Goal: Communication & Community: Answer question/provide support

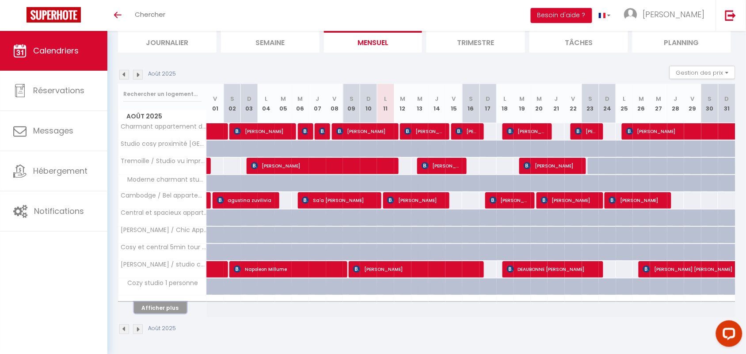
click at [163, 306] on button "Afficher plus" at bounding box center [160, 308] width 53 height 12
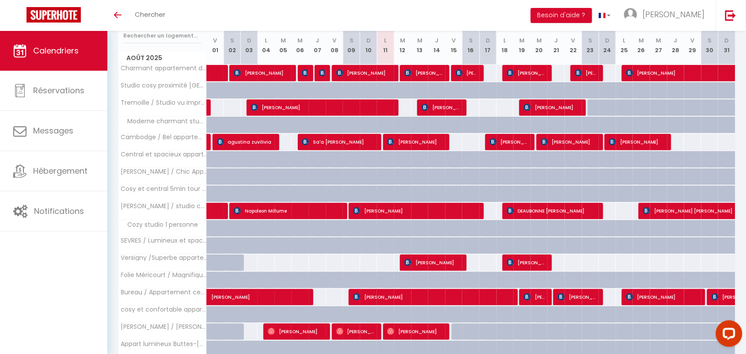
scroll to position [235, 0]
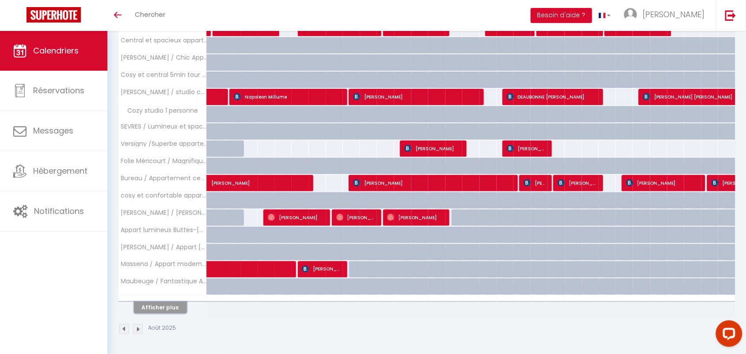
click at [163, 310] on button "Afficher plus" at bounding box center [160, 308] width 53 height 12
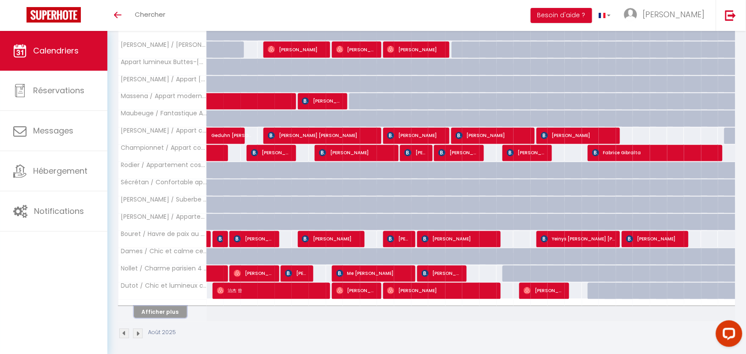
scroll to position [409, 0]
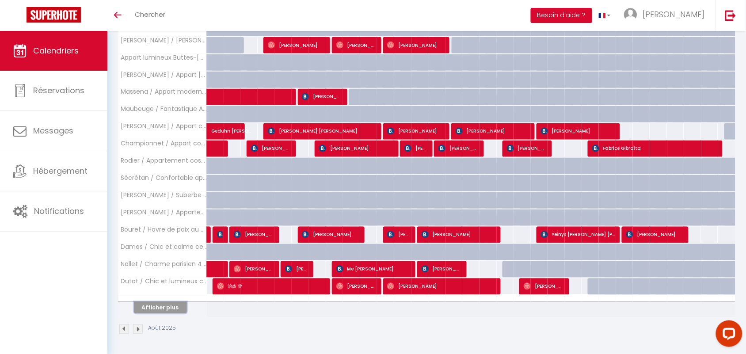
drag, startPoint x: 158, startPoint y: 306, endPoint x: 158, endPoint y: 311, distance: 5.3
click at [158, 311] on button "Afficher plus" at bounding box center [160, 308] width 53 height 12
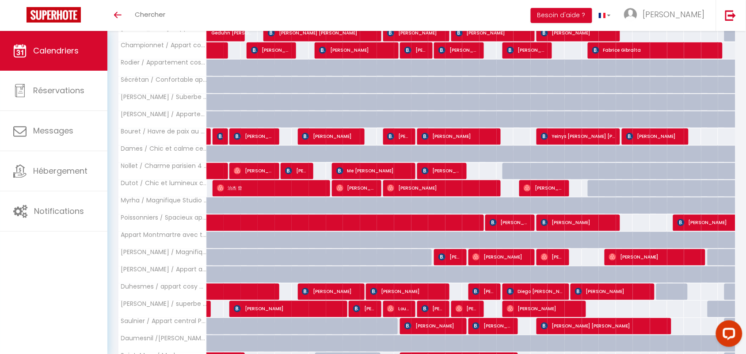
scroll to position [582, 0]
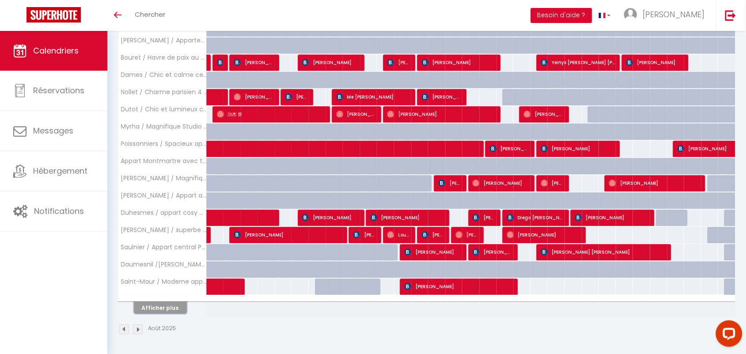
click at [168, 310] on button "Afficher plus" at bounding box center [160, 308] width 53 height 12
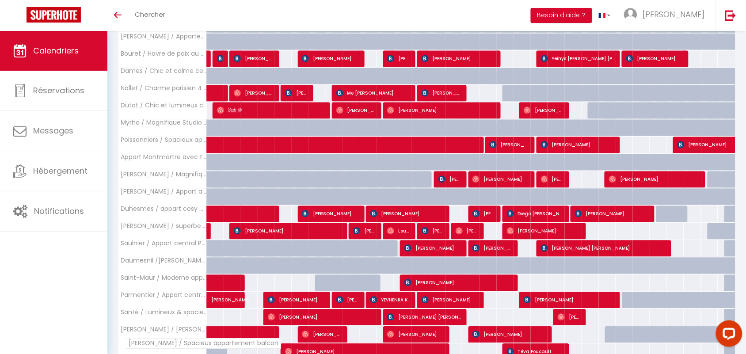
scroll to position [755, 0]
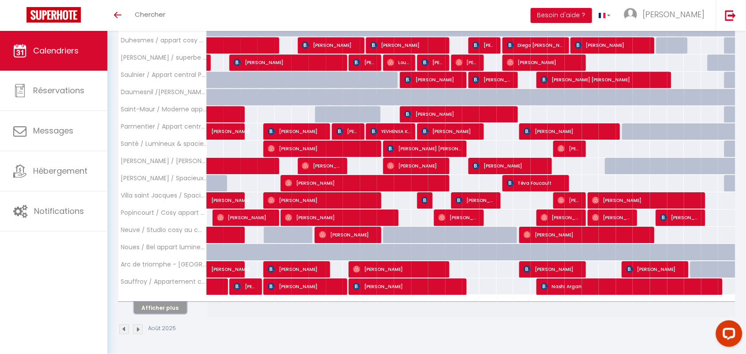
click at [156, 311] on button "Afficher plus" at bounding box center [160, 308] width 53 height 12
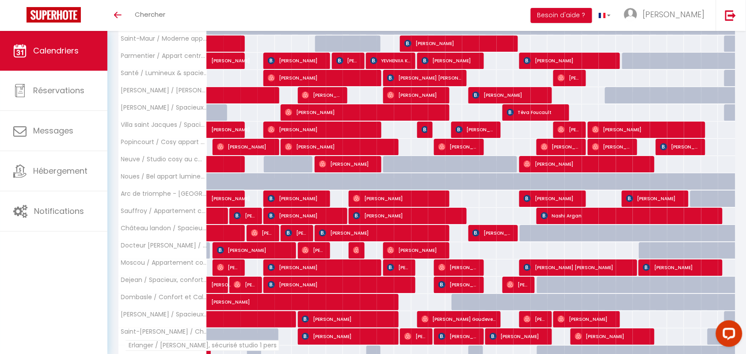
scroll to position [928, 0]
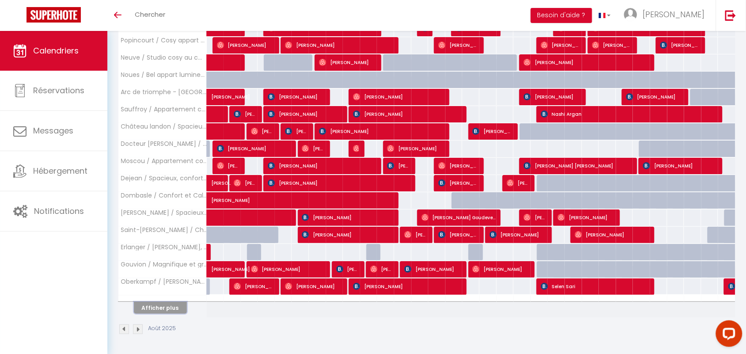
click at [164, 305] on button "Afficher plus" at bounding box center [160, 308] width 53 height 12
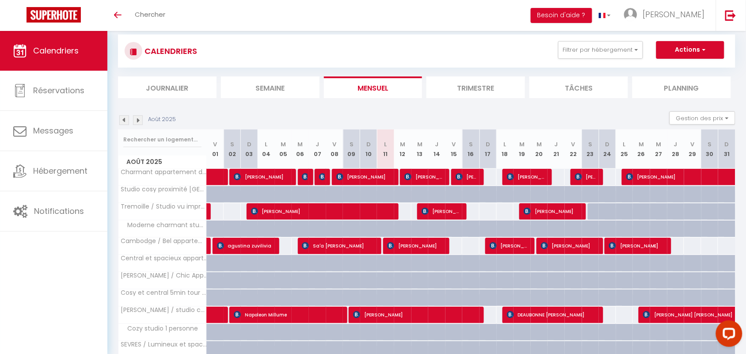
scroll to position [652, 0]
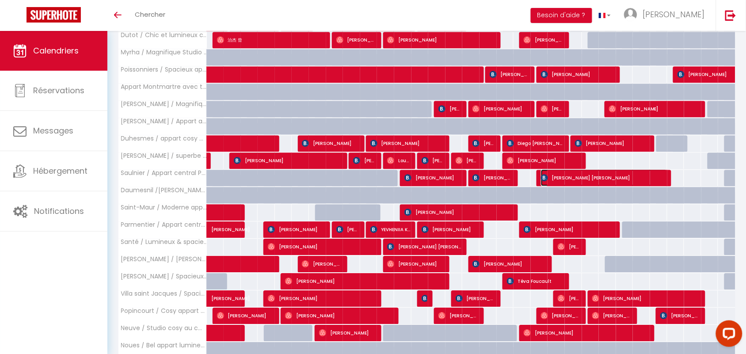
click at [622, 179] on span "[PERSON_NAME] MULET" at bounding box center [604, 177] width 126 height 17
select select "OK"
select select "KO"
select select "0"
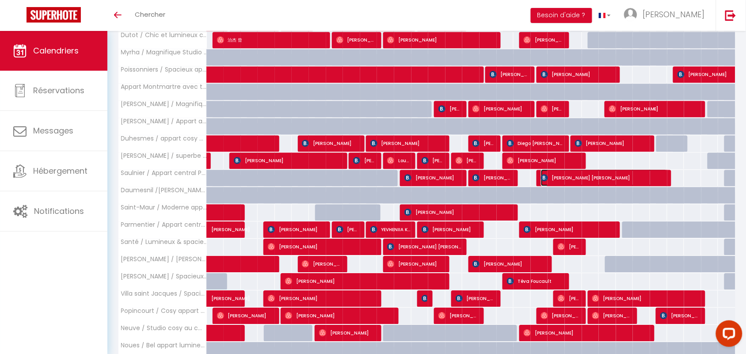
select select "1"
select select
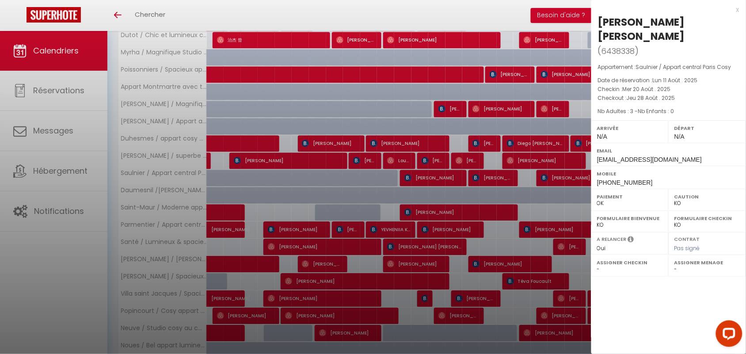
click at [737, 10] on div "x" at bounding box center [665, 9] width 148 height 11
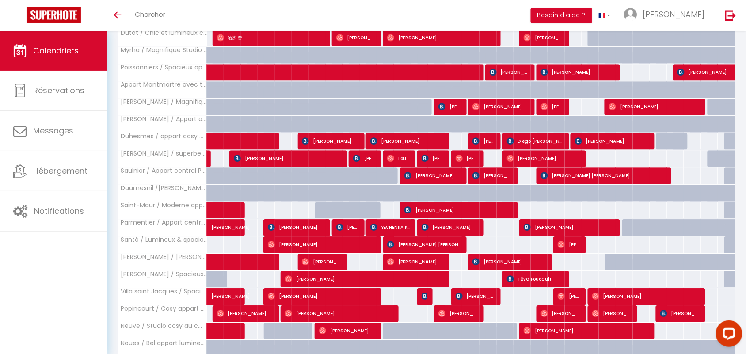
scroll to position [663, 0]
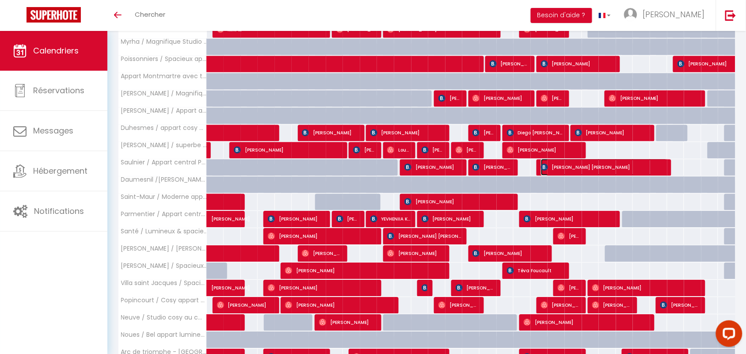
click at [650, 174] on span "VICENTE SANTOLARIA MULET" at bounding box center [604, 167] width 126 height 17
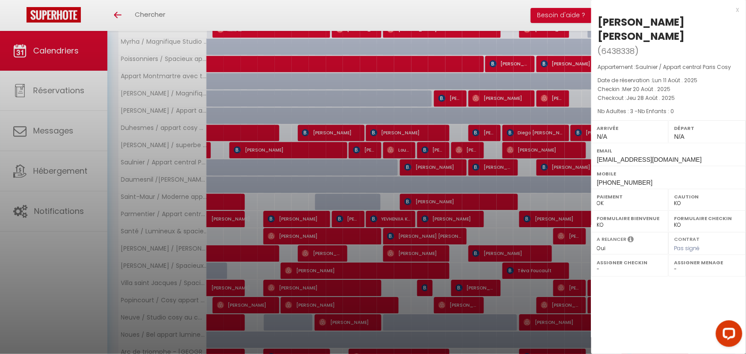
click at [739, 8] on div "x VICENTE SANTOLARIA MULET ( 6438338 ) Appartement : Saulnier / Appart central …" at bounding box center [668, 96] width 155 height 193
click at [432, 189] on div at bounding box center [373, 177] width 746 height 354
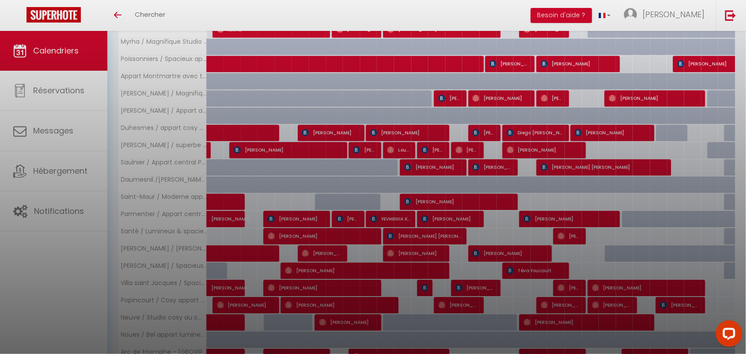
click at [737, 10] on div at bounding box center [373, 177] width 746 height 354
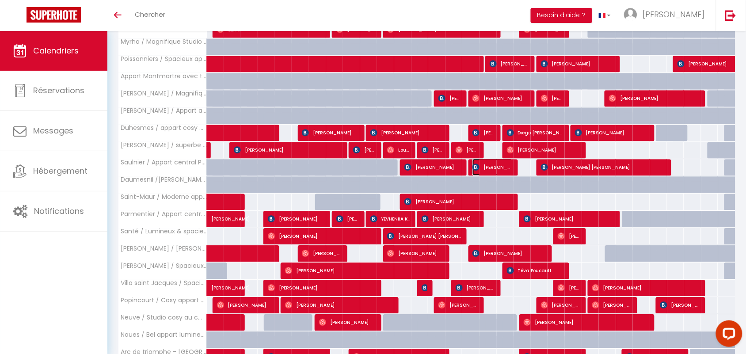
click at [495, 168] on span "PATRICK TANZER" at bounding box center [492, 167] width 40 height 17
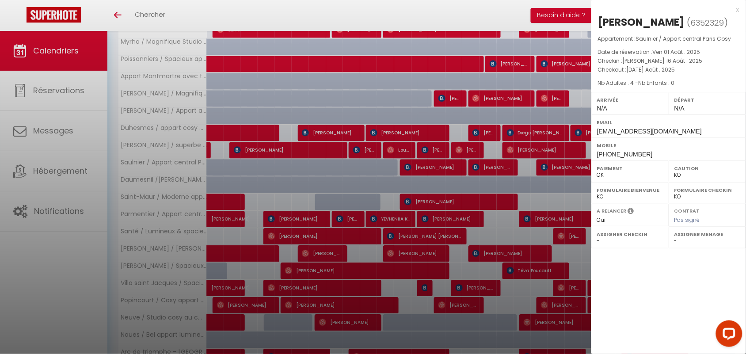
click at [739, 10] on div "x" at bounding box center [665, 9] width 148 height 11
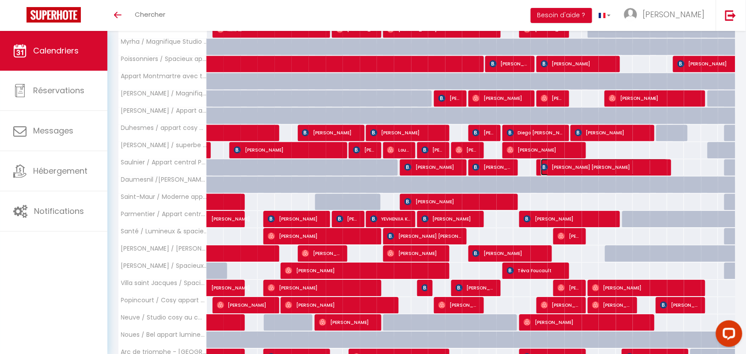
click at [553, 165] on span "VICENTE SANTOLARIA MULET" at bounding box center [604, 167] width 126 height 17
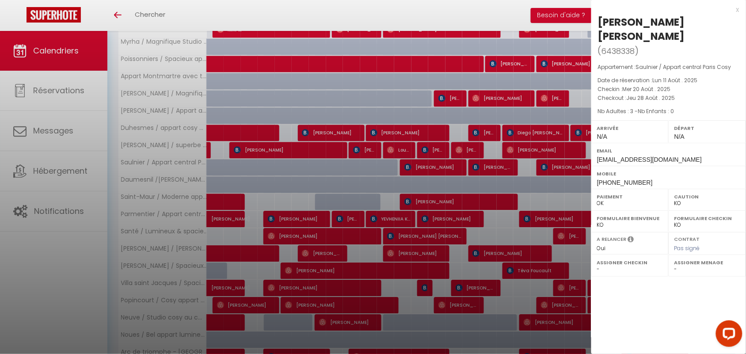
click at [738, 11] on div "x" at bounding box center [665, 9] width 148 height 11
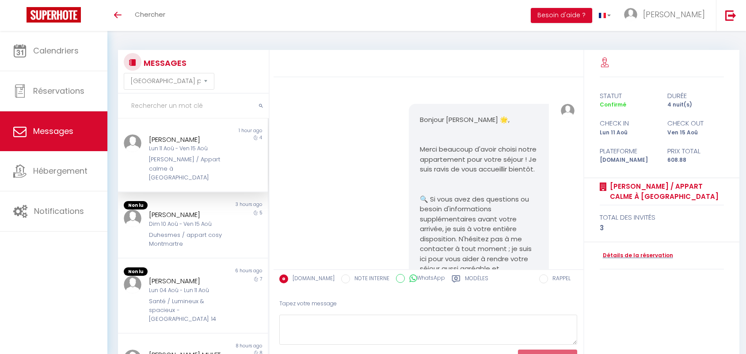
select select "message"
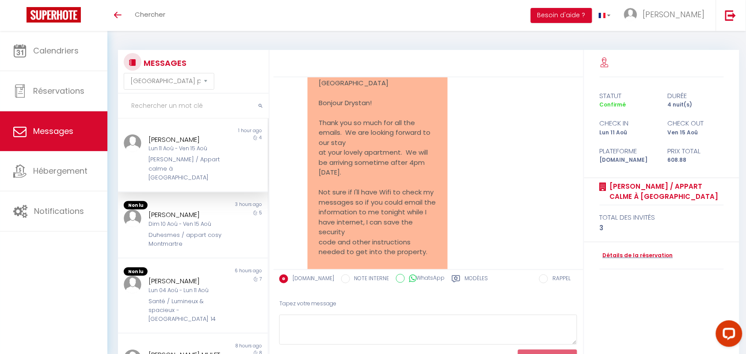
scroll to position [1362, 0]
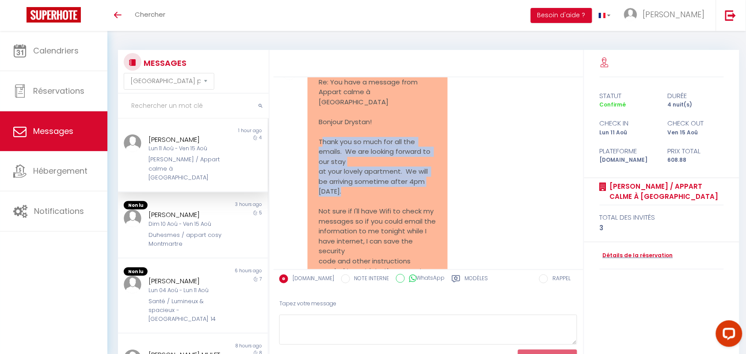
drag, startPoint x: 328, startPoint y: 147, endPoint x: 401, endPoint y: 200, distance: 89.9
click at [401, 200] on pre "Re: You have a message from Appart calme à Buttes-Chaumont Bonjour Drystan! Tha…" at bounding box center [377, 196] width 118 height 239
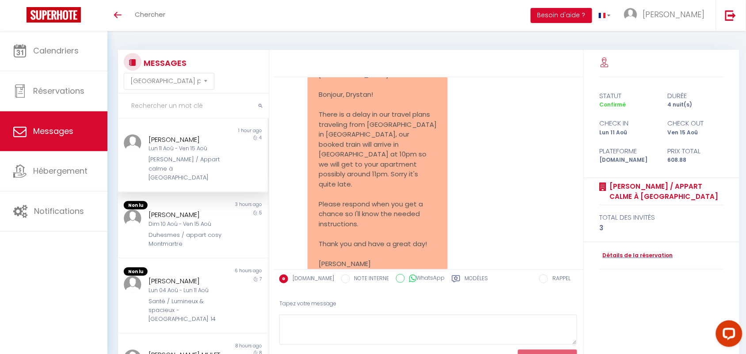
scroll to position [1748, 0]
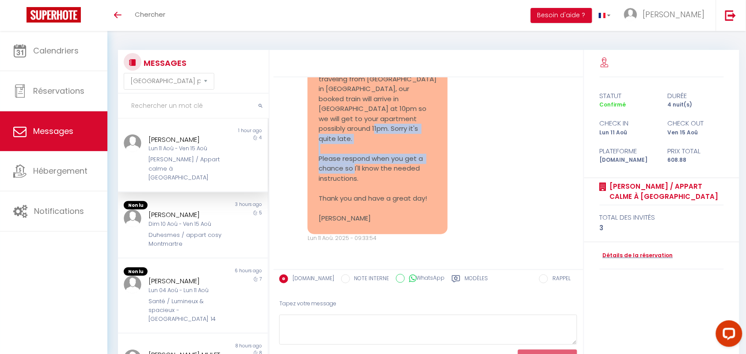
drag, startPoint x: 337, startPoint y: 156, endPoint x: 369, endPoint y: 174, distance: 36.8
click at [369, 174] on pre "Re: You have a message from Appart calme à Buttes-Chaumont Bonjour, Drystan! Th…" at bounding box center [377, 113] width 118 height 219
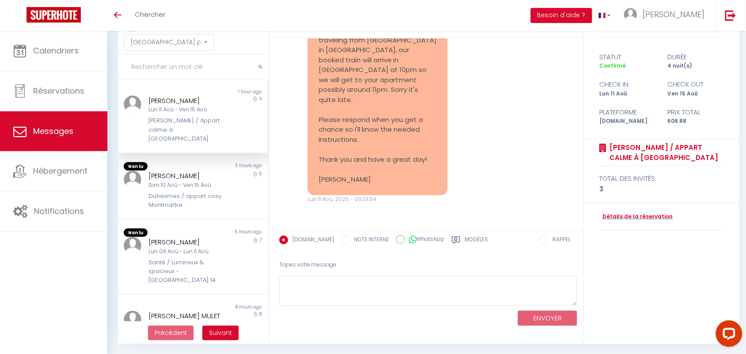
click at [403, 161] on pre "Re: You have a message from Appart calme à Buttes-Chaumont Bonjour, Drystan! Th…" at bounding box center [377, 75] width 118 height 219
click at [450, 155] on div "Re: You have a message from Appart calme à Buttes-Chaumont Bonjour, Drystan! Th…" at bounding box center [428, 79] width 303 height 284
click at [347, 135] on pre "Re: You have a message from Appart calme à Buttes-Chaumont Bonjour, Drystan! Th…" at bounding box center [377, 75] width 118 height 219
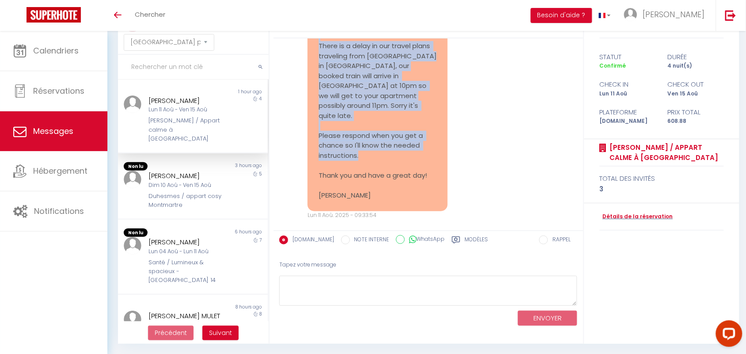
scroll to position [1748, 0]
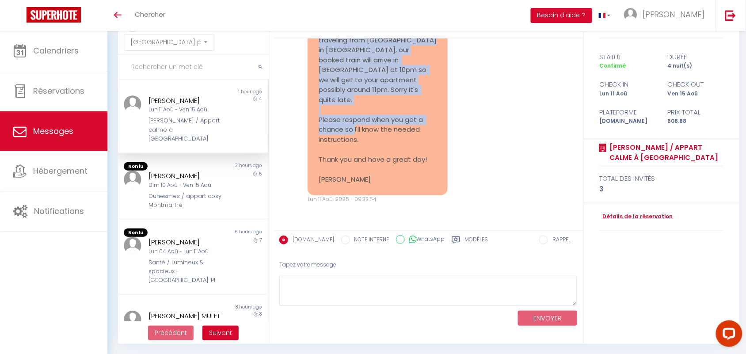
drag, startPoint x: 317, startPoint y: 64, endPoint x: 377, endPoint y: 137, distance: 94.2
click at [377, 137] on pre "Re: You have a message from Appart calme à [GEOGRAPHIC_DATA] Bonjour, Drystan! …" at bounding box center [377, 75] width 118 height 219
copy pre "Bonjour, Drystan! There is a delay in our travel plans traveling from Kempten i…"
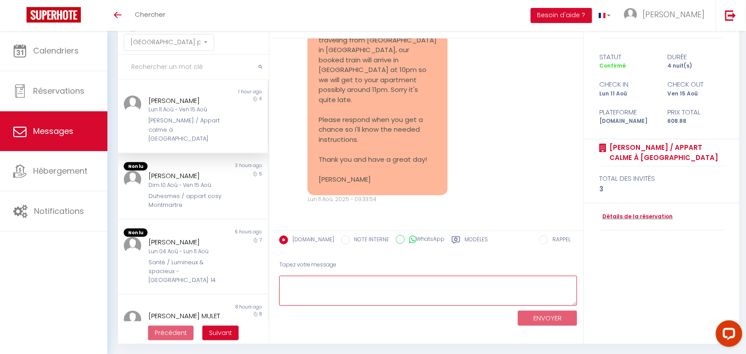
click at [347, 292] on textarea at bounding box center [428, 291] width 298 height 30
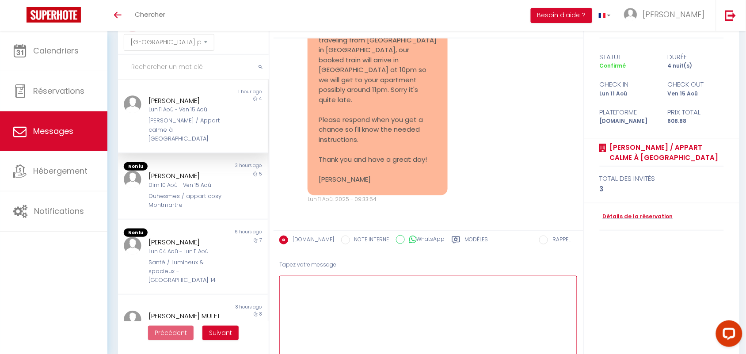
drag, startPoint x: 573, startPoint y: 299, endPoint x: 566, endPoint y: 375, distance: 76.3
click at [566, 315] on html "Questions et aide sur la MIGRATION - Salle Zoom ouverte de 13 à 14h puis de 17h…" at bounding box center [373, 138] width 746 height 354
paste textarea "Hello 😊 You’ll receive the instructions shortly (around 12:30). As for your arr…"
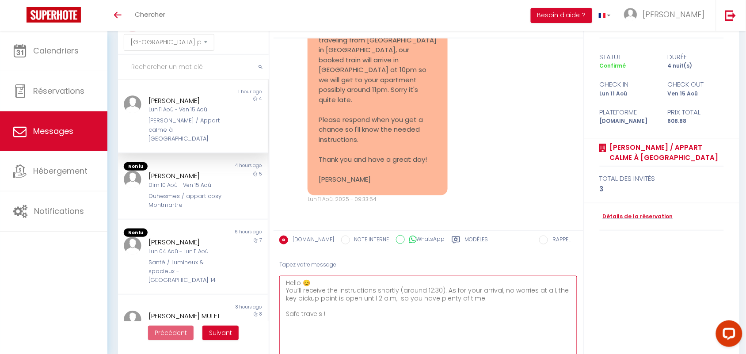
click at [303, 280] on textarea "Hello 😊 You’ll receive the instructions shortly (around 12:30). As for your arr…" at bounding box center [428, 329] width 298 height 106
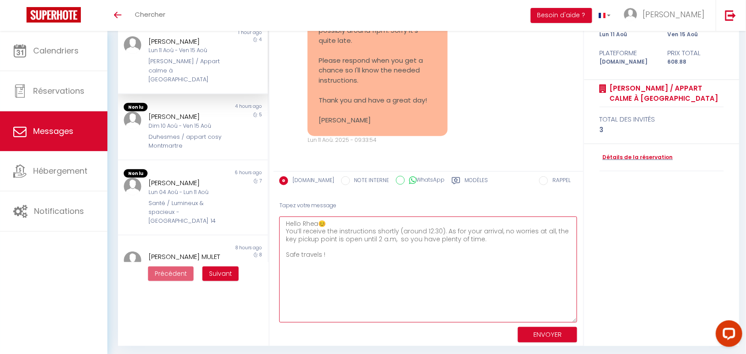
scroll to position [100, 0]
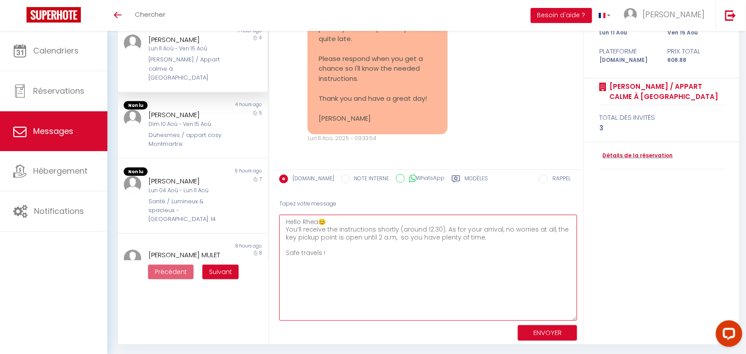
click at [343, 250] on textarea "Hello Rhea😊 You’ll receive the instructions shortly (around 12:30). As for your…" at bounding box center [428, 268] width 298 height 106
type textarea "Hello Rhea😊 You’ll receive the instructions shortly (around 12:30). As for your…"
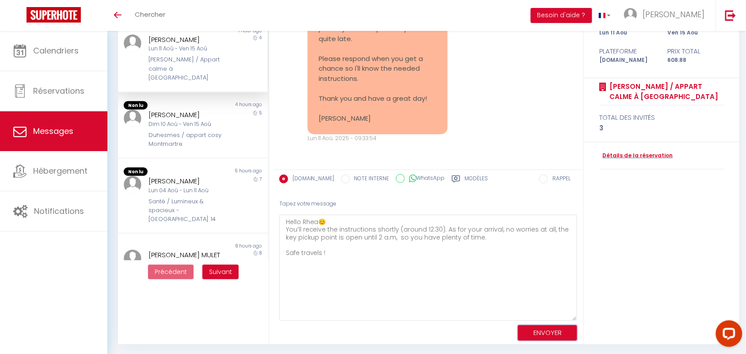
click at [536, 328] on button "ENVOYER" at bounding box center [547, 332] width 59 height 15
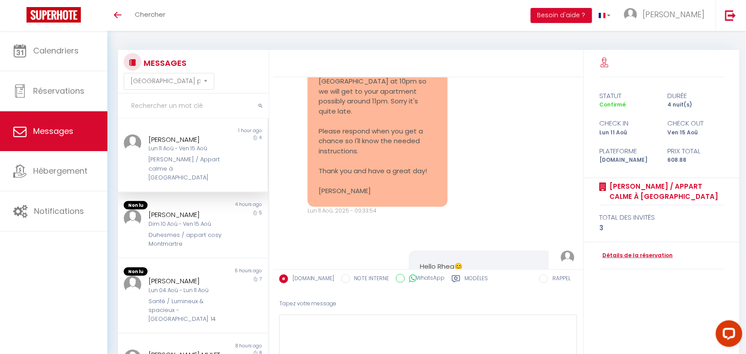
scroll to position [1894, 0]
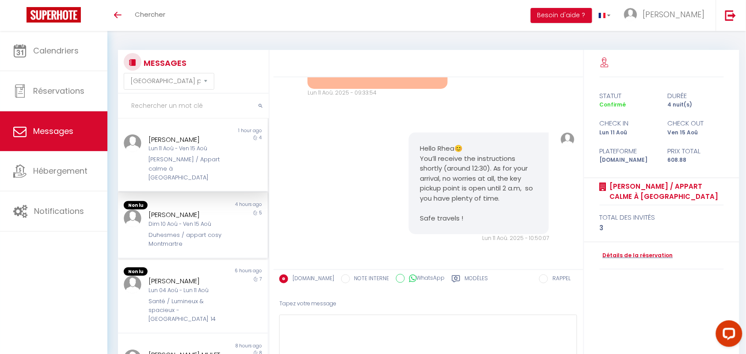
click at [161, 227] on div "Dim 10 Aoû - Ven 15 Aoû" at bounding box center [187, 224] width 76 height 8
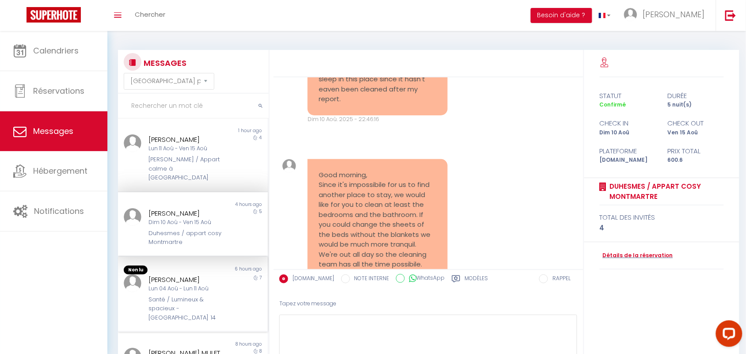
scroll to position [55, 0]
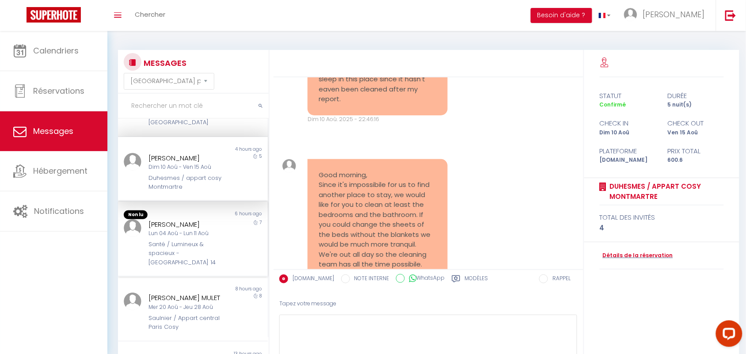
click at [166, 232] on div "Lun 04 Aoû - Lun 11 Aoû" at bounding box center [187, 233] width 76 height 8
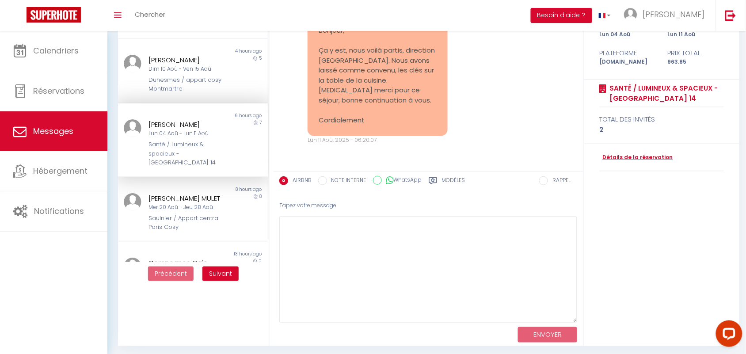
scroll to position [100, 0]
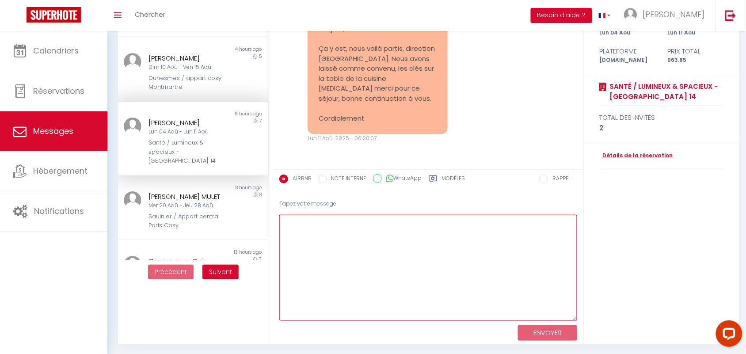
click at [330, 229] on textarea at bounding box center [428, 268] width 298 height 106
paste textarea "Parfait ! Merci beaucoup pour votre message et surtout pour votre confiance ✨ J…"
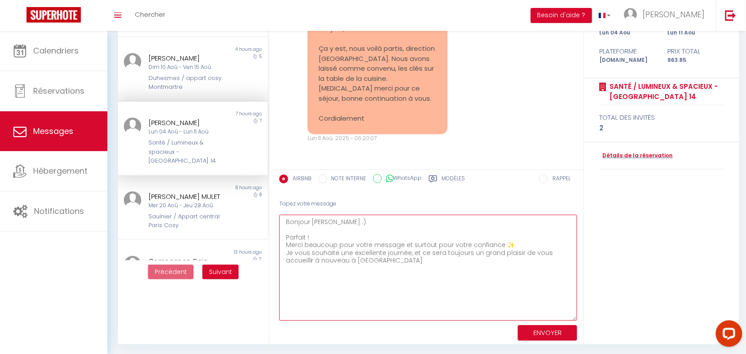
drag, startPoint x: 314, startPoint y: 247, endPoint x: 381, endPoint y: 246, distance: 67.6
click at [381, 246] on textarea "Bonjour Hervé :) Parfait ! Merci beaucoup pour votre message et surtout pour vo…" at bounding box center [428, 268] width 298 height 106
click at [445, 245] on textarea "Bonjour Hervé :) Parfait ! Merci beaucoup pour votre message et surtout pour vo…" at bounding box center [428, 268] width 298 height 106
drag, startPoint x: 310, startPoint y: 254, endPoint x: 355, endPoint y: 255, distance: 44.6
click at [359, 255] on textarea "Bonjour Hervé :) Parfait ! Merci beaucoup pour votre message et surtout pour vo…" at bounding box center [428, 268] width 298 height 106
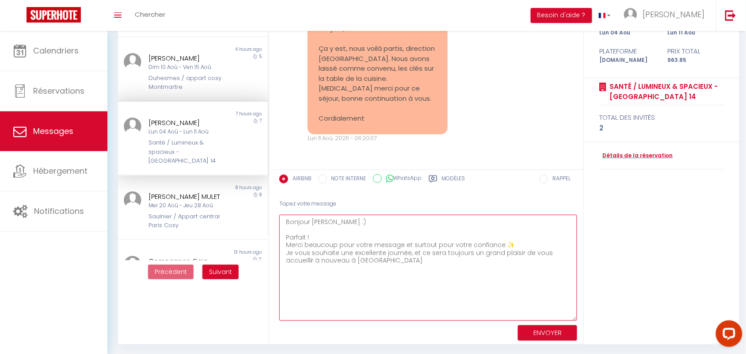
click at [286, 235] on textarea "Bonjour Hervé :) Parfait ! Merci beaucoup pour votre message et surtout pour vo…" at bounding box center [428, 268] width 298 height 106
drag, startPoint x: 346, startPoint y: 237, endPoint x: 326, endPoint y: 235, distance: 20.0
click at [326, 235] on textarea "Bonjour Hervé :) C'est parfait Parfait ! Merci beaucoup pour votre message et s…" at bounding box center [428, 268] width 298 height 106
click at [382, 257] on textarea "Bonjour Hervé :) C'est parfait ! Merci beaucoup pour votre message et surtout p…" at bounding box center [428, 268] width 298 height 106
type textarea "Bonjour Hervé :) C'est parfait ! Merci beaucoup pour votre message et surtout p…"
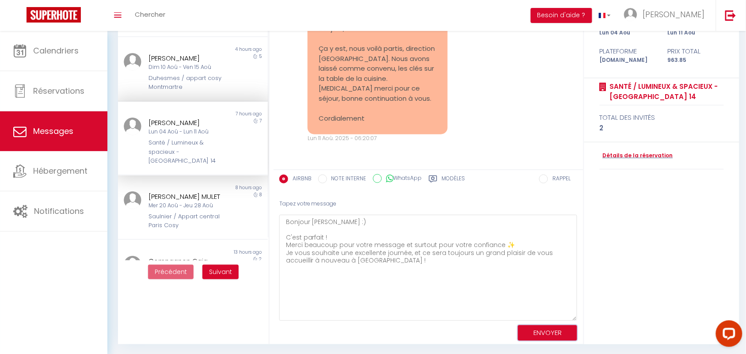
click at [539, 334] on button "ENVOYER" at bounding box center [547, 332] width 59 height 15
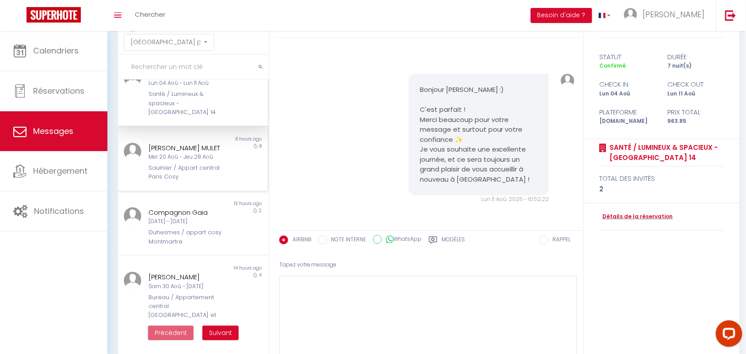
scroll to position [166, 0]
click at [189, 174] on div "Saulnier / Appart central Paris Cosy" at bounding box center [187, 172] width 76 height 18
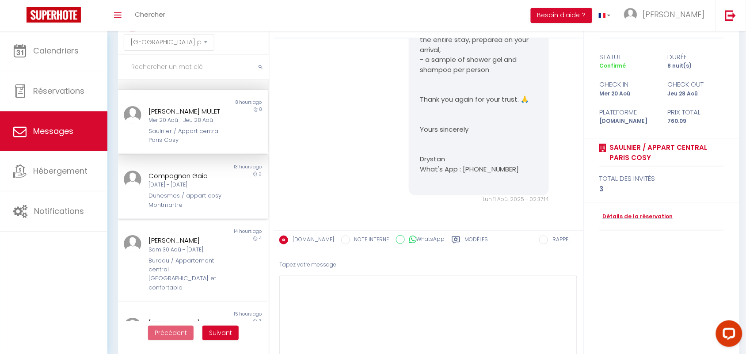
scroll to position [221, 0]
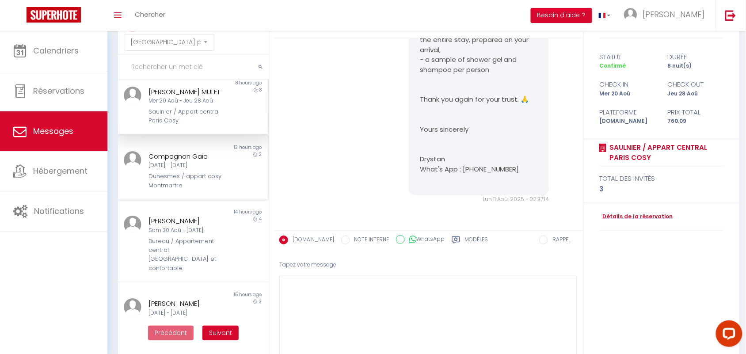
click at [180, 183] on div "Duhesmes / appart cosy Montmartre" at bounding box center [187, 181] width 76 height 18
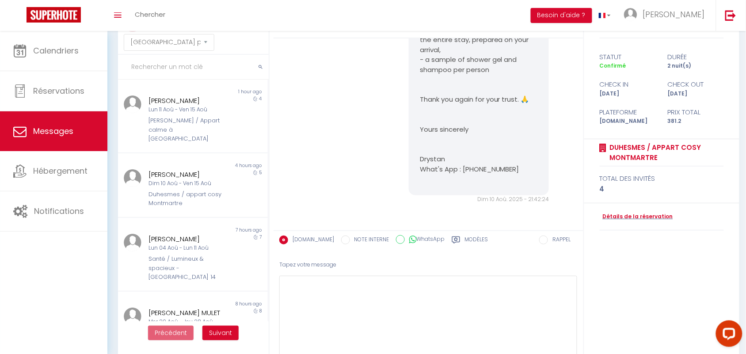
click at [170, 107] on div "Lun 11 Aoû - Ven 15 Aoû" at bounding box center [187, 110] width 76 height 8
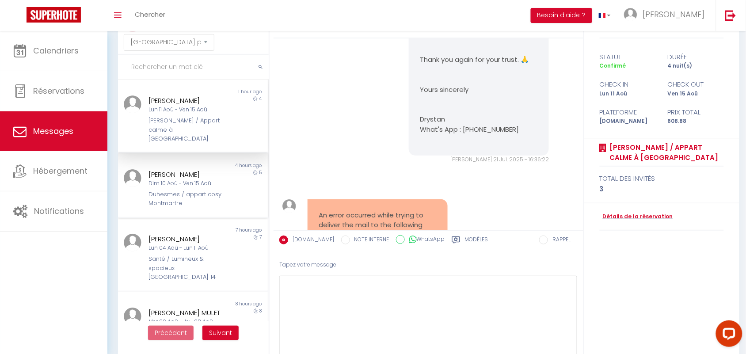
scroll to position [1894, 0]
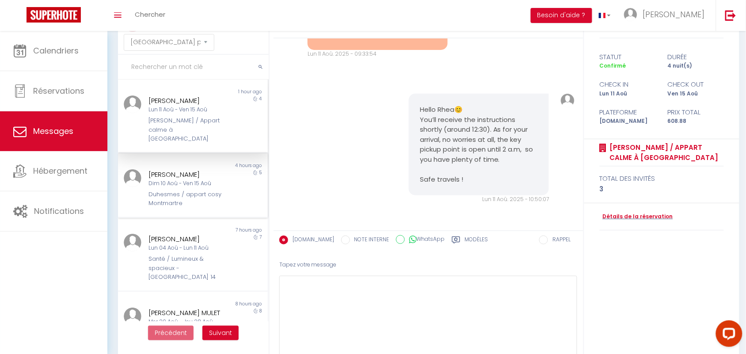
click at [178, 167] on div "Non lu" at bounding box center [155, 165] width 75 height 7
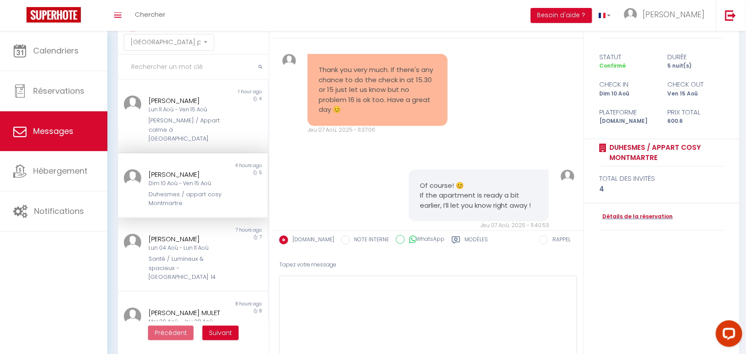
scroll to position [3825, 0]
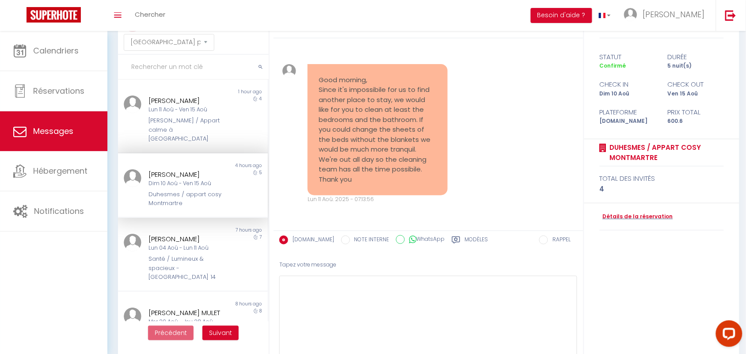
click at [369, 138] on pre "Good morning, Since it's impossibile for us to find another place to stay, we w…" at bounding box center [377, 130] width 118 height 110
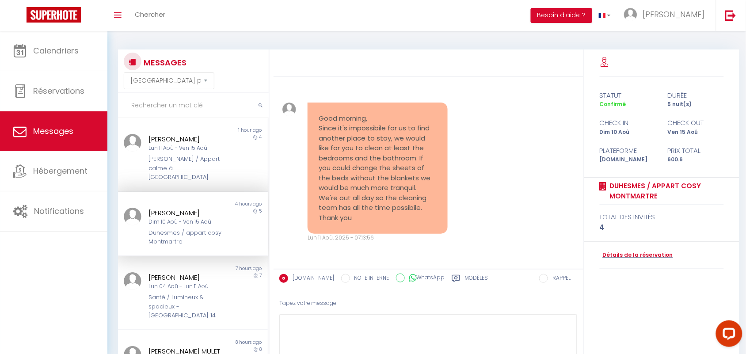
scroll to position [0, 0]
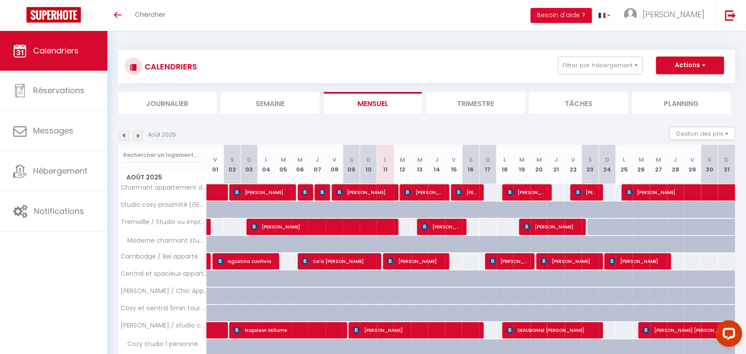
click at [645, 97] on li "Planning" at bounding box center [681, 103] width 99 height 22
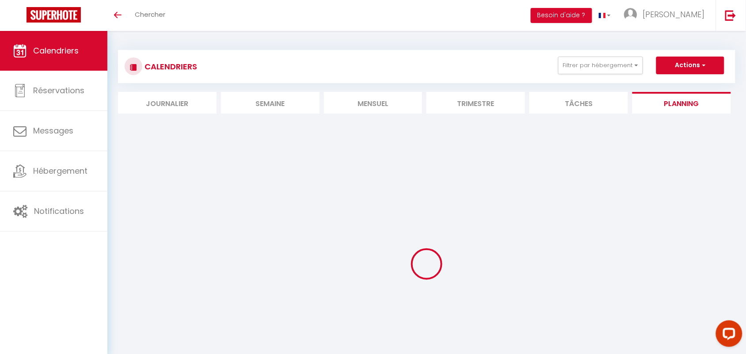
select select
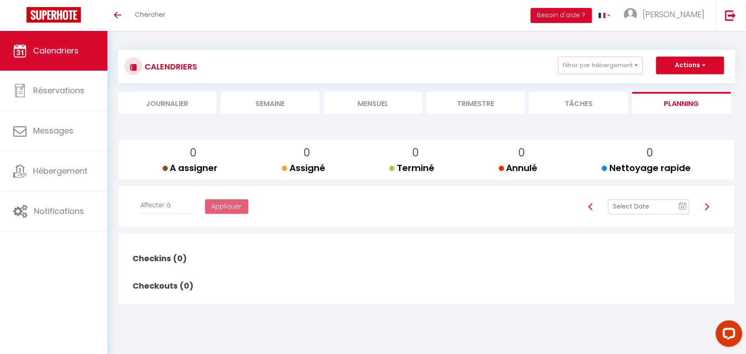
select select
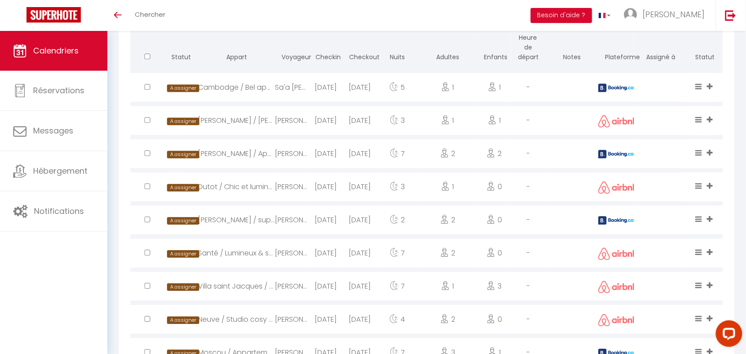
scroll to position [663, 0]
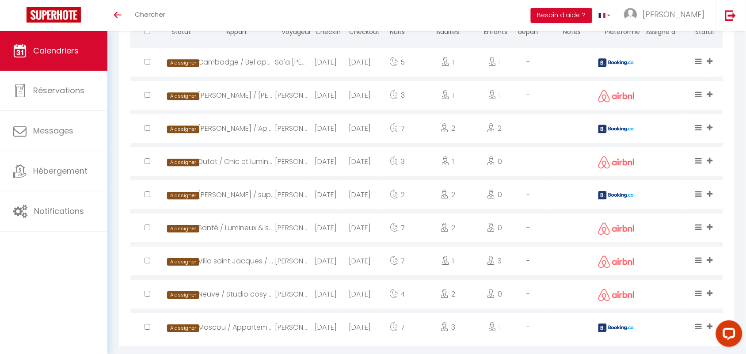
click at [282, 261] on div "Veronica Colegate" at bounding box center [292, 260] width 34 height 29
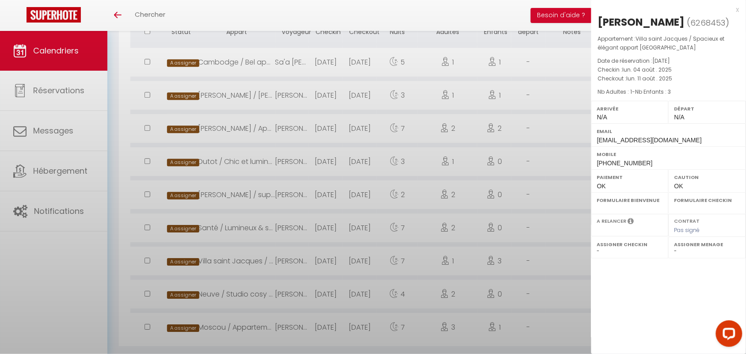
select select "0"
select select "1"
select select
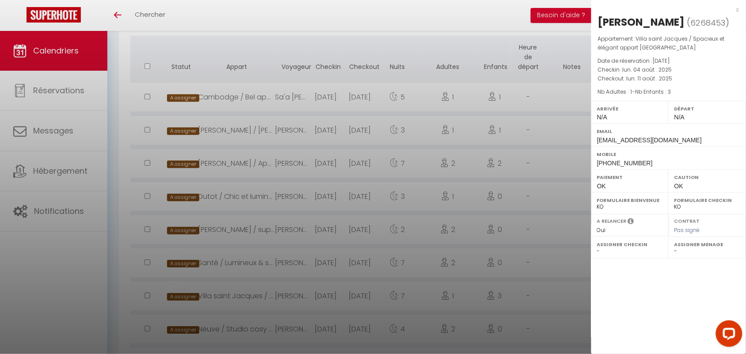
scroll to position [678, 0]
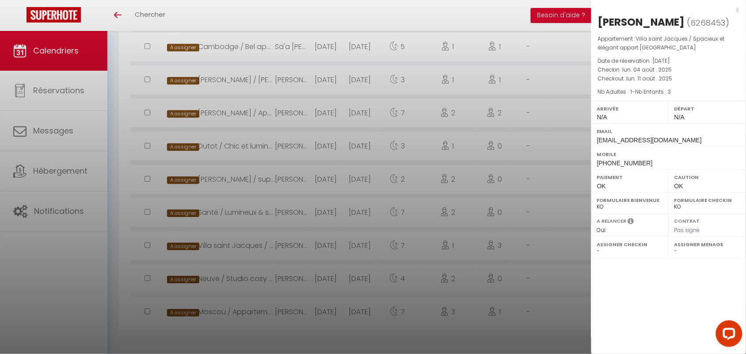
click at [252, 110] on div at bounding box center [373, 177] width 746 height 354
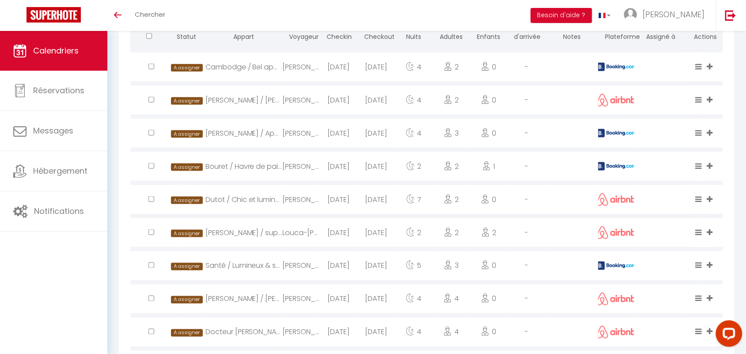
scroll to position [276, 0]
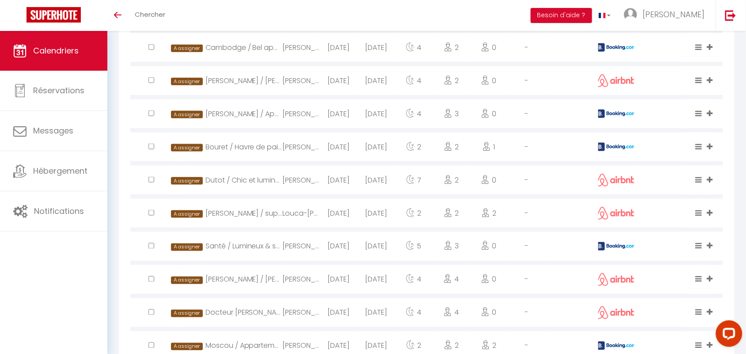
click at [257, 149] on div "Bouret / Havre de paix au cœur de Paris" at bounding box center [243, 147] width 77 height 29
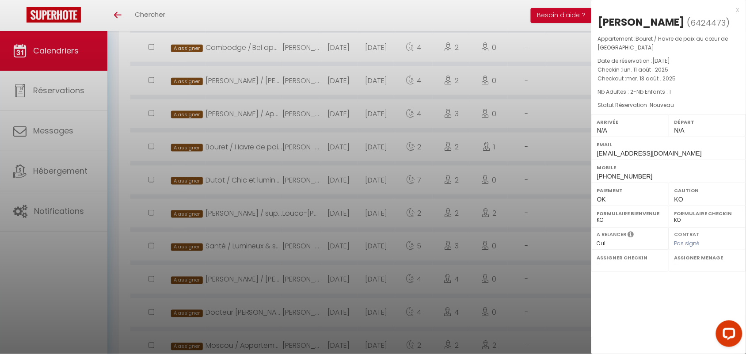
click at [736, 9] on div "x" at bounding box center [665, 9] width 148 height 11
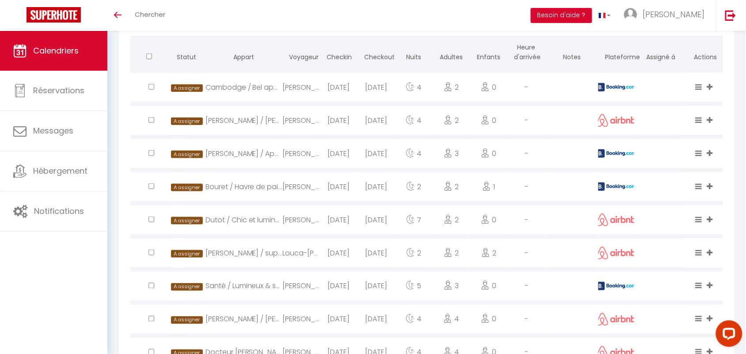
scroll to position [126, 0]
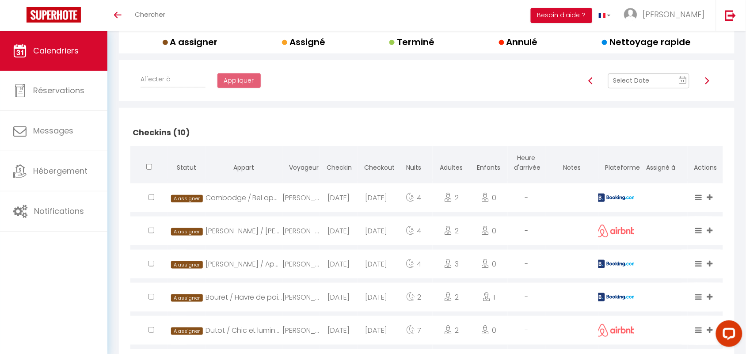
click at [683, 80] on text "11" at bounding box center [683, 81] width 4 height 4
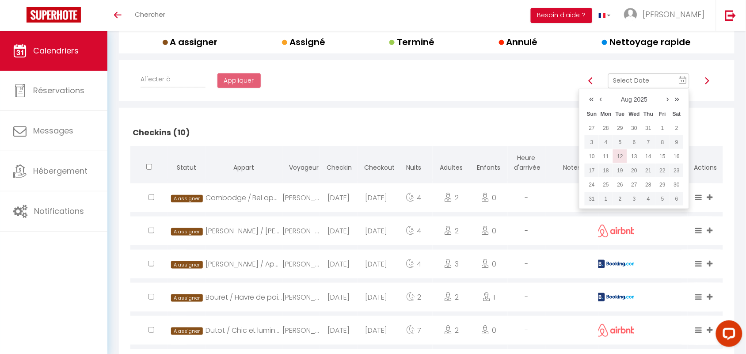
click at [618, 154] on td "12" at bounding box center [620, 156] width 14 height 14
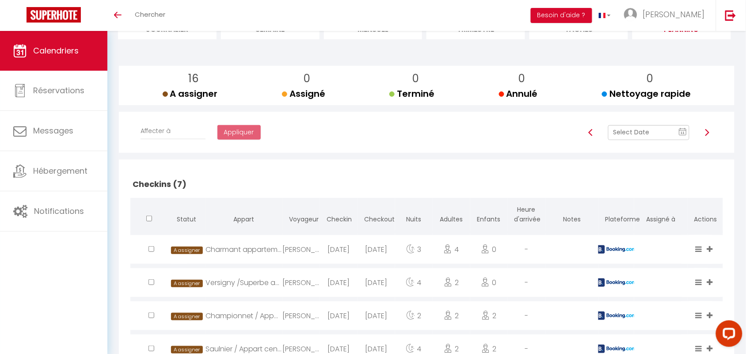
scroll to position [0, 0]
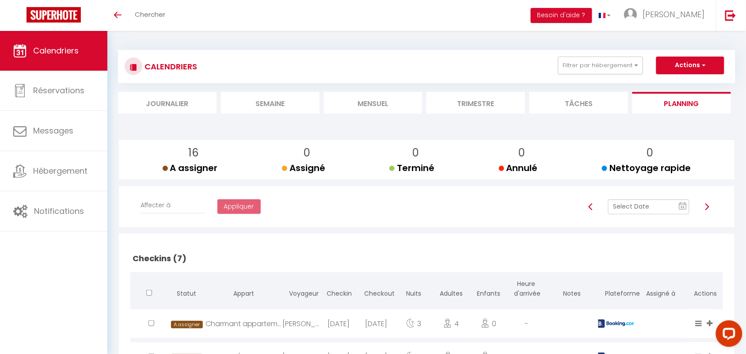
click at [684, 204] on rect at bounding box center [682, 206] width 7 height 6
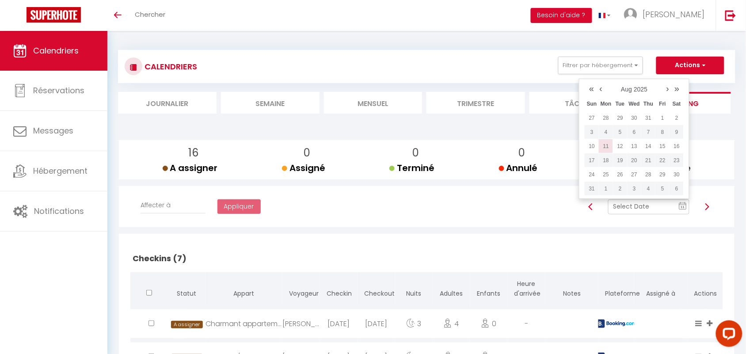
click at [606, 149] on td "11" at bounding box center [606, 146] width 14 height 14
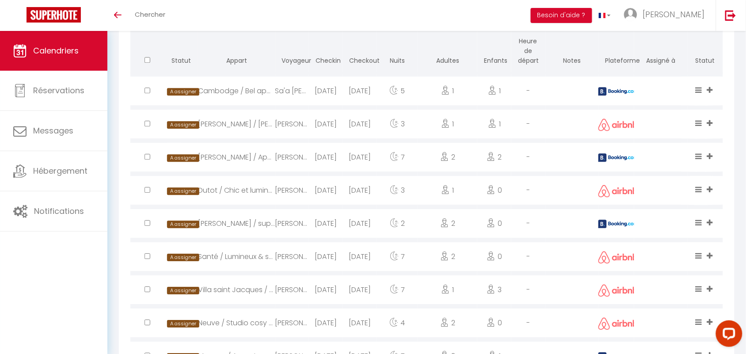
scroll to position [607, 0]
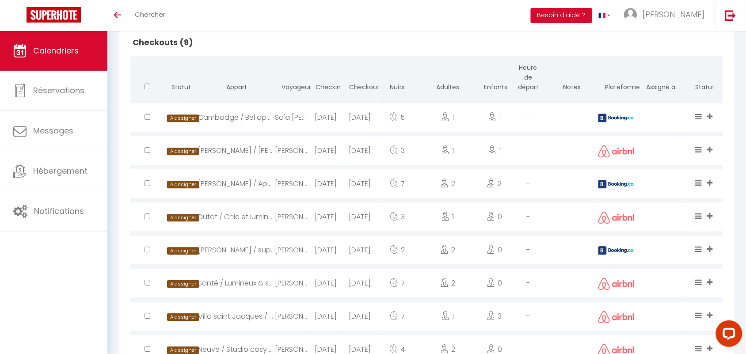
click at [215, 122] on div "Cambodge / Bel appartement père Lachaise" at bounding box center [236, 117] width 77 height 29
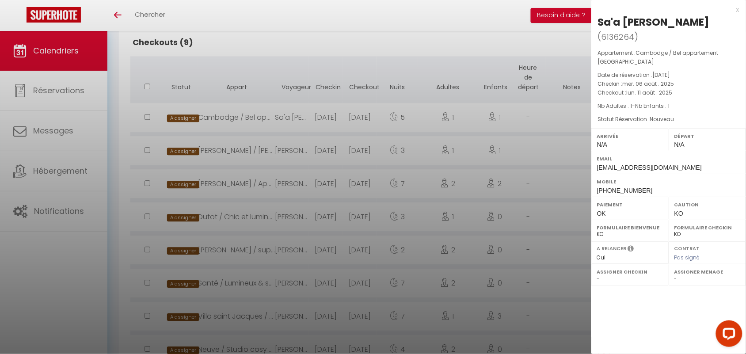
drag, startPoint x: 601, startPoint y: 25, endPoint x: 627, endPoint y: 73, distance: 55.0
click at [627, 73] on div "Sa'a Makoo Sandrine Carole ( 6136264 ) Appartement : Cambodge / Bel appartement…" at bounding box center [668, 106] width 155 height 182
copy div "Sa'a Makoo Sandrine Carole ( 6136264 ) Appartement : Cambodge / Bel appartement…"
click at [221, 166] on div at bounding box center [373, 177] width 746 height 354
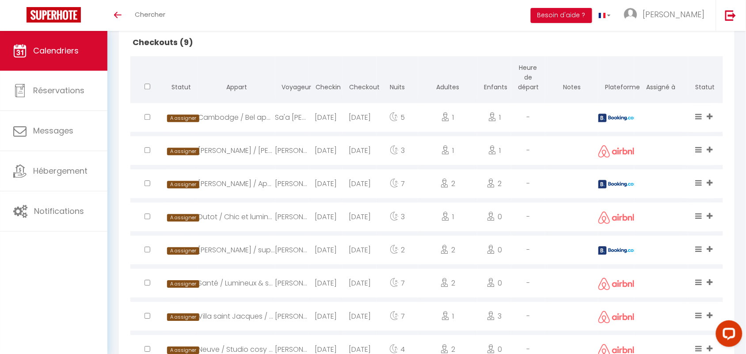
click at [228, 152] on div "Paradis / Charmant appart lumineux balcon" at bounding box center [236, 150] width 77 height 29
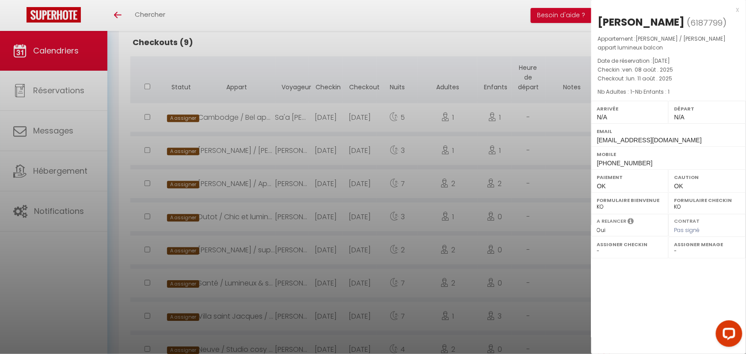
drag, startPoint x: 600, startPoint y: 21, endPoint x: 618, endPoint y: 48, distance: 32.7
click at [618, 48] on div "Riccardo Atzeni ( 6187799 ) Appartement : Paradis / Charmant appart lumineux ba…" at bounding box center [668, 92] width 155 height 155
copy div "Riccardo Atzeni ( 6187799 ) Appartement : Paradis / Charmant appart lumineux ba…"
click at [286, 173] on div at bounding box center [373, 177] width 746 height 354
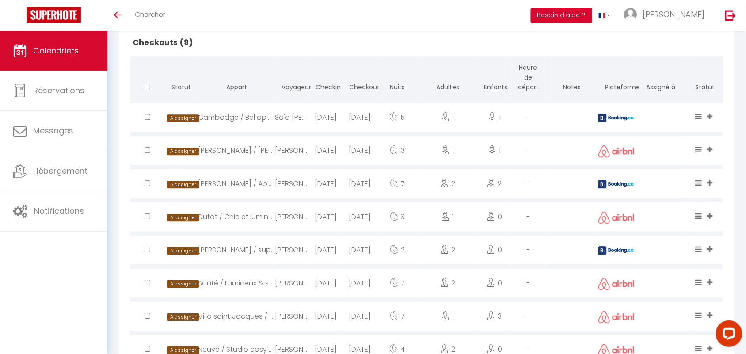
click at [263, 179] on div "[PERSON_NAME] / Appart calme à [GEOGRAPHIC_DATA]" at bounding box center [236, 183] width 77 height 29
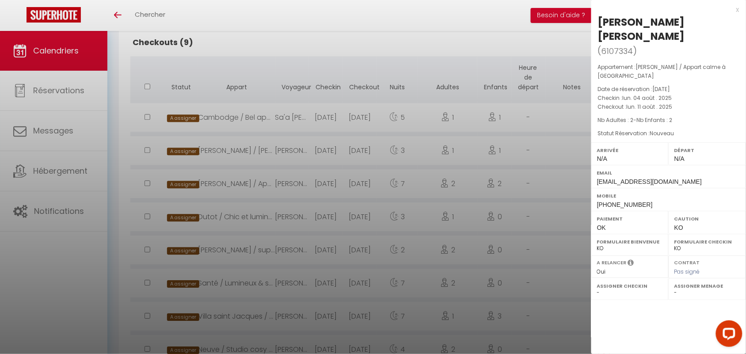
drag, startPoint x: 598, startPoint y: 21, endPoint x: 656, endPoint y: 49, distance: 64.6
click at [656, 49] on div "joao paulo silva ( 6107334 ) Appartement : Simon de bolivar / Appart calme à Bu…" at bounding box center [668, 113] width 155 height 196
copy div "joao paulo silva ( 6107334 ) Appartement : Simon de bolivar / Appart calme à Bu…"
click at [250, 218] on div at bounding box center [373, 177] width 746 height 354
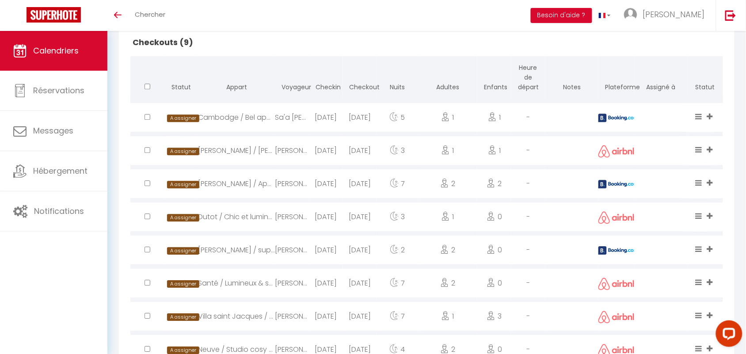
click at [250, 218] on div "Dutot / Chic et lumineux centre Paris" at bounding box center [236, 216] width 77 height 29
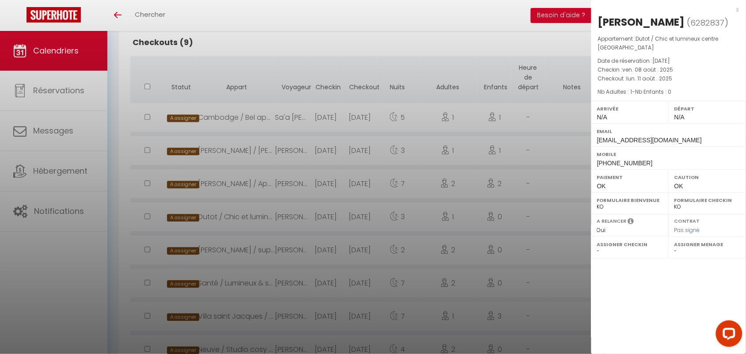
drag, startPoint x: 599, startPoint y: 23, endPoint x: 738, endPoint y: 37, distance: 139.8
click at [738, 37] on div "Wanlin Li ( 6282837 ) Appartement : Dutot / Chic et lumineux centre Paris Date …" at bounding box center [668, 92] width 155 height 155
copy div "Wanlin Li ( 6282837 ) Appartement : Dutot / Chic et lumineux centre Paris"
click at [230, 216] on div at bounding box center [373, 177] width 746 height 354
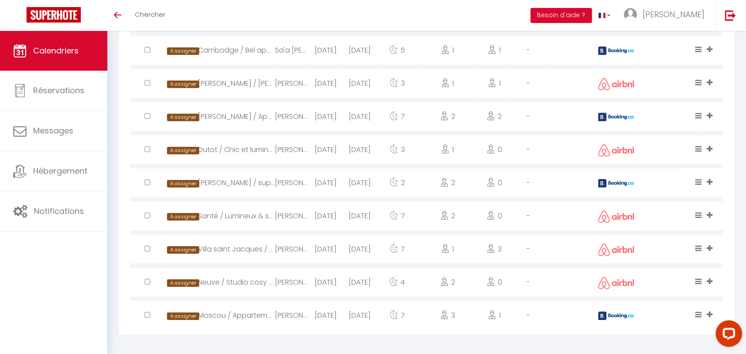
scroll to position [678, 0]
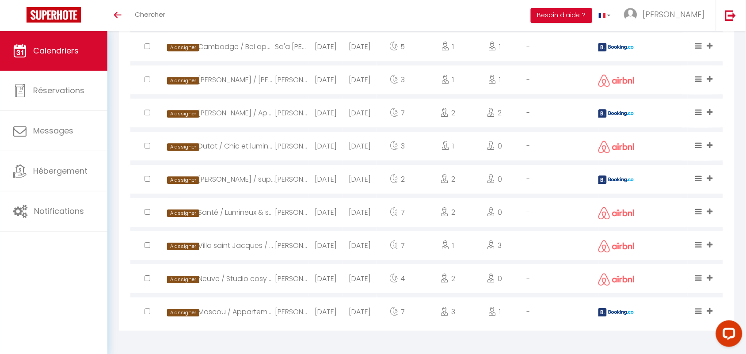
click at [226, 178] on div "[PERSON_NAME] / superbe appart place république" at bounding box center [236, 179] width 77 height 29
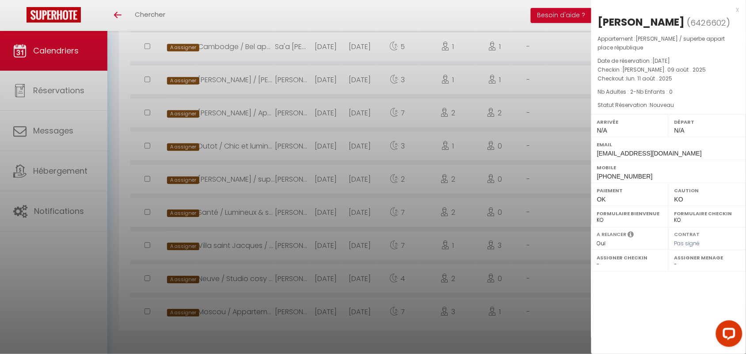
drag, startPoint x: 598, startPoint y: 19, endPoint x: 631, endPoint y: 45, distance: 42.4
click at [631, 45] on div "David Salgado ( 6426602 ) Appartement : Albert Thomas / superbe appart place ré…" at bounding box center [668, 99] width 155 height 168
copy div "David Salgado ( 6426602 ) Appartement : Albert Thomas / superbe appart place ré…"
click at [215, 212] on div at bounding box center [373, 177] width 746 height 354
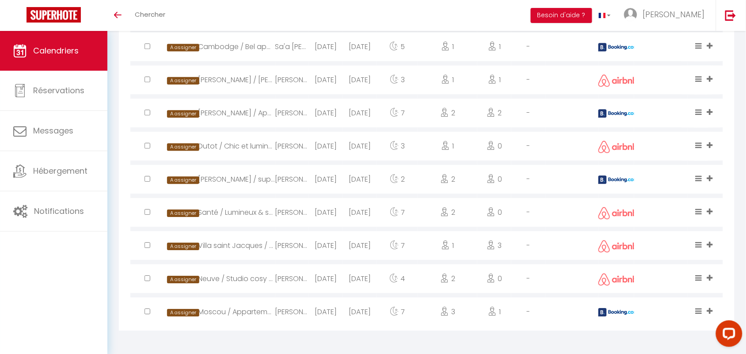
click at [215, 212] on div "Santé / Lumineux & spacieux - [GEOGRAPHIC_DATA] 14" at bounding box center [236, 212] width 77 height 29
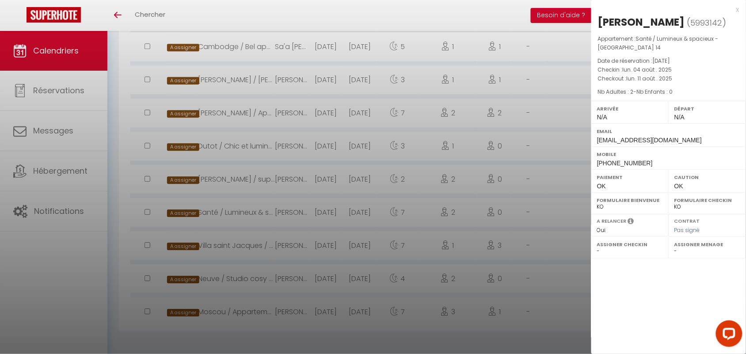
drag, startPoint x: 598, startPoint y: 20, endPoint x: 744, endPoint y: 38, distance: 147.7
click at [744, 38] on div "Hervé Monier ( 5993142 ) Appartement : Santé / Lumineux & spacieux - Paris 14 D…" at bounding box center [668, 92] width 155 height 155
copy div "Hervé Monier ( 5993142 ) Appartement : Santé / Lumineux & spacieux - Paris 14"
click at [228, 200] on div at bounding box center [373, 177] width 746 height 354
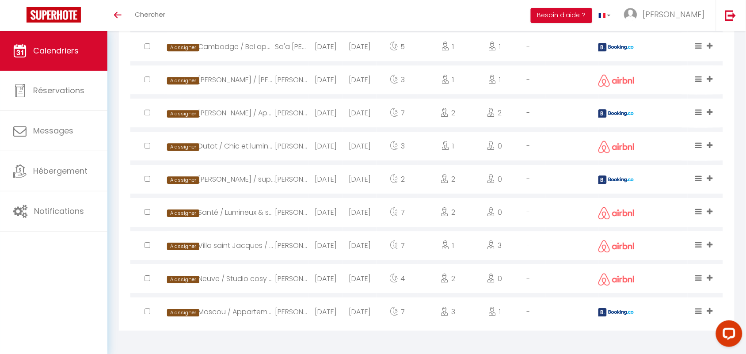
click at [235, 248] on div "Villa saint Jacques / Spacieux et élégant appart Paris" at bounding box center [236, 245] width 77 height 29
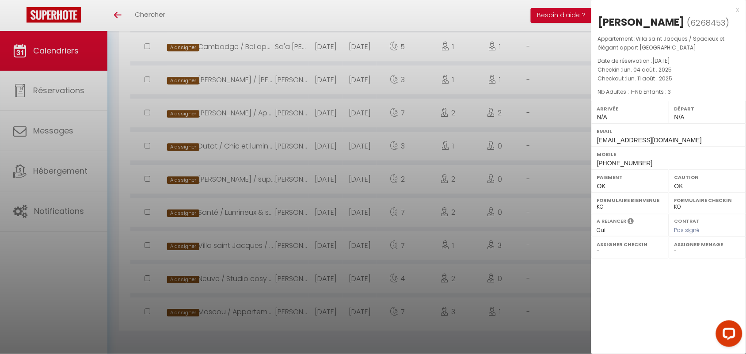
drag, startPoint x: 601, startPoint y: 18, endPoint x: 672, endPoint y: 49, distance: 77.5
click at [672, 49] on div "Veronica Colegate ( 6268453 ) Appartement : Villa saint Jacques / Spacieux et é…" at bounding box center [668, 92] width 155 height 155
copy div "Veronica Colegate ( 6268453 ) Appartement : Villa saint Jacques / Spacieux et é…"
click at [267, 242] on div at bounding box center [373, 177] width 746 height 354
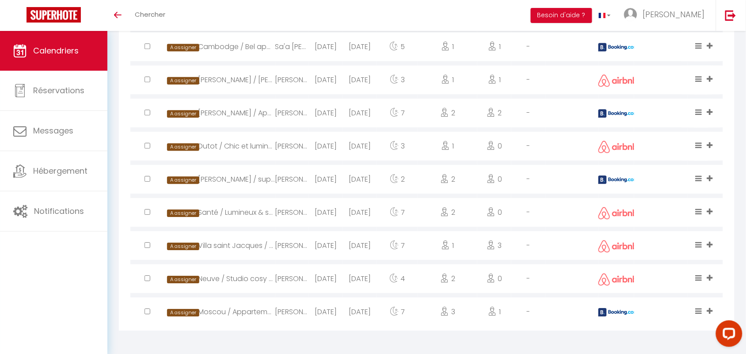
click at [246, 283] on div "Neuve / Studio cosy au cœur de Paris" at bounding box center [236, 278] width 77 height 29
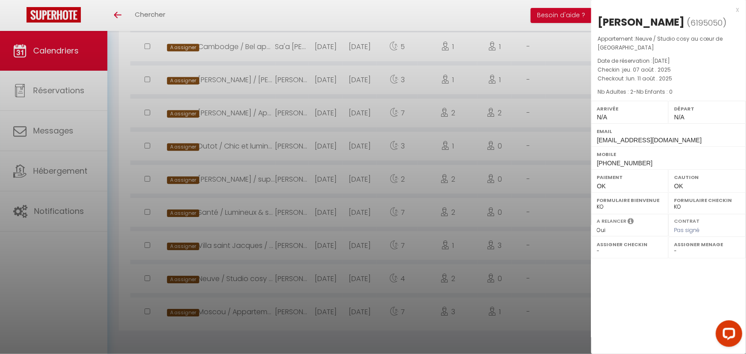
drag, startPoint x: 593, startPoint y: 21, endPoint x: 741, endPoint y: 39, distance: 149.5
click at [741, 39] on div "Judit Kothay ( 6195050 ) Appartement : Neuve / Studio cosy au cœur de Paris Dat…" at bounding box center [668, 92] width 155 height 155
copy div "Judit Kothay ( 6195050 ) Appartement : Neuve / Studio cosy au cœur de Paris"
click at [298, 199] on div at bounding box center [373, 177] width 746 height 354
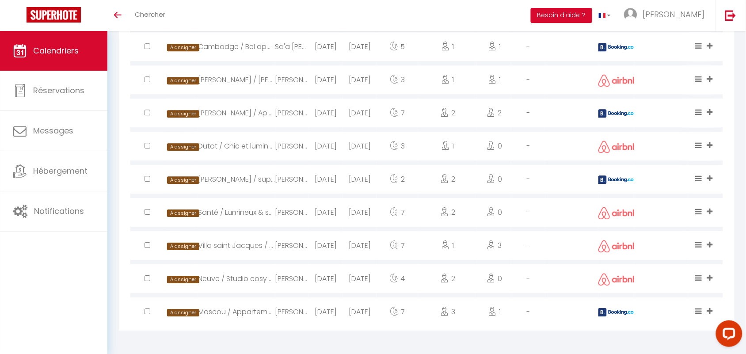
click at [241, 313] on div "Moscou / Appartement confortable et central [GEOGRAPHIC_DATA] 8" at bounding box center [236, 311] width 77 height 29
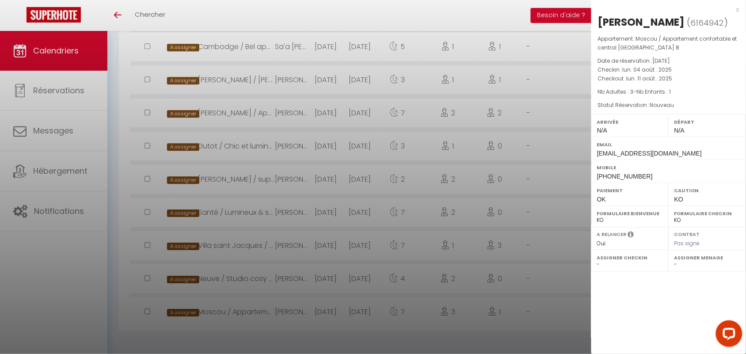
drag, startPoint x: 600, startPoint y: 21, endPoint x: 644, endPoint y: 45, distance: 50.0
click at [644, 45] on div "Mathieu RANCEZ ( 6164942 ) Appartement : Moscou / Appartement confortable et ce…" at bounding box center [668, 99] width 155 height 168
copy div "Mathieu RANCEZ ( 6164942 ) Appartement : Moscou / Appartement confortable et ce…"
click at [256, 115] on div at bounding box center [373, 177] width 746 height 354
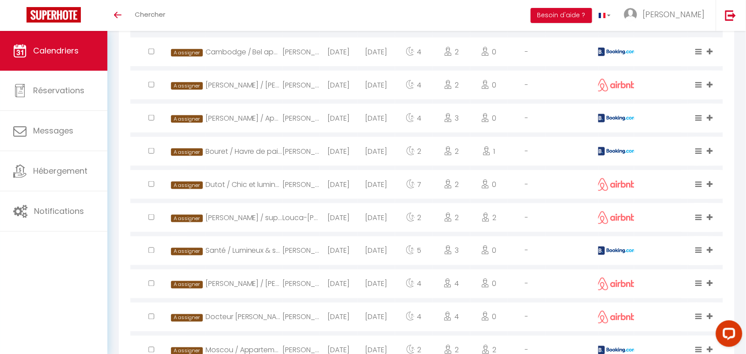
scroll to position [292, 0]
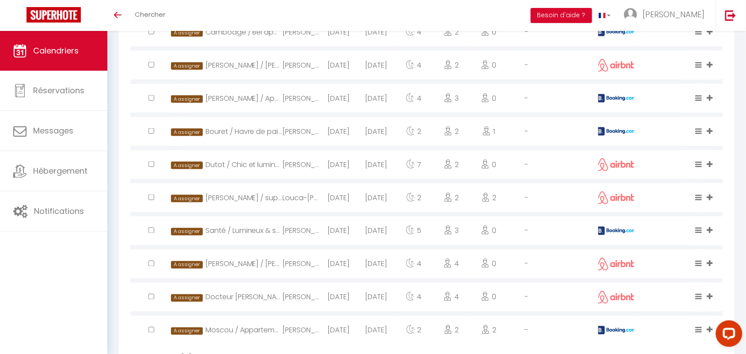
click at [231, 129] on div "Bouret / Havre de paix au cœur de Paris" at bounding box center [243, 131] width 77 height 29
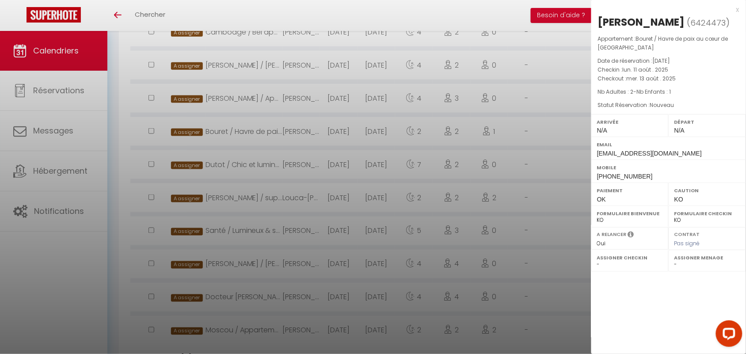
drag, startPoint x: 598, startPoint y: 23, endPoint x: 612, endPoint y: 49, distance: 29.6
click at [612, 49] on div "Valeria Gómez ( 6424473 ) Appartement : Bouret / Havre de paix au cœur de Paris…" at bounding box center [668, 99] width 155 height 168
copy div "Valeria Gómez ( 6424473 ) Appartement : Bouret / Havre de paix au cœur de Paris"
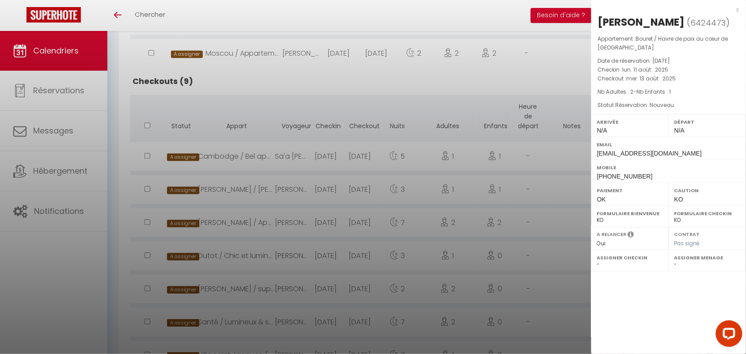
scroll to position [568, 0]
click at [235, 153] on div at bounding box center [373, 177] width 746 height 354
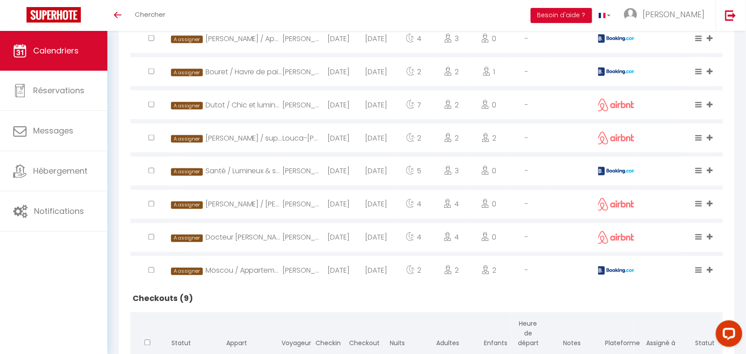
scroll to position [347, 0]
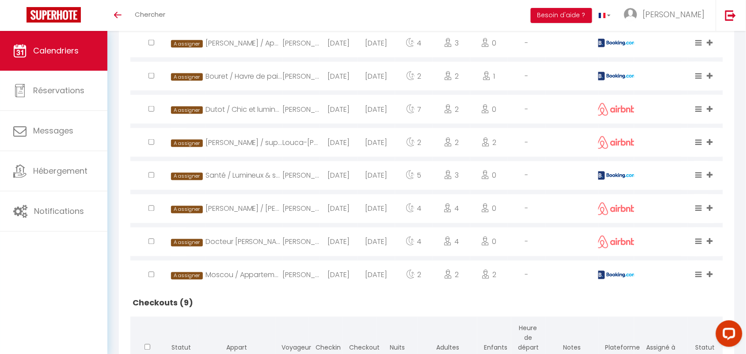
drag, startPoint x: 250, startPoint y: 211, endPoint x: 257, endPoint y: 211, distance: 6.6
click at [250, 211] on div "Moret / Charmant appart cosy et central" at bounding box center [243, 208] width 77 height 29
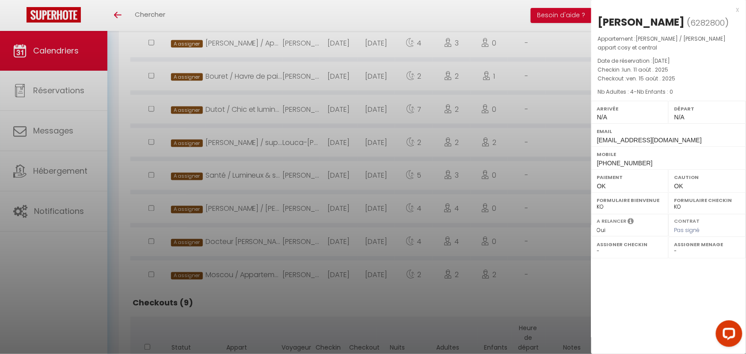
drag, startPoint x: 599, startPoint y: 21, endPoint x: 618, endPoint y: 45, distance: 30.3
click at [618, 45] on div "Eva Reid ( 6282800 ) Appartement : Moret / Charmant appart cosy et central Date…" at bounding box center [668, 92] width 155 height 155
click at [264, 174] on div at bounding box center [373, 177] width 746 height 354
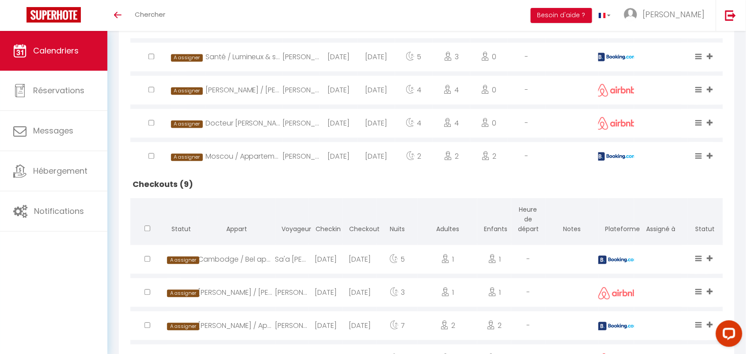
scroll to position [457, 0]
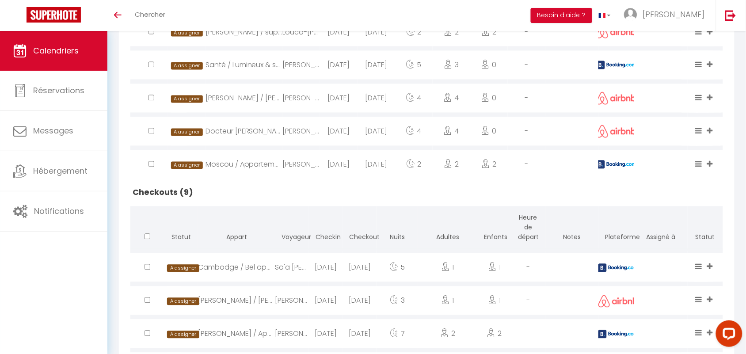
click at [235, 129] on div "Docteur Heulin / Cosy et charmant appart 4 pers" at bounding box center [243, 131] width 77 height 29
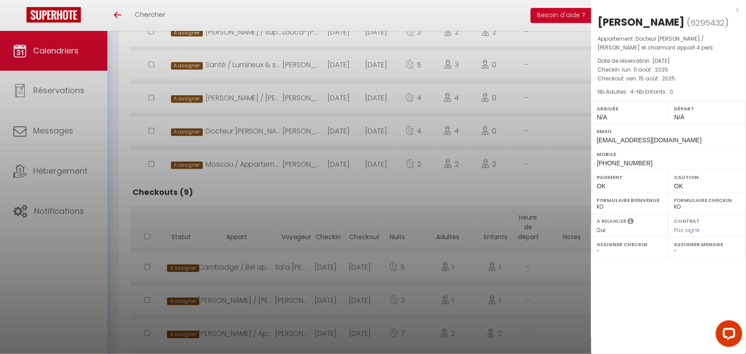
drag, startPoint x: 599, startPoint y: 27, endPoint x: 650, endPoint y: 48, distance: 55.3
click at [650, 48] on div "Lara Barmettler ( 6295432 ) Appartement : Docteur Heulin / Cosy et charmant app…" at bounding box center [668, 92] width 155 height 155
click at [269, 157] on div at bounding box center [373, 177] width 746 height 354
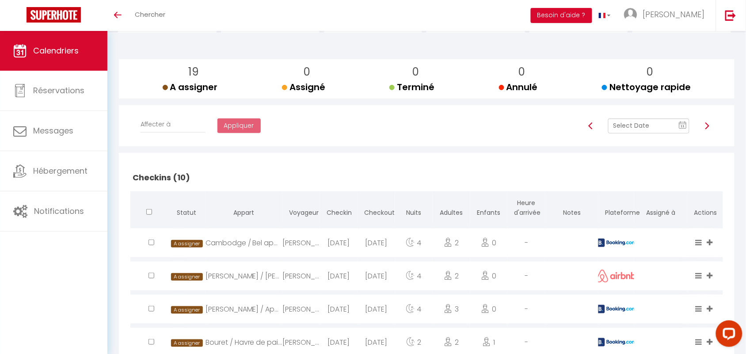
scroll to position [71, 0]
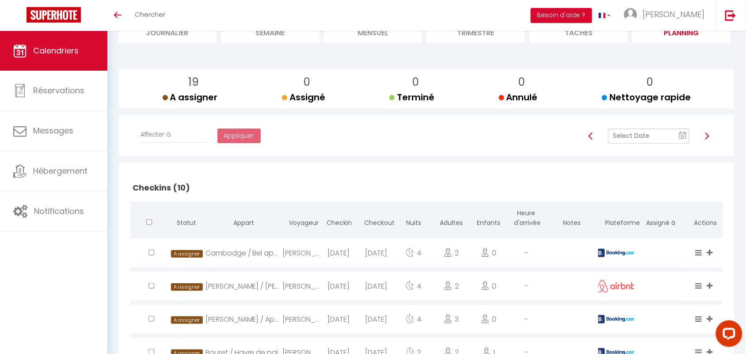
click at [683, 135] on text "11" at bounding box center [683, 136] width 4 height 4
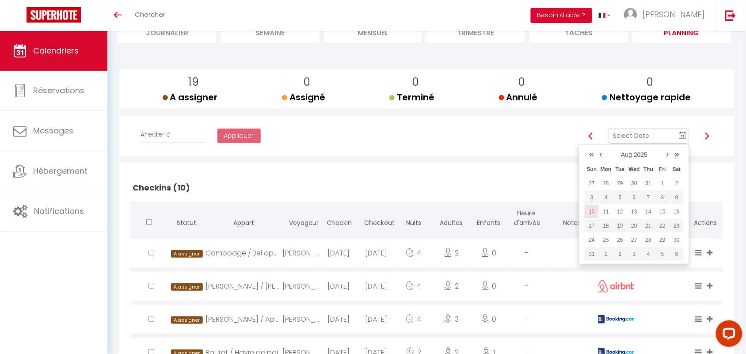
click at [596, 212] on td "10" at bounding box center [591, 212] width 14 height 14
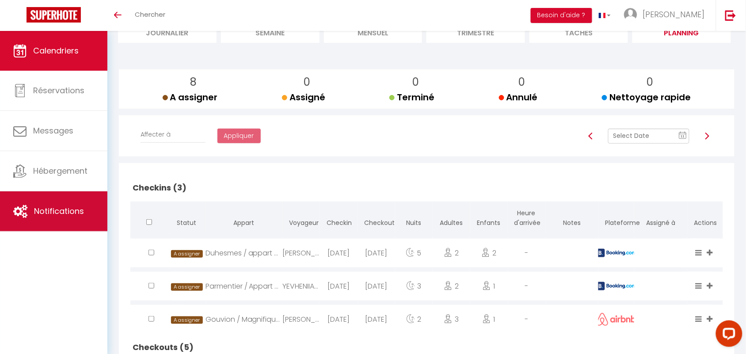
click at [53, 214] on span "Notifications" at bounding box center [59, 210] width 50 height 11
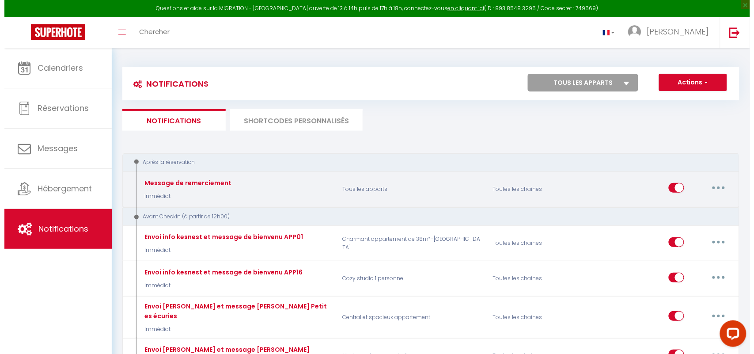
scroll to position [633, 0]
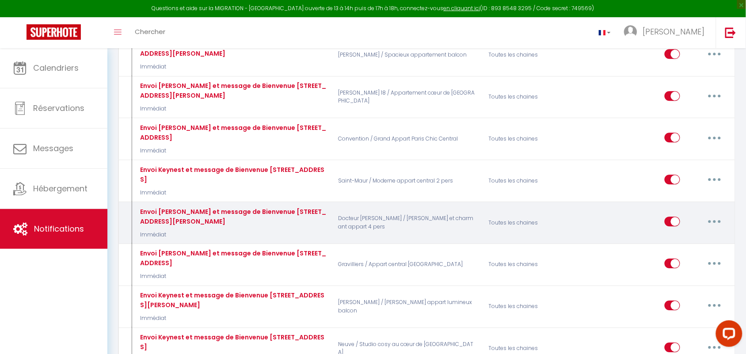
click at [714, 220] on icon "button" at bounding box center [714, 221] width 3 height 3
click at [702, 231] on div "Editer Dupliquer Tester Supprimer" at bounding box center [691, 266] width 71 height 70
click at [715, 214] on button "button" at bounding box center [714, 221] width 25 height 14
click at [696, 234] on link "Editer" at bounding box center [691, 241] width 65 height 15
type input "Envoi Keynest et message de Bienvenue 24 Rue du Docteur Heulin 75017 Paris"
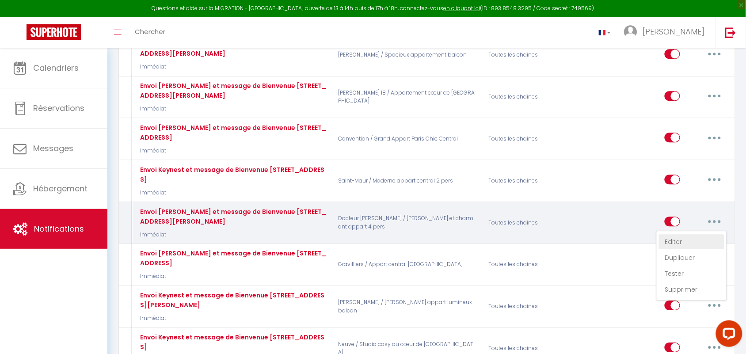
select select "Immédiat"
select select
checkbox input "true"
checkbox input "false"
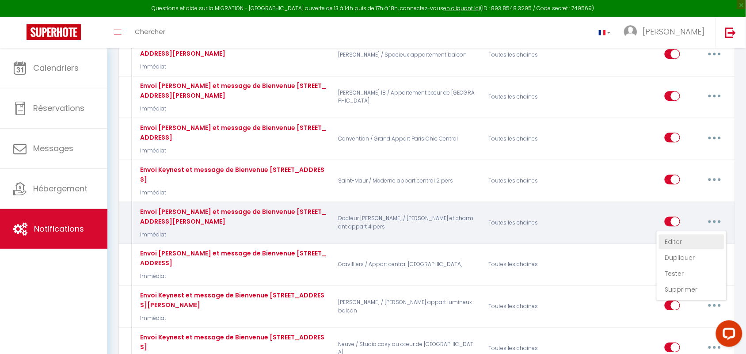
radio input "true"
type input "Bienvenue dans votre appartement au 24 Rue du Docteur Heulin 75017 Paris"
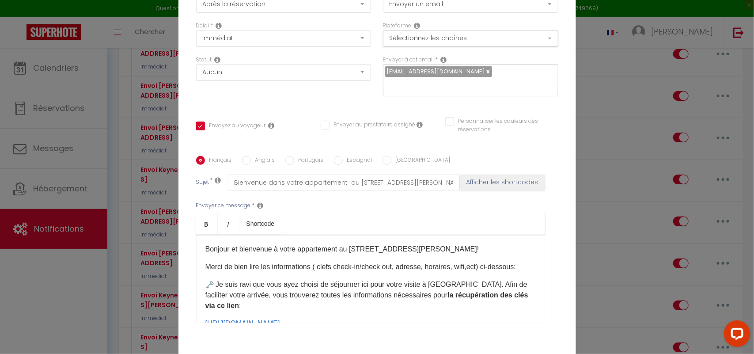
scroll to position [55, 0]
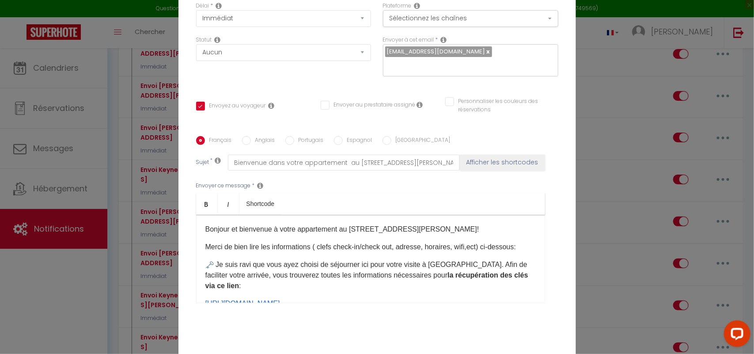
click at [206, 227] on p "Bonjour et bienvenue à votre appartement au 24 Rue du Docteur Heulin 75017 Pari…" at bounding box center [370, 229] width 330 height 11
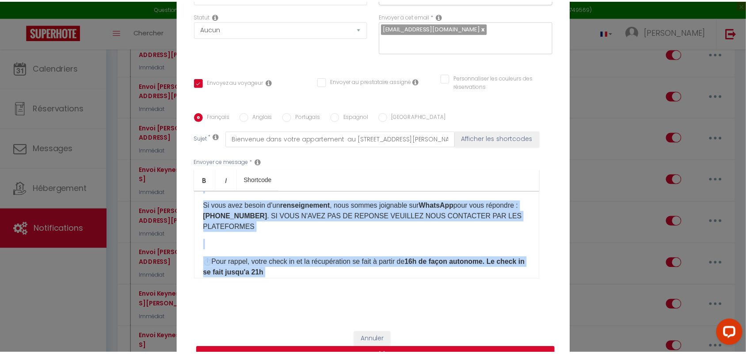
scroll to position [92, 0]
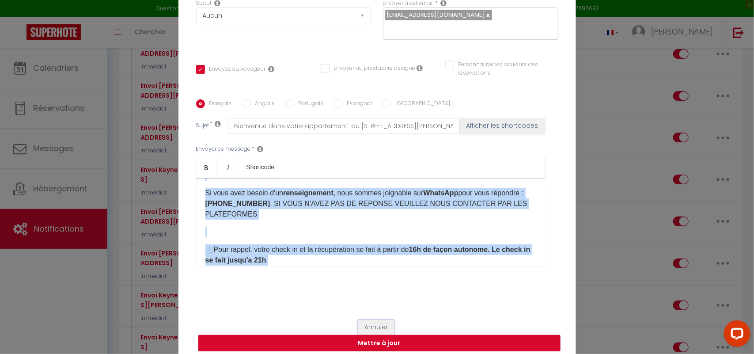
click at [369, 320] on button "Annuler" at bounding box center [376, 327] width 37 height 15
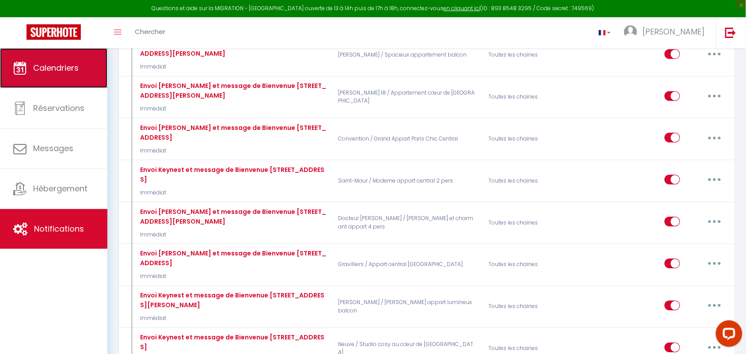
click at [38, 67] on span "Calendriers" at bounding box center [55, 67] width 45 height 11
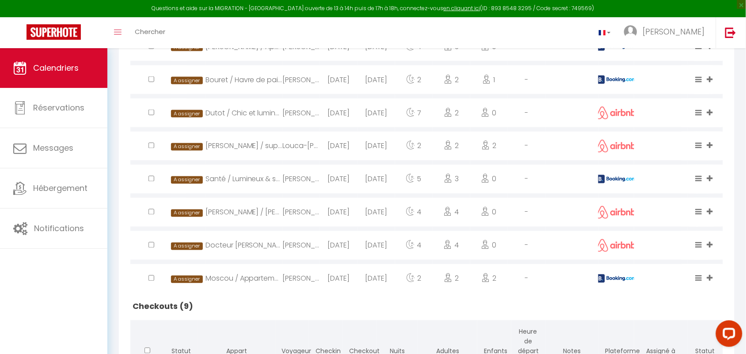
scroll to position [386, 0]
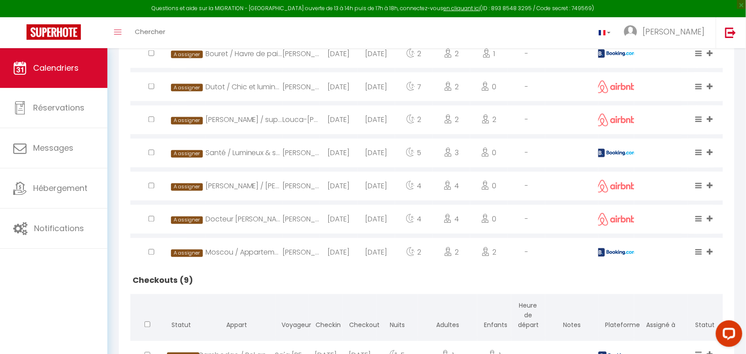
click at [254, 220] on div "Docteur [PERSON_NAME] / [PERSON_NAME] et charmant appart 4 pers" at bounding box center [243, 219] width 77 height 29
select select "0"
select select "1"
select select
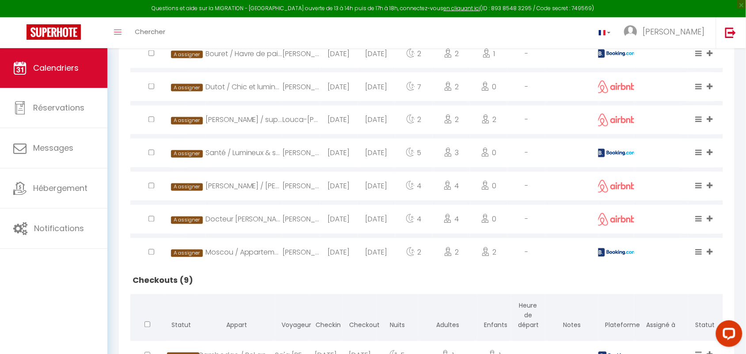
select select
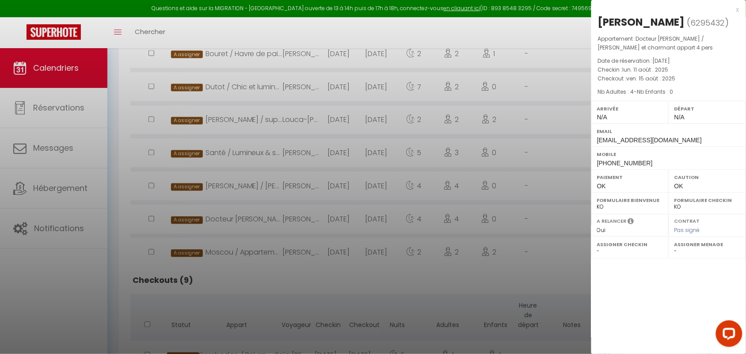
click at [738, 7] on div "x" at bounding box center [665, 9] width 148 height 11
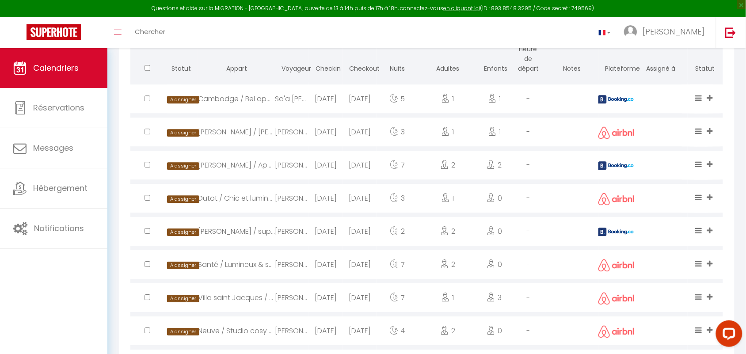
scroll to position [663, 0]
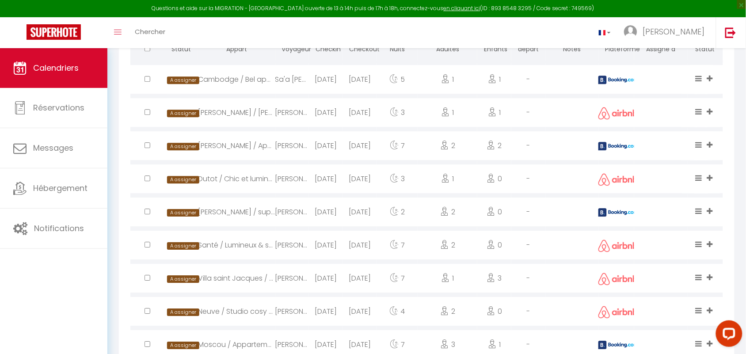
click at [278, 210] on div "[PERSON_NAME]" at bounding box center [292, 211] width 34 height 29
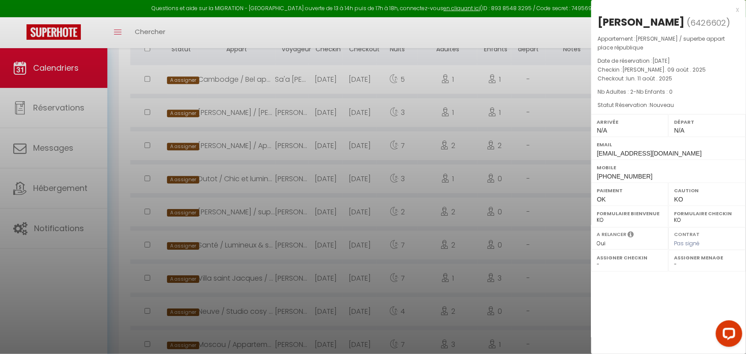
click at [616, 180] on span "+447944569950" at bounding box center [625, 176] width 56 height 7
click at [226, 144] on div at bounding box center [373, 177] width 746 height 354
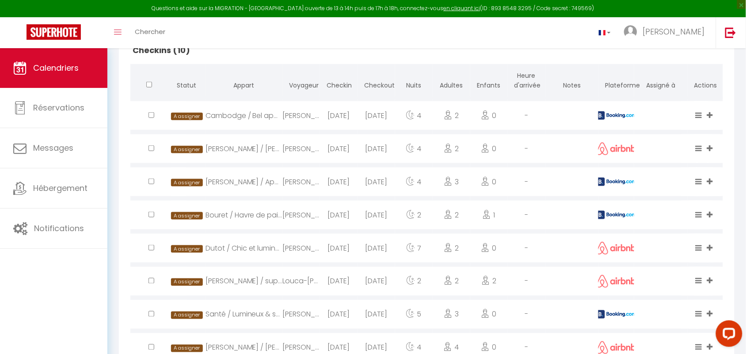
scroll to position [254, 0]
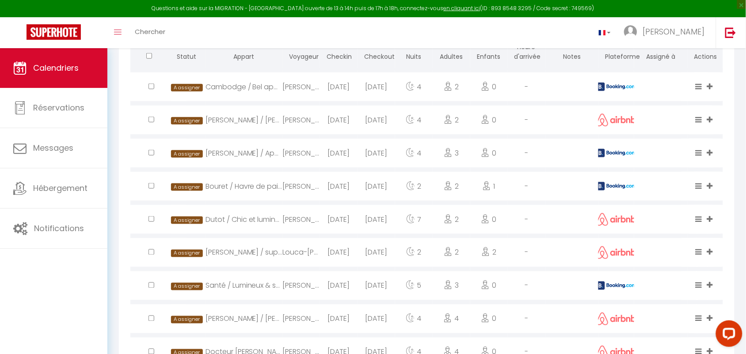
click at [266, 220] on div "Dutot / Chic et lumineux centre [GEOGRAPHIC_DATA]" at bounding box center [243, 219] width 77 height 29
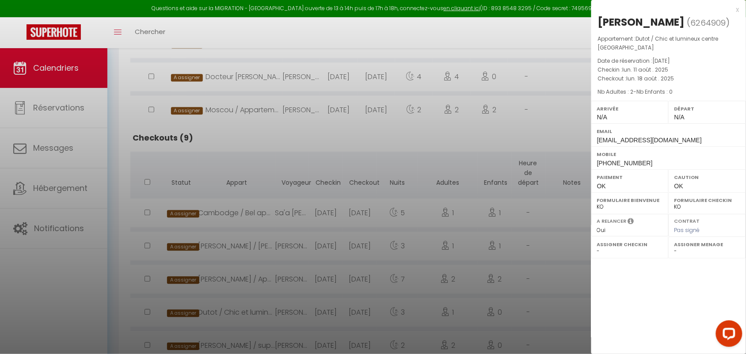
scroll to position [530, 0]
drag, startPoint x: 232, startPoint y: 104, endPoint x: 254, endPoint y: 116, distance: 25.1
click at [233, 104] on div at bounding box center [373, 177] width 746 height 354
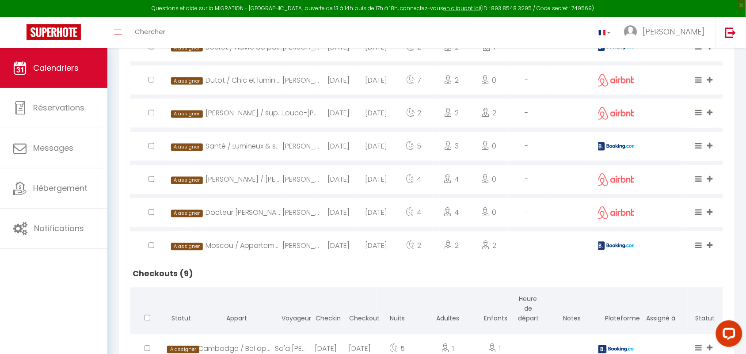
scroll to position [364, 0]
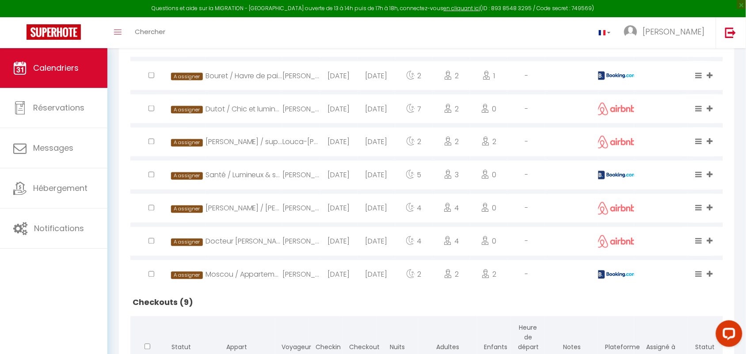
click at [236, 105] on div "Dutot / Chic et lumineux centre [GEOGRAPHIC_DATA]" at bounding box center [243, 109] width 77 height 29
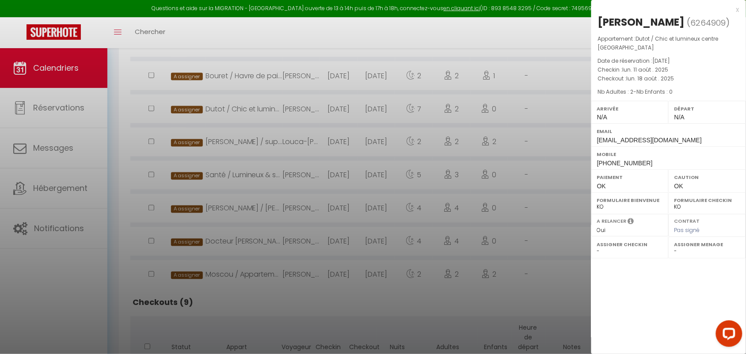
drag, startPoint x: 600, startPoint y: 23, endPoint x: 640, endPoint y: 25, distance: 40.7
click at [640, 25] on div "[PERSON_NAME]" at bounding box center [641, 22] width 87 height 14
click at [287, 111] on div at bounding box center [373, 177] width 746 height 354
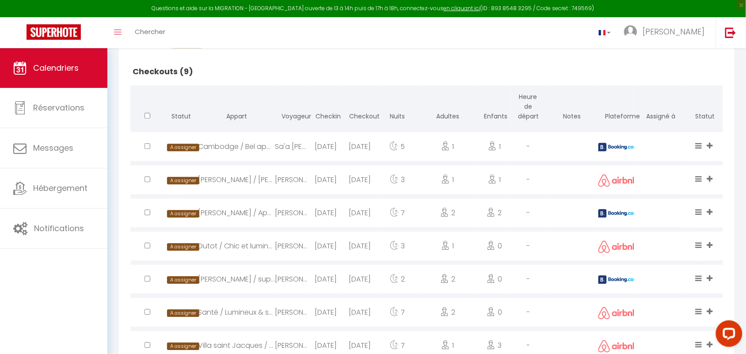
scroll to position [696, 0]
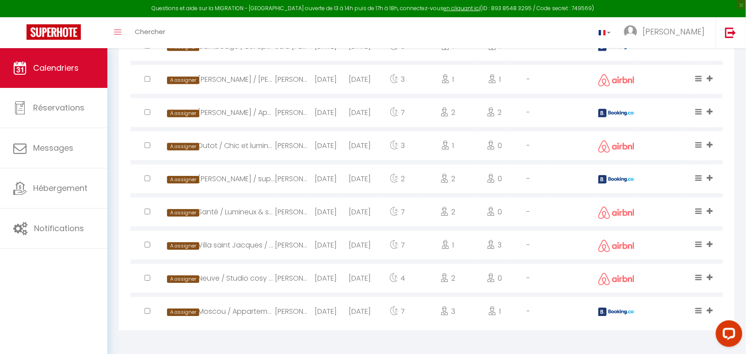
click at [231, 182] on div "[PERSON_NAME] / superbe appart place république" at bounding box center [236, 178] width 77 height 29
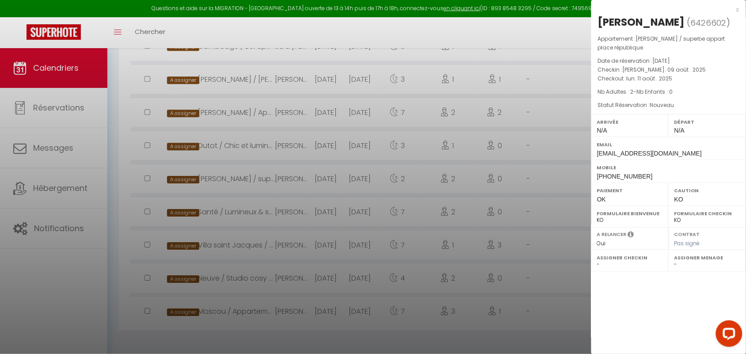
click at [621, 178] on span "+447944569950" at bounding box center [625, 176] width 56 height 7
click at [511, 85] on div at bounding box center [373, 177] width 746 height 354
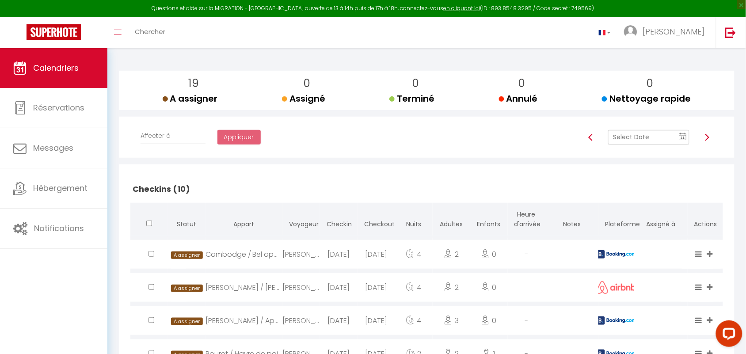
scroll to position [33, 0]
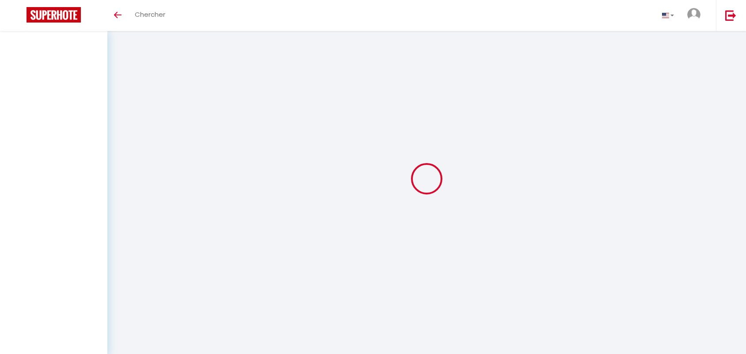
select select "message"
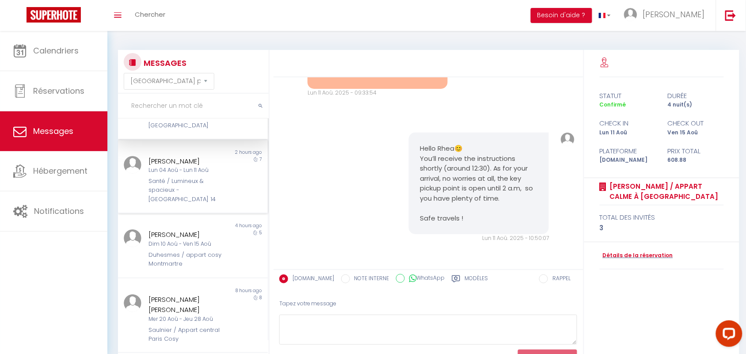
scroll to position [110, 0]
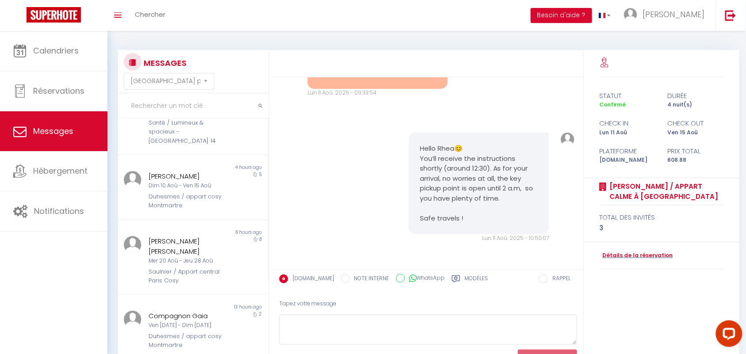
click at [160, 104] on input "text" at bounding box center [193, 106] width 151 height 25
paste input "Gaïa"
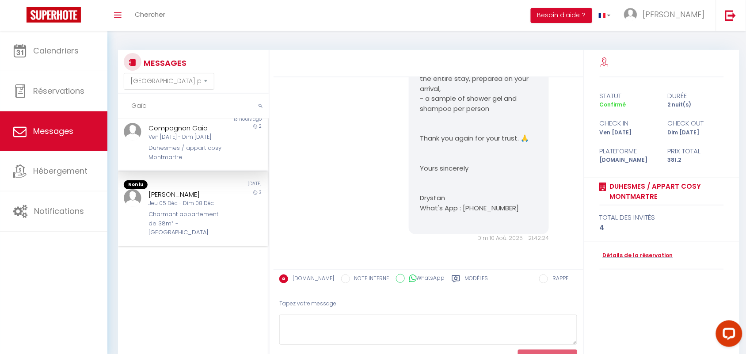
scroll to position [0, 0]
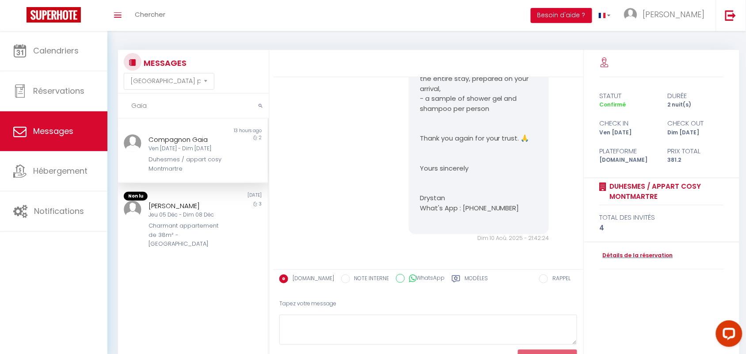
click at [183, 157] on div "Duhesmes / appart cosy Montmartre" at bounding box center [187, 164] width 76 height 18
click at [133, 102] on input "Gaïa" at bounding box center [193, 106] width 151 height 25
type input "G"
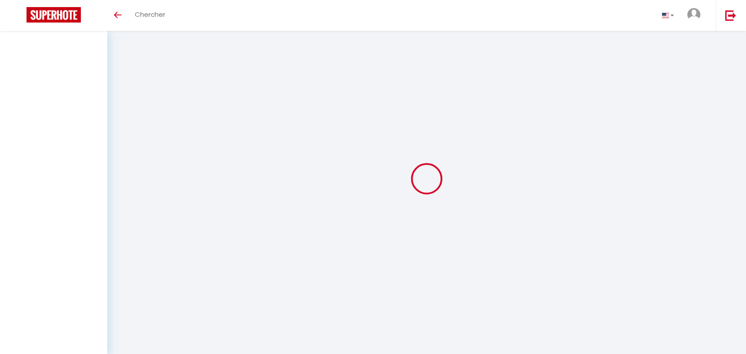
select select "message"
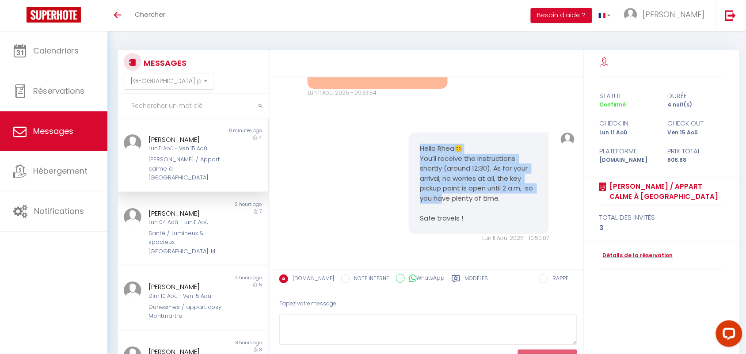
drag, startPoint x: 418, startPoint y: 151, endPoint x: 447, endPoint y: 196, distance: 53.2
click at [447, 196] on pre "Hello Rhea😊 You’ll receive the instructions shortly (around 12:30). As for your…" at bounding box center [479, 184] width 118 height 80
click at [457, 189] on pre "Hello Rhea😊 You’ll receive the instructions shortly (around 12:30). As for your…" at bounding box center [479, 184] width 118 height 80
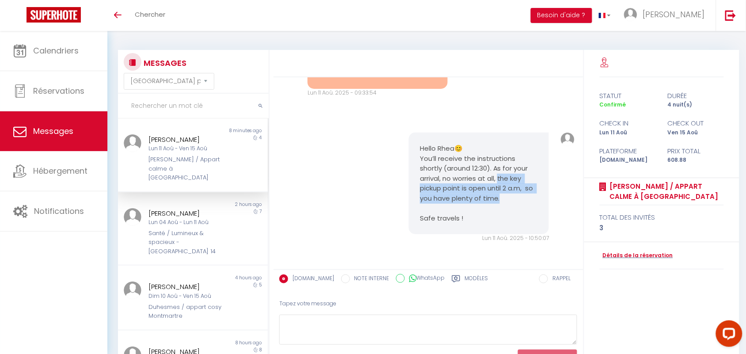
drag, startPoint x: 496, startPoint y: 175, endPoint x: 507, endPoint y: 196, distance: 23.3
click at [507, 196] on pre "Hello Rhea😊 You’ll receive the instructions shortly (around 12:30). As for your…" at bounding box center [479, 184] width 118 height 80
copy pre "he key pickup point is open until 2 a.m, so you have plenty of time."
click at [164, 112] on input "text" at bounding box center [193, 106] width 151 height 25
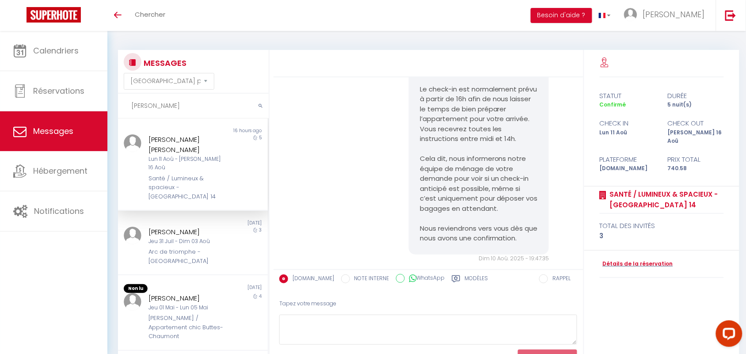
scroll to position [1774, 0]
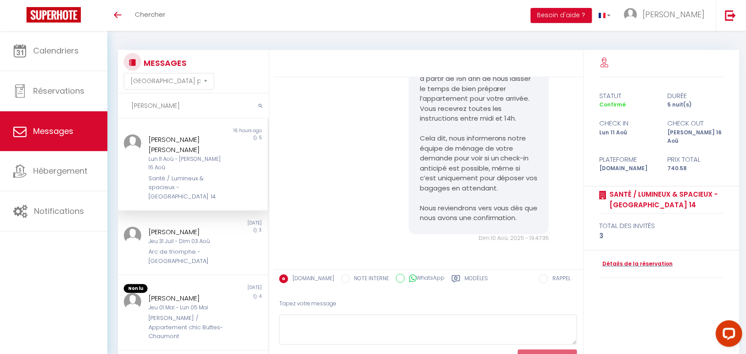
type input "[PERSON_NAME]"
click at [182, 174] on div "Santé / Lumineux & spacieux - [GEOGRAPHIC_DATA] 14" at bounding box center [187, 187] width 76 height 27
click at [178, 111] on input "[PERSON_NAME]" at bounding box center [193, 106] width 151 height 25
drag, startPoint x: 165, startPoint y: 111, endPoint x: 107, endPoint y: 105, distance: 57.8
click at [107, 105] on div "MESSAGES Trier par date de réservation [GEOGRAPHIC_DATA] par date de message [P…" at bounding box center [426, 212] width 638 height 362
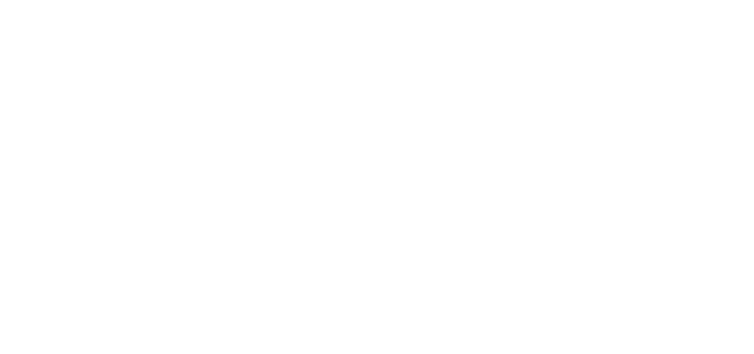
select select "message"
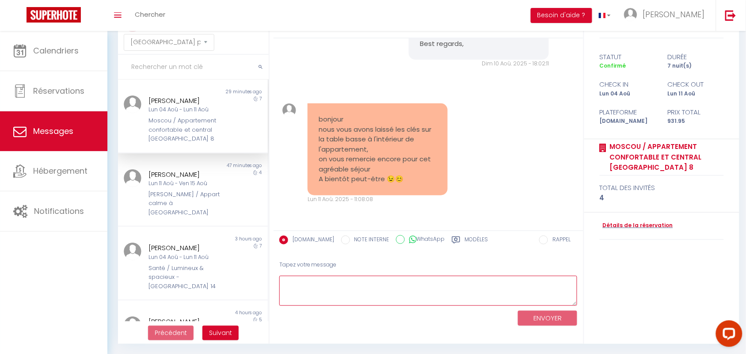
click at [314, 289] on textarea at bounding box center [428, 291] width 298 height 30
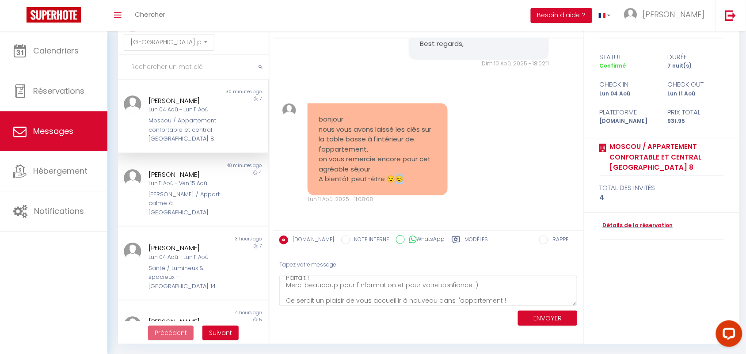
drag, startPoint x: 395, startPoint y: 176, endPoint x: 401, endPoint y: 178, distance: 6.0
click at [401, 178] on pre "bonjour nous vous avons laissé les clés sur la table basse à l'intérieur de l'a…" at bounding box center [377, 149] width 118 height 70
copy pre "bonjour nous vous avons laissé les clés sur la table basse à l'intérieur de l'a…"
click at [504, 297] on textarea "Parfait ! Merci beaucoup pour l'information et pour votre confiance :) Ce serai…" at bounding box center [428, 291] width 298 height 30
paste textarea "😊"
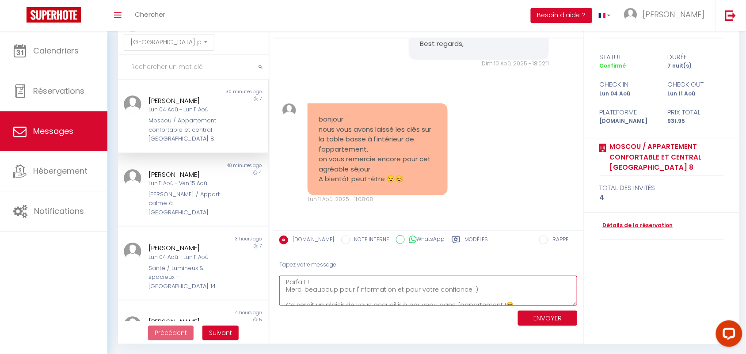
scroll to position [0, 0]
click at [281, 281] on textarea "Parfait ! Merci beaucoup pour l'information et pour votre confiance :) Ce serai…" at bounding box center [428, 291] width 298 height 30
click at [285, 281] on textarea "Parfait ! Merci beaucoup pour l'information et pour votre confiance :) Ce serai…" at bounding box center [428, 291] width 298 height 30
drag, startPoint x: 318, startPoint y: 297, endPoint x: 338, endPoint y: 299, distance: 19.9
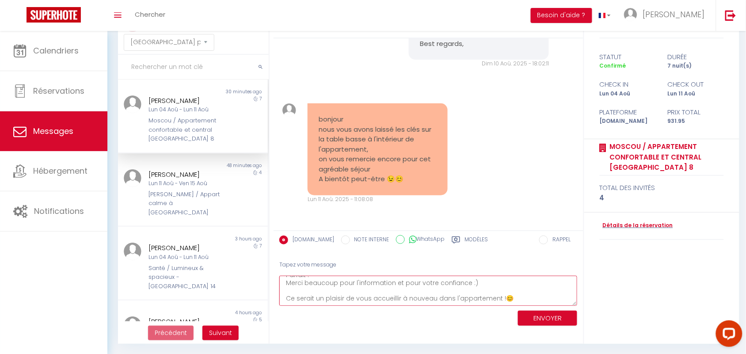
click at [337, 299] on textarea "Bonjour [PERSON_NAME] :) Parfait ! Merci beaucoup pour l'information et pour vo…" at bounding box center [428, 291] width 298 height 30
click at [391, 297] on textarea "Bonjour [PERSON_NAME] :) Parfait ! Merci beaucoup pour l'information et pour vo…" at bounding box center [428, 291] width 298 height 30
drag, startPoint x: 461, startPoint y: 298, endPoint x: 474, endPoint y: 298, distance: 12.8
click at [462, 298] on textarea "Bonjour [PERSON_NAME] :) Parfait ! Merci beaucoup pour l'information et pour vo…" at bounding box center [428, 291] width 298 height 30
type textarea "Bonjour [PERSON_NAME] :) Parfait ! Merci beaucoup pour l'information et pour vo…"
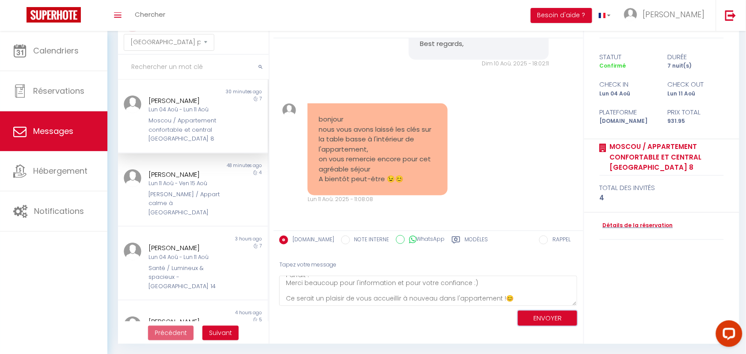
click at [533, 317] on button "ENVOYER" at bounding box center [547, 318] width 59 height 15
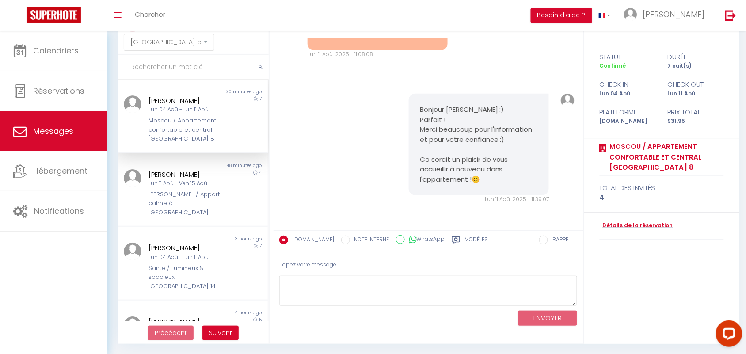
scroll to position [0, 0]
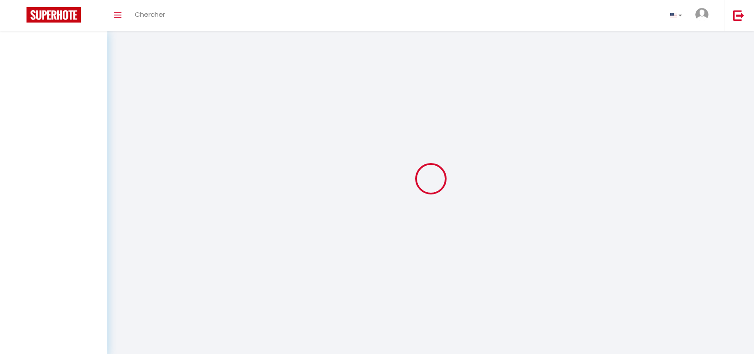
select select "message"
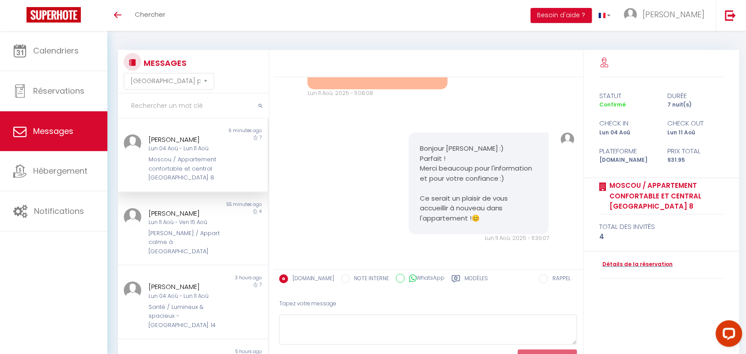
click at [142, 102] on input "text" at bounding box center [193, 106] width 151 height 25
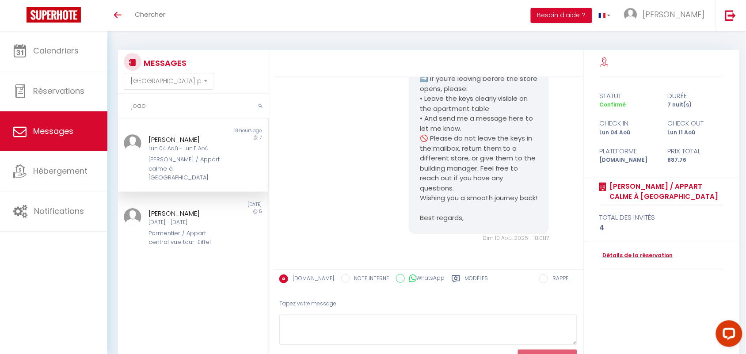
scroll to position [4678, 0]
type input "joao"
click at [172, 157] on div "[PERSON_NAME] / Appart calme à [GEOGRAPHIC_DATA]" at bounding box center [187, 168] width 76 height 27
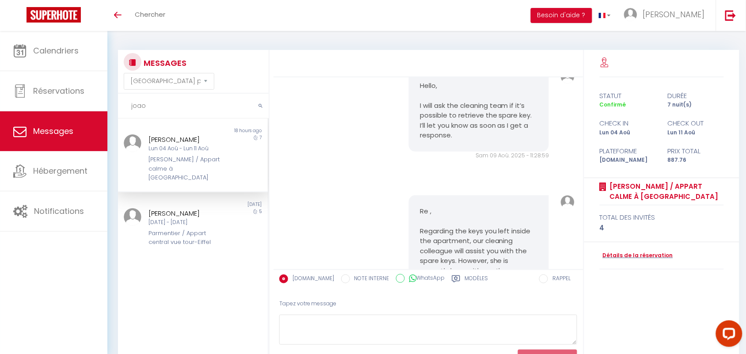
scroll to position [3739, 0]
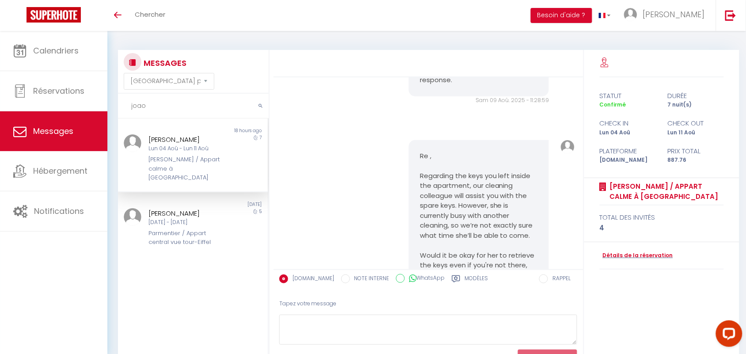
drag, startPoint x: 317, startPoint y: 178, endPoint x: 363, endPoint y: 183, distance: 45.9
copy pre "do you have a spare ones in the piking point?"
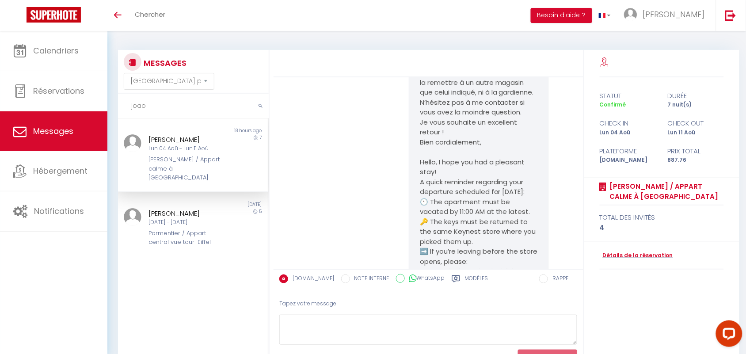
scroll to position [4181, 0]
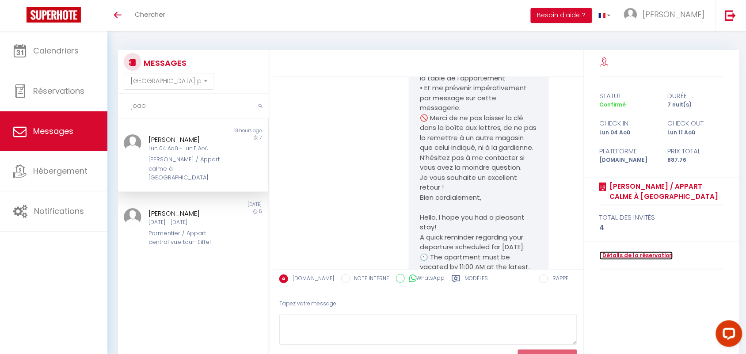
click at [625, 253] on link "Détails de la réservation" at bounding box center [635, 255] width 73 height 8
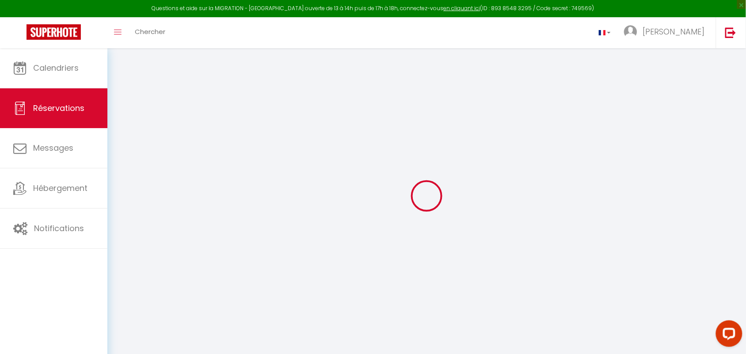
select select
checkbox input "false"
select select
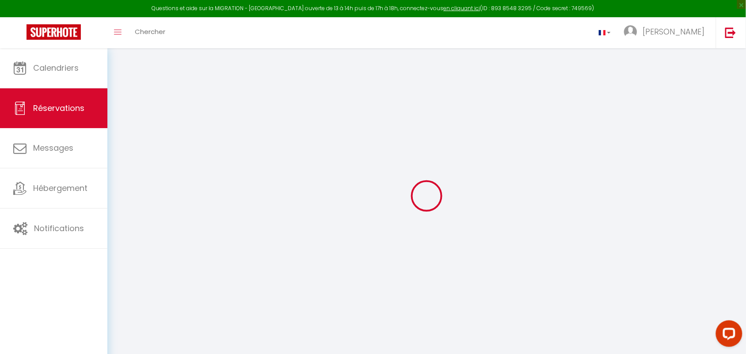
checkbox input "false"
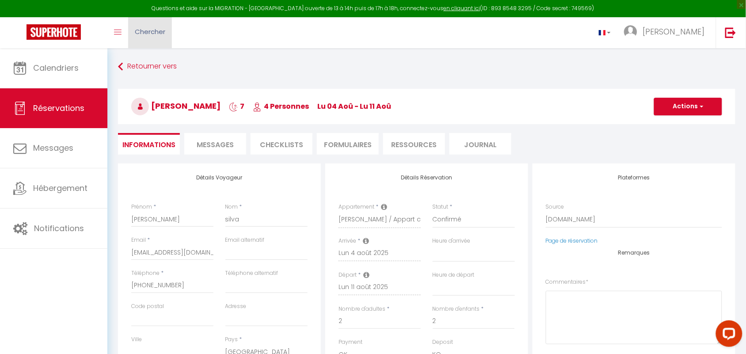
select select
checkbox input "false"
type textarea "** THIS RESERVATION HAS BEEN PRE-PAID ** Reservation has a cancellation grace p…"
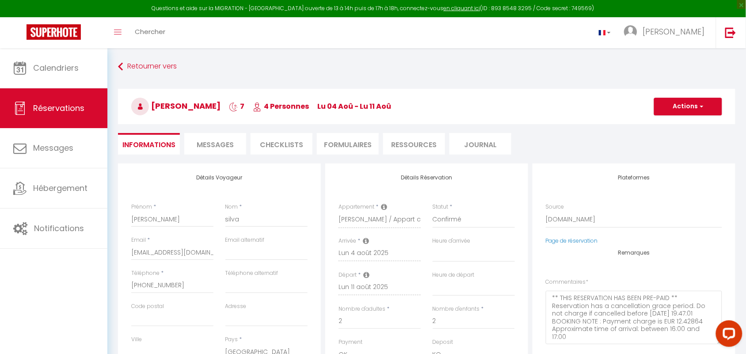
type input "85"
type input "36.4"
select select
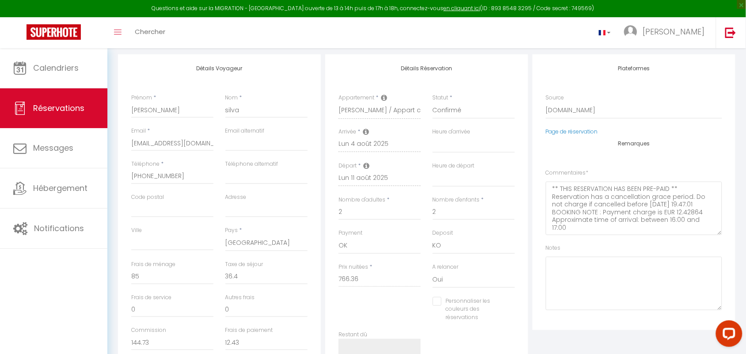
scroll to position [110, 0]
checkbox input "false"
select select
click at [147, 177] on input "+351966725828" at bounding box center [172, 175] width 82 height 16
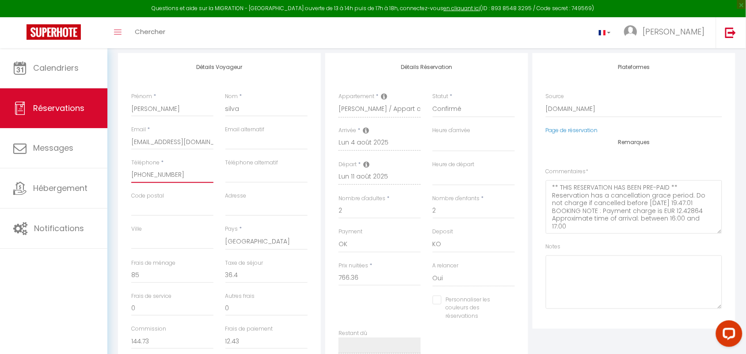
click at [147, 177] on input "+351966725828" at bounding box center [172, 175] width 82 height 16
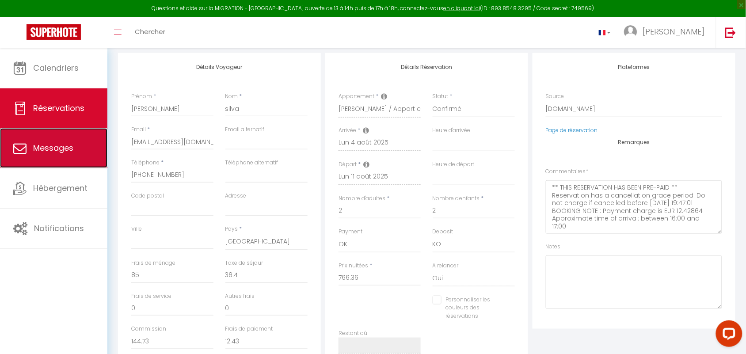
click at [38, 157] on link "Messages" at bounding box center [53, 148] width 107 height 40
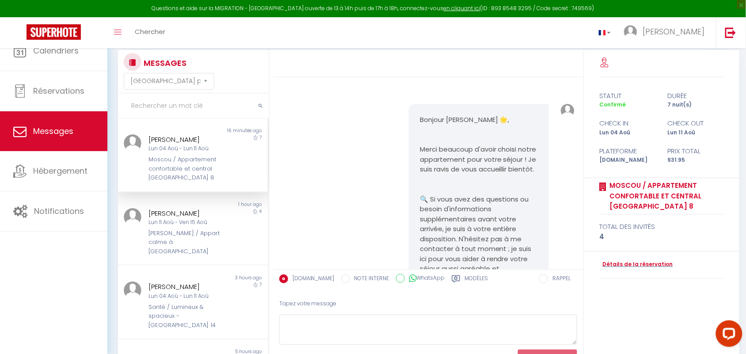
scroll to position [6111, 0]
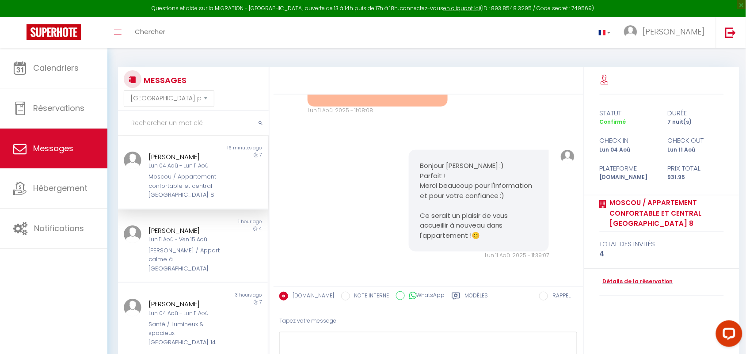
click at [140, 121] on input "text" at bounding box center [193, 123] width 151 height 25
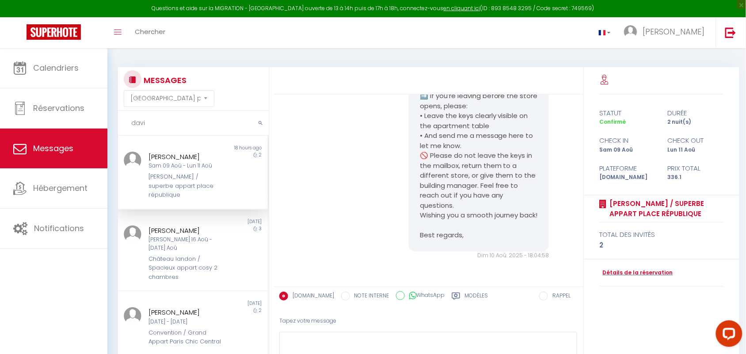
scroll to position [5176, 0]
type input "david"
click at [166, 172] on div "[PERSON_NAME] / superbe appart place république" at bounding box center [187, 185] width 76 height 27
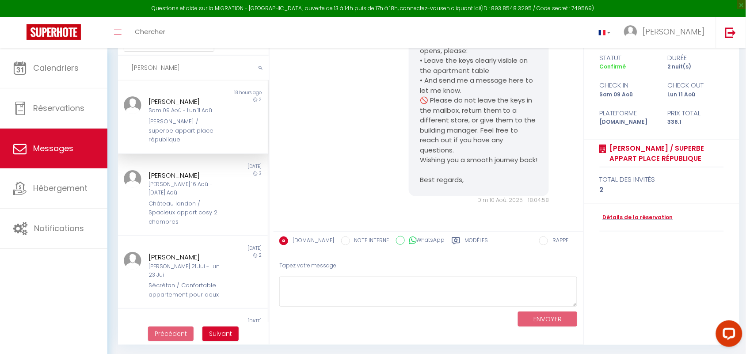
scroll to position [4900, 0]
click at [301, 283] on textarea at bounding box center [428, 292] width 298 height 30
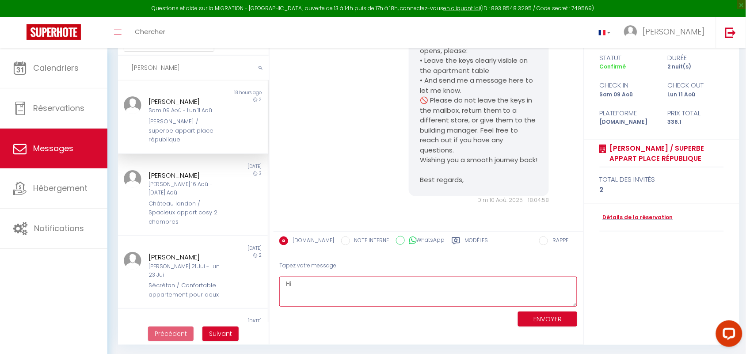
paste textarea "Hi, I hope you had a pleasant stay! Have you already left the apartment? If so,…"
click at [299, 284] on textarea "Hi Hi, I hope you had a pleasant stay! Have you already left the apartment? If …" at bounding box center [428, 292] width 298 height 30
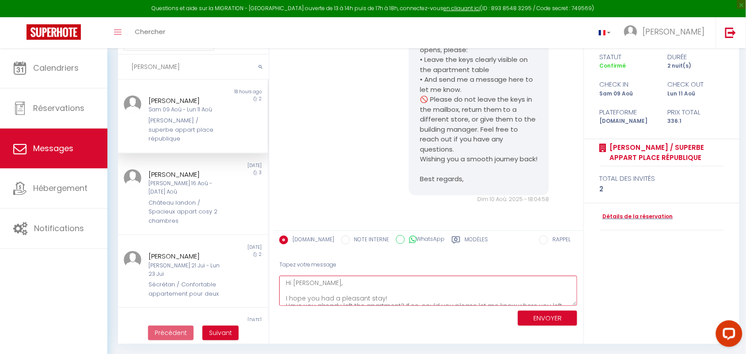
scroll to position [31, 0]
type textarea "Hi [PERSON_NAME], I hope you had a pleasant stay! Have you already left the apa…"
click at [527, 314] on button "ENVOYER" at bounding box center [547, 318] width 59 height 15
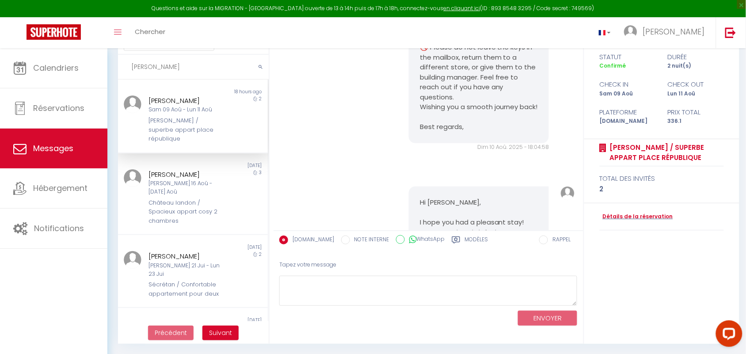
scroll to position [5341, 0]
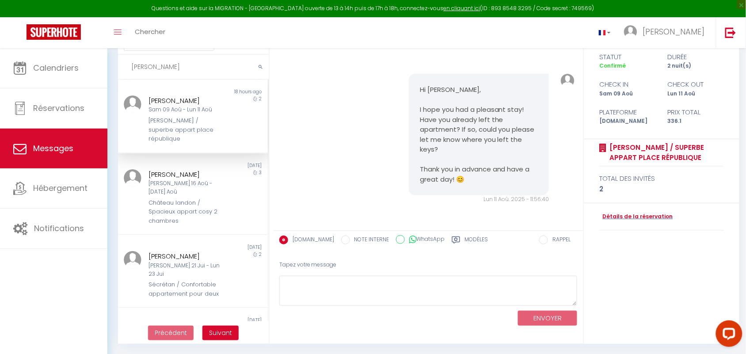
drag, startPoint x: 156, startPoint y: 65, endPoint x: 130, endPoint y: 62, distance: 25.8
click at [130, 62] on input "david" at bounding box center [193, 67] width 151 height 25
click at [334, 92] on div "Hi David, I hope you had a pleasant stay! Have you already left the apartment? …" at bounding box center [428, 138] width 303 height 165
click at [148, 62] on input "text" at bounding box center [193, 67] width 151 height 25
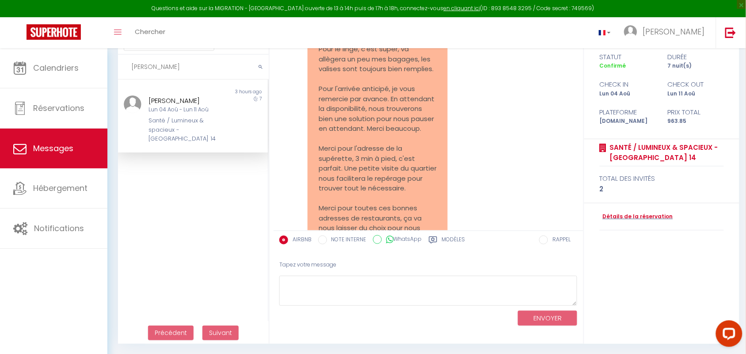
scroll to position [12622, 0]
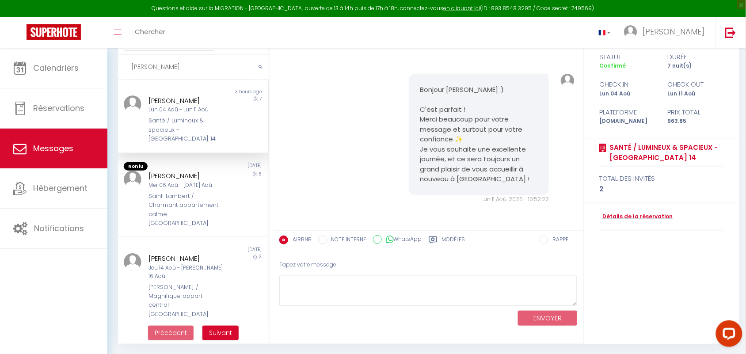
type input "hervé"
click at [188, 119] on div "Santé / Lumineux & spacieux - [GEOGRAPHIC_DATA] 14" at bounding box center [187, 129] width 76 height 27
drag, startPoint x: 155, startPoint y: 67, endPoint x: 130, endPoint y: 69, distance: 24.4
click at [130, 69] on input "hervé" at bounding box center [193, 67] width 151 height 25
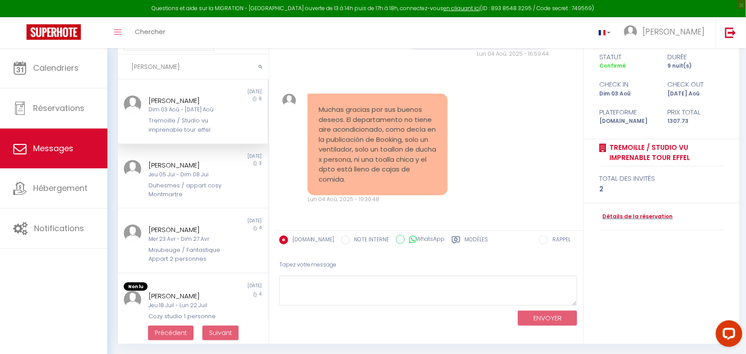
scroll to position [7305, 0]
type input "alejandra"
click at [386, 129] on pre "Muchas gracias por sus buenos deseos. El departamento no tiene aire acondiciona…" at bounding box center [377, 145] width 118 height 80
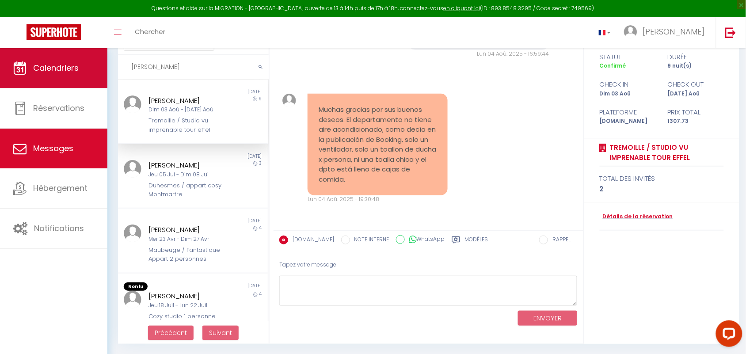
drag, startPoint x: 167, startPoint y: 69, endPoint x: 93, endPoint y: 74, distance: 74.4
click at [93, 74] on div "Questions et aide sur la MIGRATION - Salle Zoom ouverte de 13 à 14h puis de 17h…" at bounding box center [373, 173] width 746 height 362
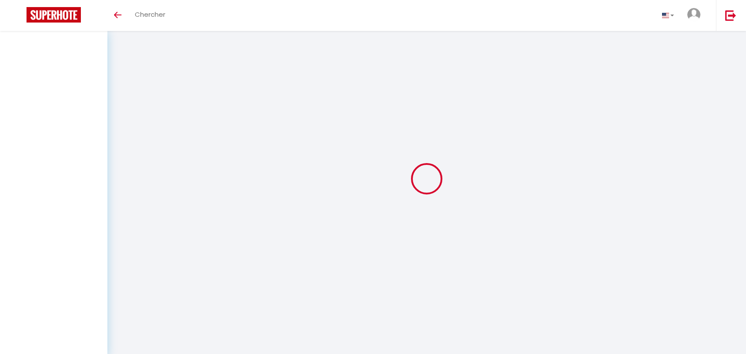
select select "message"
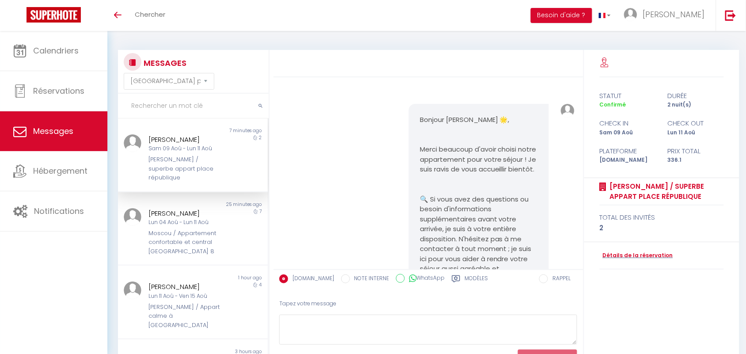
scroll to position [5341, 0]
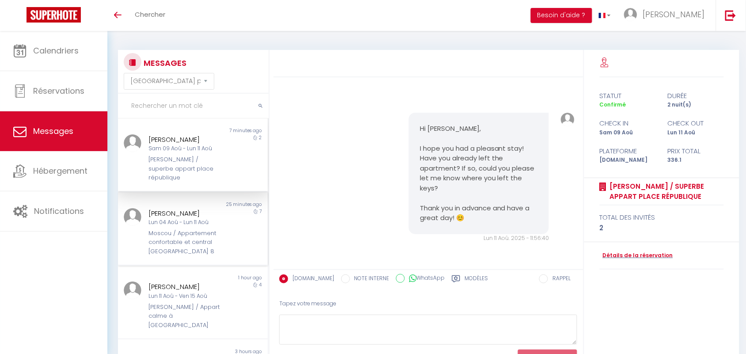
click at [186, 218] on div "Lun 04 Aoû - Lun 11 Aoû" at bounding box center [187, 222] width 76 height 8
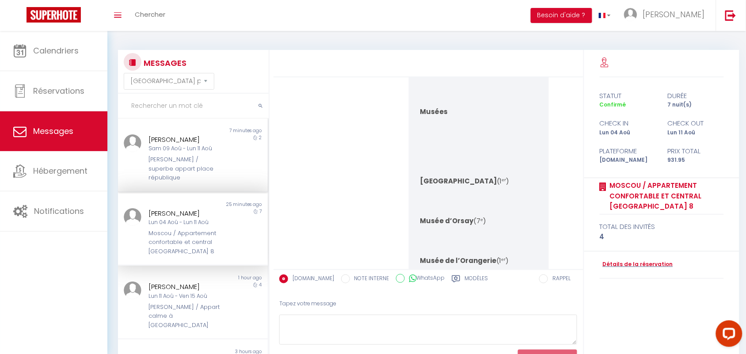
scroll to position [5721, 0]
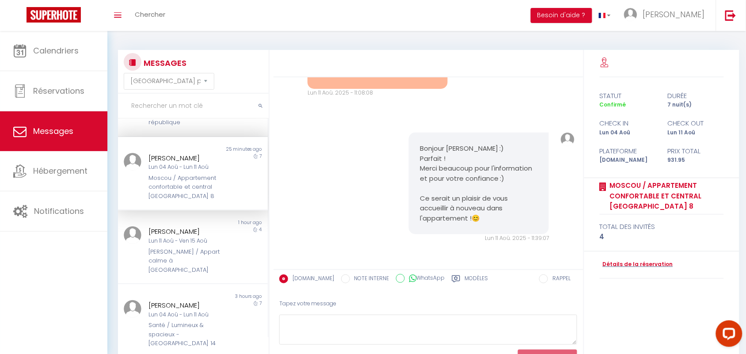
click at [178, 184] on div "Moscou / Appartement confortable et central [GEOGRAPHIC_DATA] 8" at bounding box center [187, 187] width 76 height 27
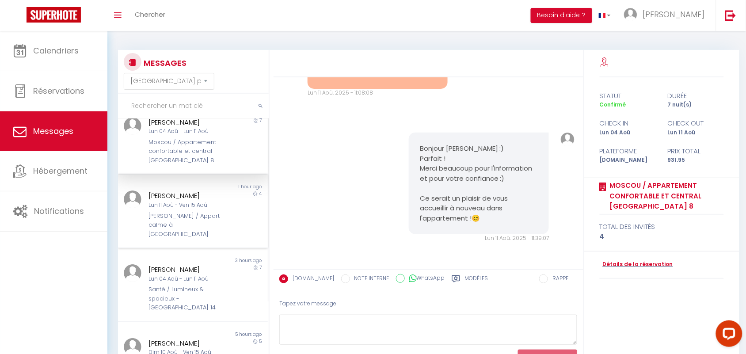
scroll to position [110, 0]
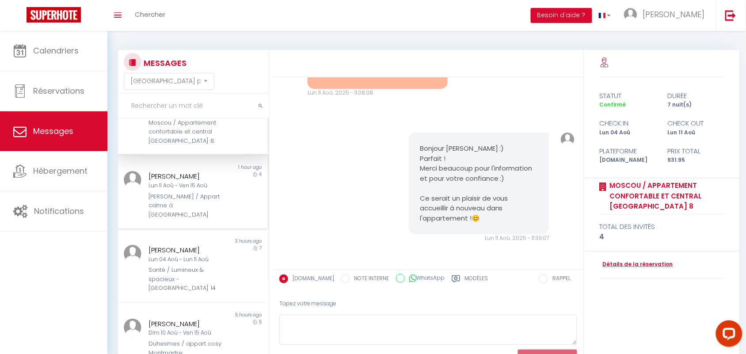
click at [169, 182] on div "Lun 11 Aoû - Ven 15 Aoû" at bounding box center [187, 186] width 76 height 8
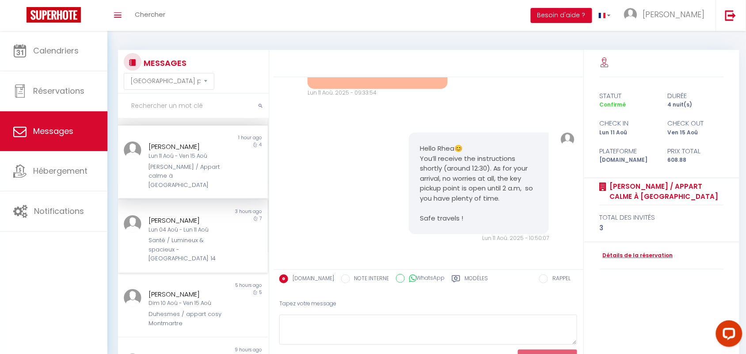
scroll to position [166, 0]
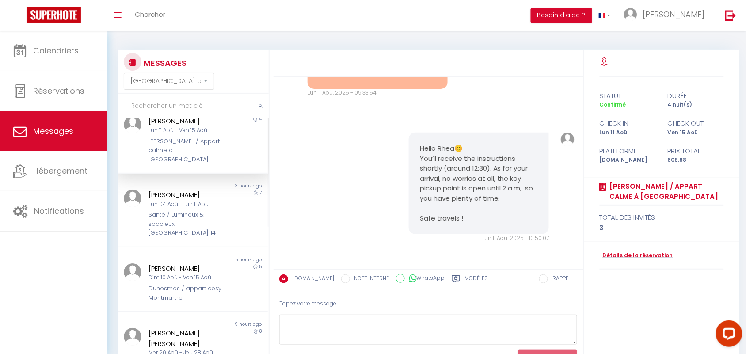
click at [171, 137] on div "[PERSON_NAME] / Appart calme à [GEOGRAPHIC_DATA]" at bounding box center [187, 150] width 76 height 27
click at [160, 200] on div "Lun 04 Aoû - Lun 11 Aoû" at bounding box center [187, 204] width 76 height 8
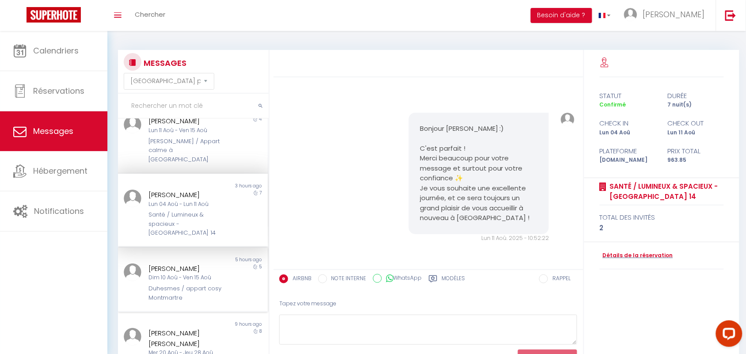
scroll to position [221, 0]
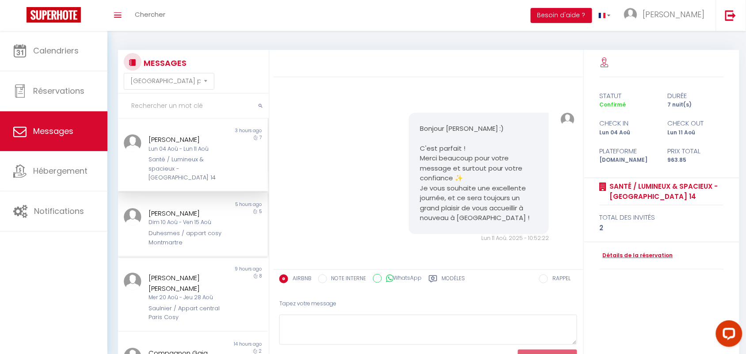
click at [164, 208] on div "[PERSON_NAME]" at bounding box center [187, 213] width 76 height 11
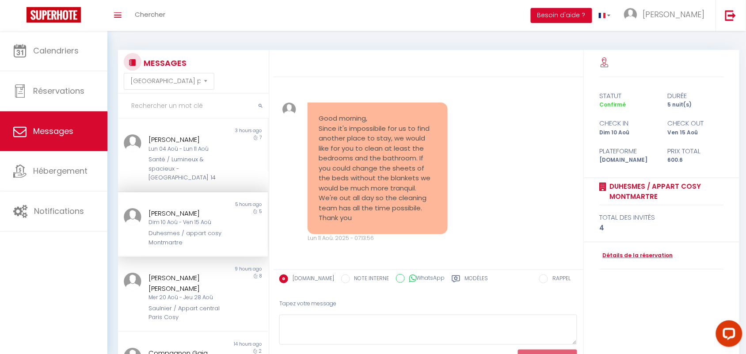
scroll to position [276, 0]
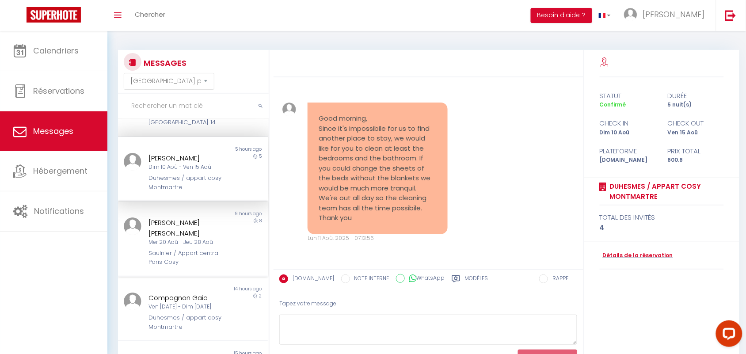
click at [169, 217] on div "[PERSON_NAME] [PERSON_NAME]" at bounding box center [187, 227] width 76 height 21
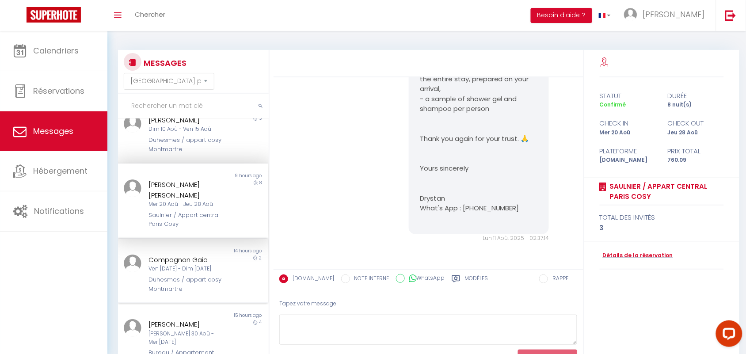
scroll to position [331, 0]
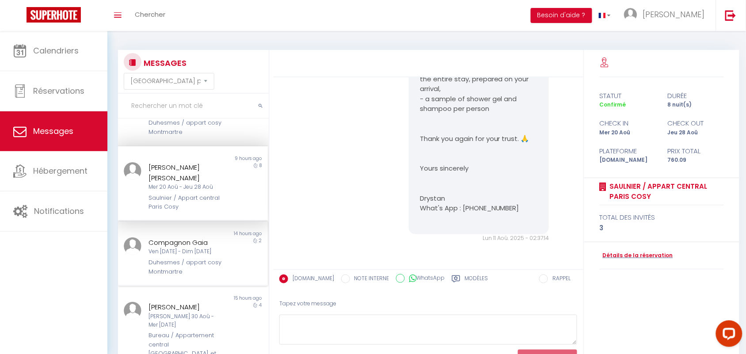
click at [169, 237] on div "Compagnon Gaia Ven [DATE] - Dim [DATE] Duhesmes / appart cosy Montmartre" at bounding box center [186, 256] width 87 height 39
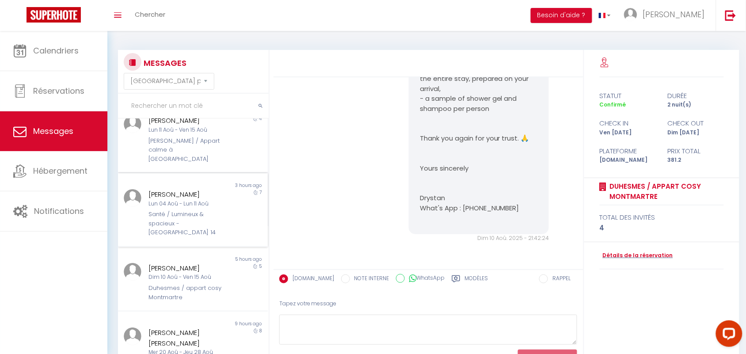
scroll to position [166, 0]
click at [162, 263] on div "[PERSON_NAME]" at bounding box center [187, 268] width 76 height 11
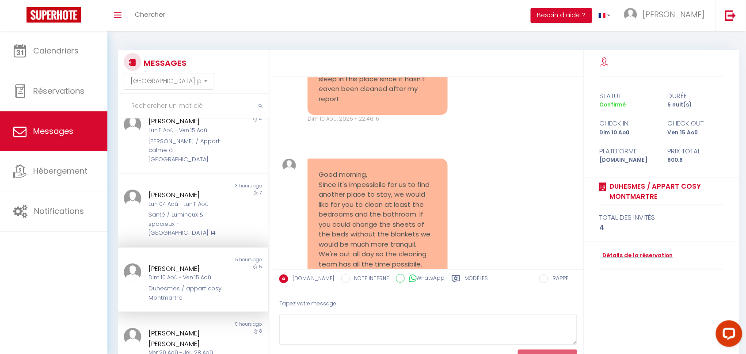
scroll to position [3660, 0]
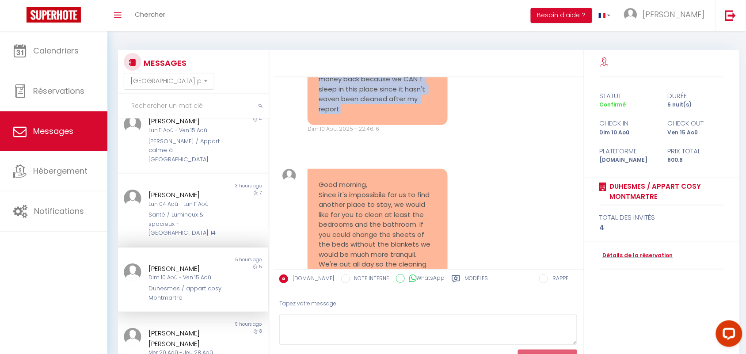
drag, startPoint x: 315, startPoint y: 149, endPoint x: 352, endPoint y: 206, distance: 68.4
click at [352, 125] on div "We have two kids and they can't sleep for what we have found [DATE]. I'm sorry …" at bounding box center [377, 80] width 140 height 92
copy pre "We have two kids and they can't sleep for what we have found [DATE]. I'm sorry …"
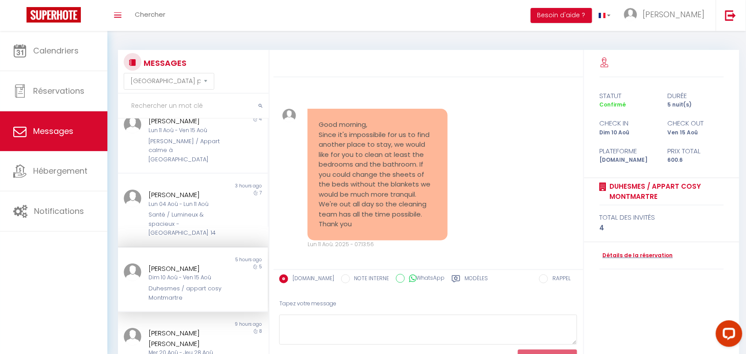
scroll to position [3825, 0]
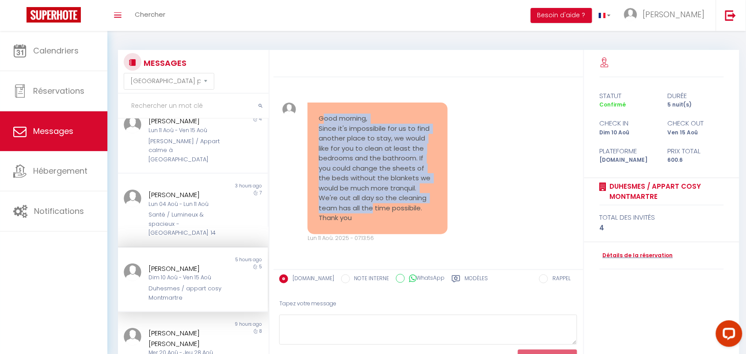
drag, startPoint x: 321, startPoint y: 115, endPoint x: 370, endPoint y: 209, distance: 105.9
click at [370, 209] on pre "Good morning, Since it's impossibile for us to find another place to stay, we w…" at bounding box center [377, 169] width 118 height 110
click at [316, 165] on div "Good morning, Since it's impossibile for us to find another place to stay, we w…" at bounding box center [377, 168] width 140 height 132
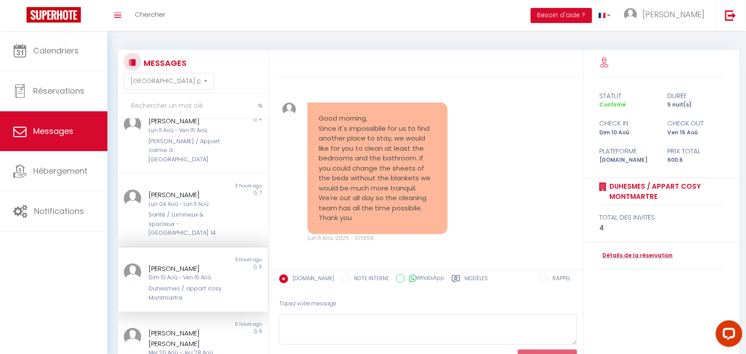
drag, startPoint x: 318, startPoint y: 121, endPoint x: 363, endPoint y: 226, distance: 113.2
click at [363, 226] on div "Good morning, Since it's impossibile for us to find another place to stay, we w…" at bounding box center [377, 168] width 140 height 132
copy pre "Good morning, Since it's impossibile for us to find another place to stay, we w…"
click at [420, 196] on pre "Good morning, Since it's impossibile for us to find another place to stay, we w…" at bounding box center [377, 169] width 118 height 110
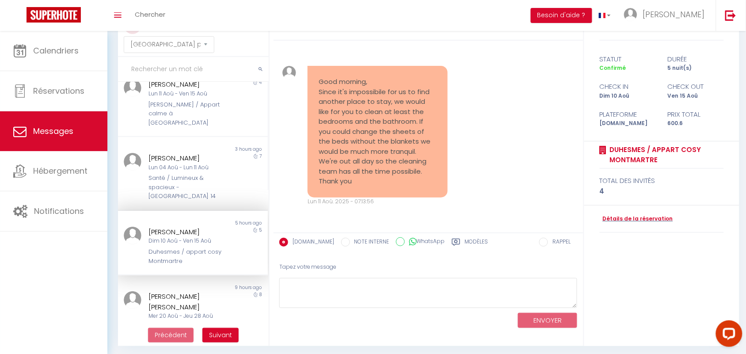
scroll to position [39, 0]
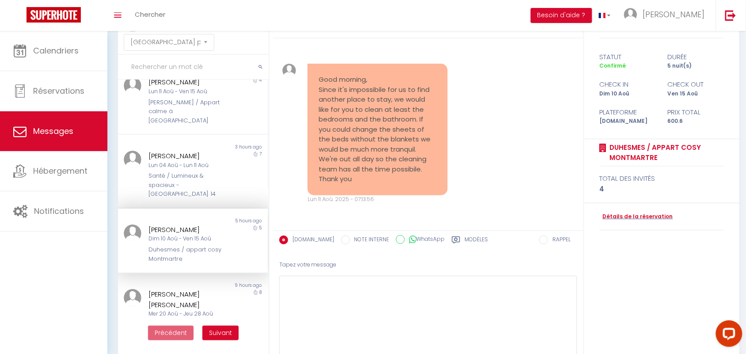
drag, startPoint x: 576, startPoint y: 299, endPoint x: 568, endPoint y: 371, distance: 72.4
click at [568, 315] on html "Questions et aide sur la MIGRATION - [GEOGRAPHIC_DATA] ouverte de 13 à 14h puis…" at bounding box center [373, 138] width 746 height 354
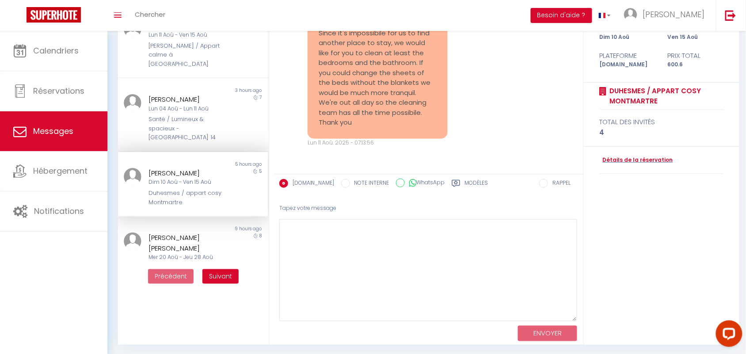
scroll to position [96, 0]
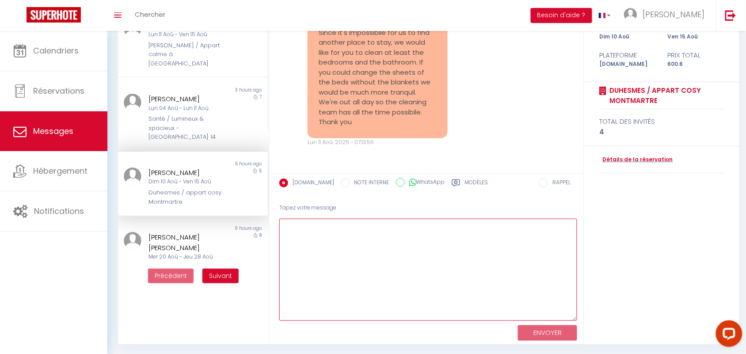
click at [319, 260] on textarea at bounding box center [428, 270] width 298 height 102
paste textarea "Hi [PERSON_NAME], I sincerely apologize for this incident and we have already b…"
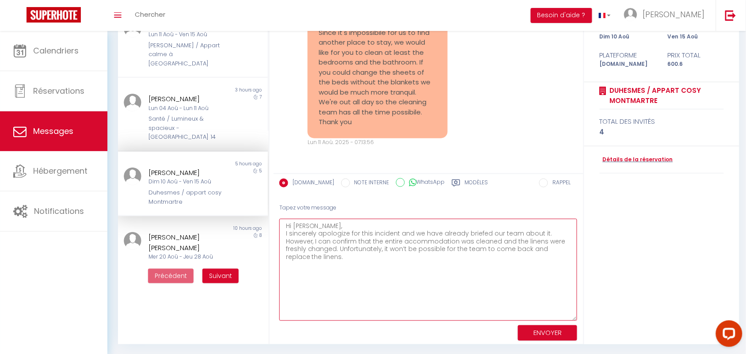
click at [551, 233] on textarea "Hi [PERSON_NAME], I sincerely apologize for this incident and we have already b…" at bounding box center [428, 270] width 298 height 102
click at [286, 241] on textarea "Hi [PERSON_NAME], I sincerely apologize for this incident and we have already b…" at bounding box center [428, 270] width 298 height 102
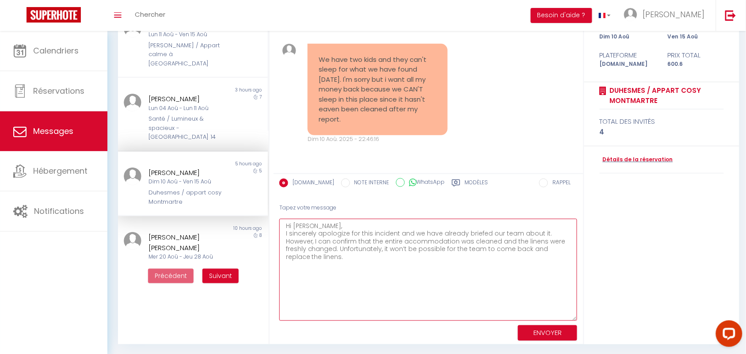
scroll to position [3494, 0]
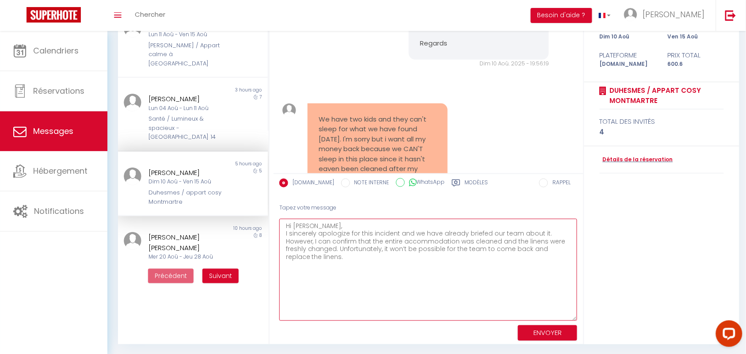
click at [333, 260] on textarea "Hi [PERSON_NAME], I sincerely apologize for this incident and we have already b…" at bounding box center [428, 270] width 298 height 102
click at [322, 259] on textarea "Hi [PERSON_NAME], I sincerely apologize for this incident and we have already b…" at bounding box center [428, 270] width 298 height 102
type textarea "Hi [PERSON_NAME], I sincerely apologize for this incident and we have already b…"
drag, startPoint x: 336, startPoint y: 259, endPoint x: 265, endPoint y: 224, distance: 78.2
click at [265, 224] on div "MESSAGES Trier par date de réservation [GEOGRAPHIC_DATA] par date de message No…" at bounding box center [426, 149] width 629 height 390
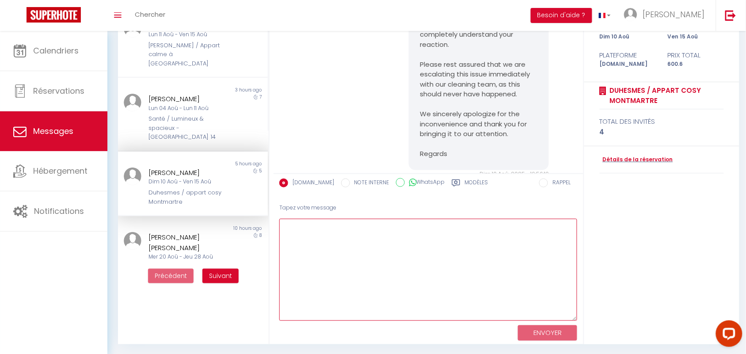
scroll to position [3328, 0]
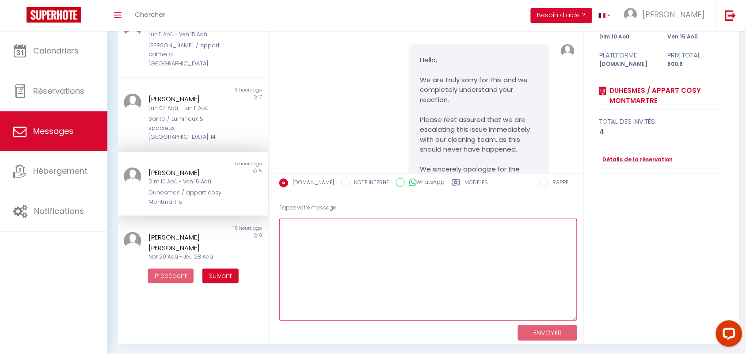
paste textarea "Hi [PERSON_NAME], I sincerely apologize for this incident and we have already b…"
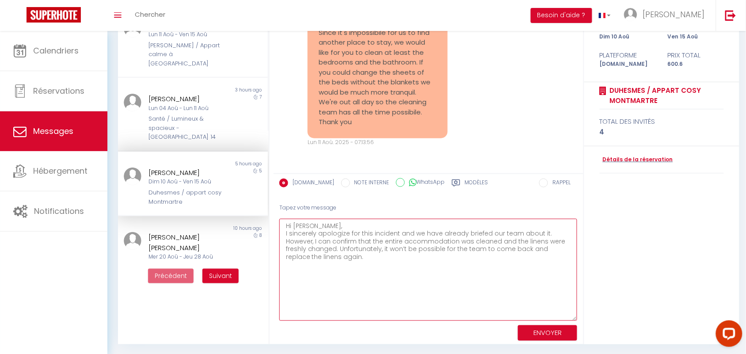
scroll to position [3825, 0]
drag, startPoint x: 338, startPoint y: 258, endPoint x: 319, endPoint y: 261, distance: 18.8
click at [319, 261] on textarea "Hi [PERSON_NAME], I sincerely apologize for this incident and we have already b…" at bounding box center [428, 270] width 298 height 102
paste textarea "🙏🏻"
drag, startPoint x: 308, startPoint y: 275, endPoint x: 363, endPoint y: 274, distance: 54.8
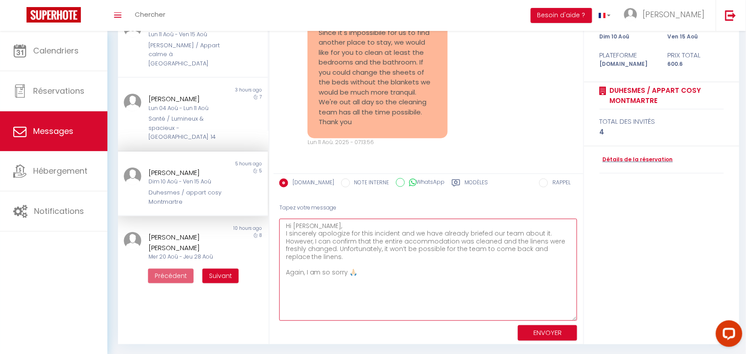
click at [363, 274] on textarea "Hi [PERSON_NAME], I sincerely apologize for this incident and we have already b…" at bounding box center [428, 270] width 298 height 102
click at [369, 274] on textarea "Hi [PERSON_NAME], I sincerely apologize for this incident and we have already b…" at bounding box center [428, 270] width 298 height 102
type textarea "Hi [PERSON_NAME], I sincerely apologize for this incident and we have already b…"
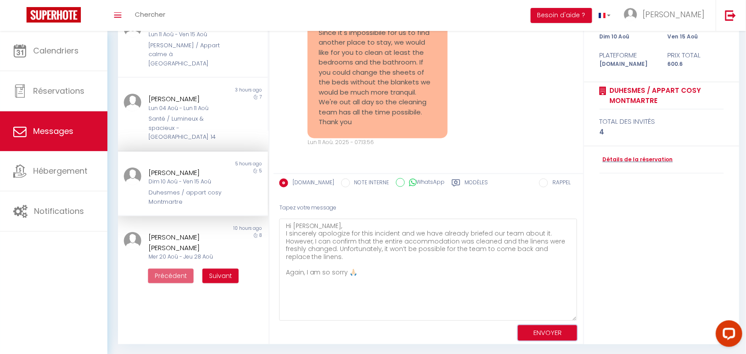
click at [529, 331] on button "ENVOYER" at bounding box center [547, 332] width 59 height 15
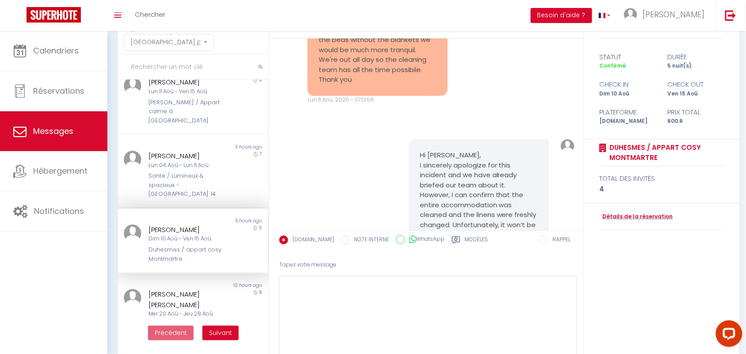
scroll to position [4020, 0]
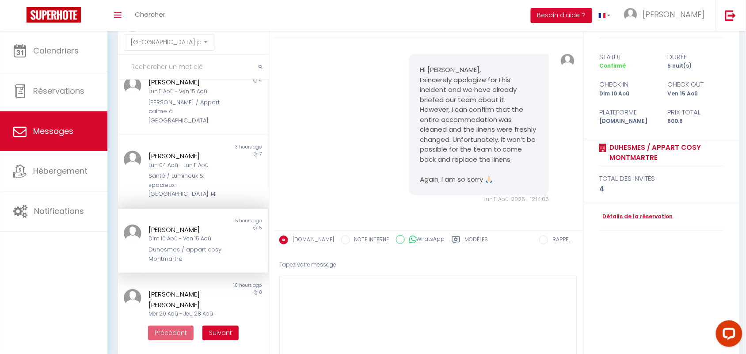
click at [421, 109] on pre "Hi [PERSON_NAME], I sincerely apologize for this incident and we have already b…" at bounding box center [479, 124] width 118 height 119
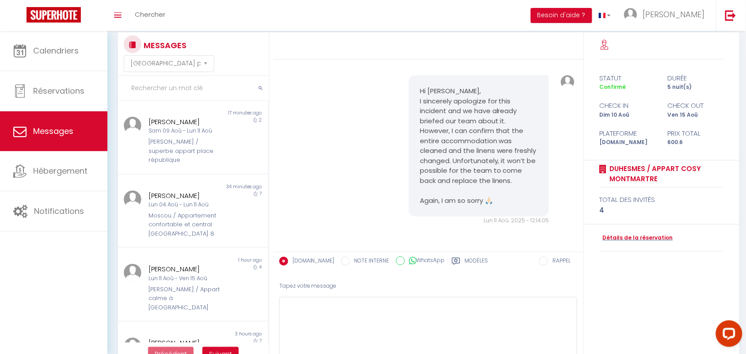
scroll to position [0, 0]
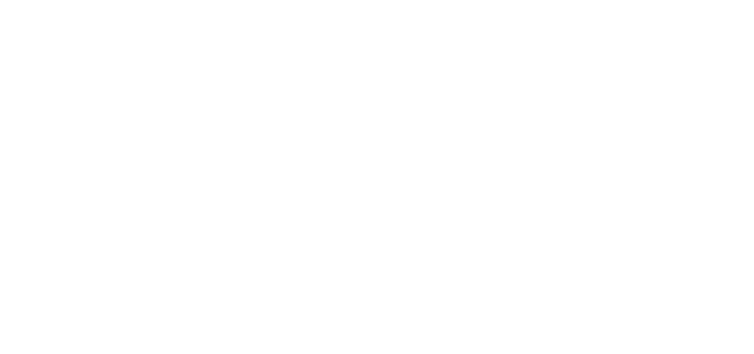
select select "message"
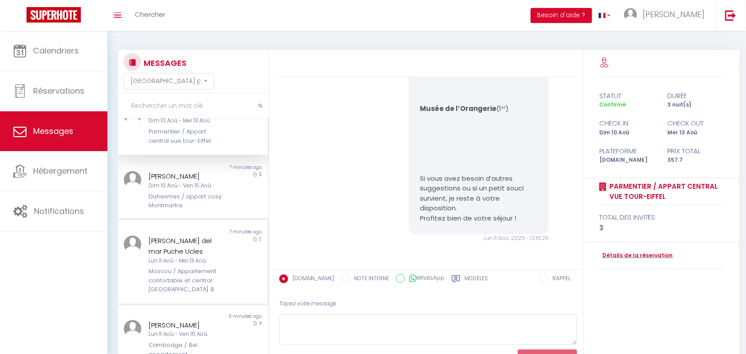
scroll to position [55, 0]
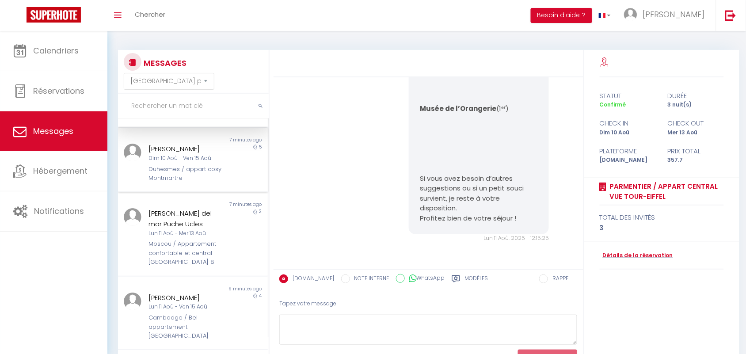
click at [167, 173] on div "Duhesmes / appart cosy Montmartre" at bounding box center [187, 174] width 76 height 18
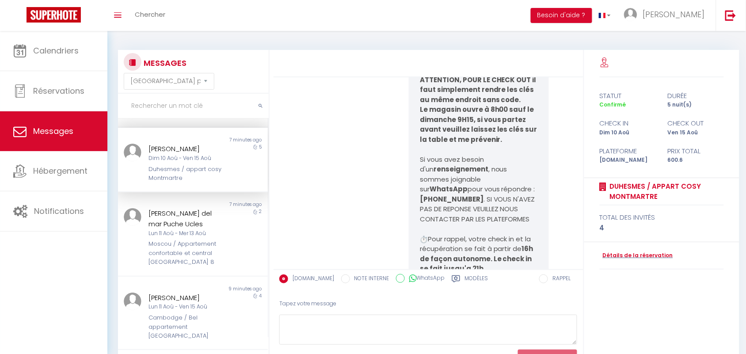
scroll to position [5119, 0]
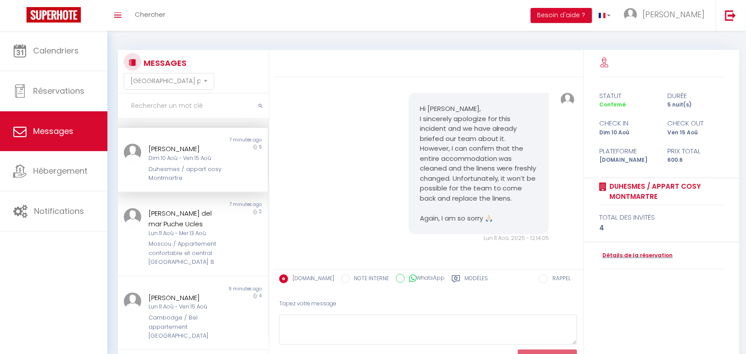
click at [316, 153] on div "Hi Cristina, I sincerely apologize for this incident and we have already briefe…" at bounding box center [428, 167] width 303 height 185
click at [206, 156] on div "Dim 10 Aoû - Ven 15 Aoû" at bounding box center [187, 158] width 76 height 8
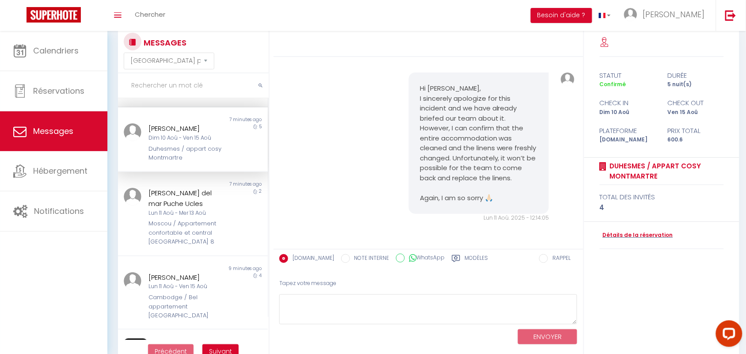
scroll to position [39, 0]
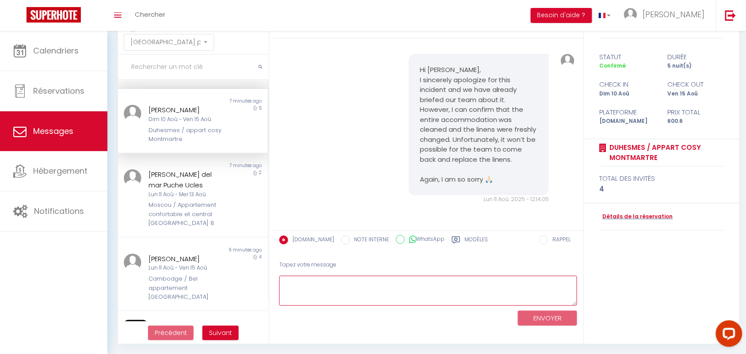
click at [340, 288] on textarea at bounding box center [428, 291] width 298 height 30
paste textarea "I have spoken with our team and they apologize for the incident. Regarding yest…"
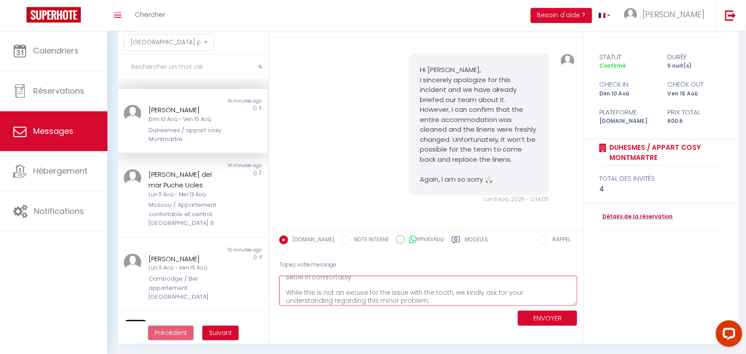
scroll to position [0, 0]
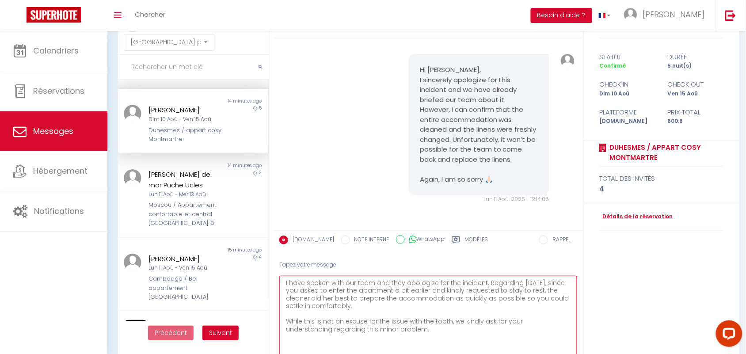
drag, startPoint x: 571, startPoint y: 299, endPoint x: 576, endPoint y: 363, distance: 63.8
click at [576, 315] on html "Questions et aide sur la MIGRATION - Salle Zoom ouverte de 13 à 14h puis de 17h…" at bounding box center [373, 138] width 746 height 354
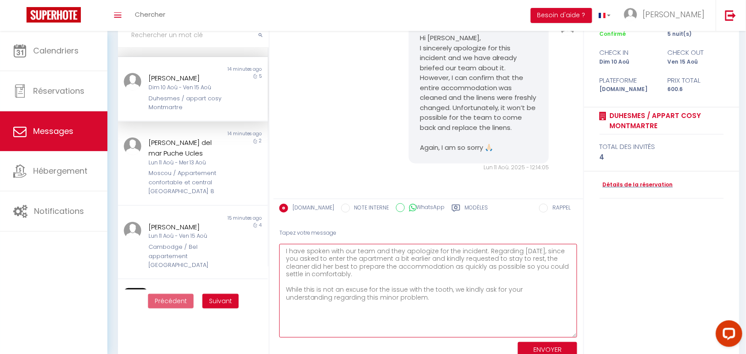
scroll to position [87, 0]
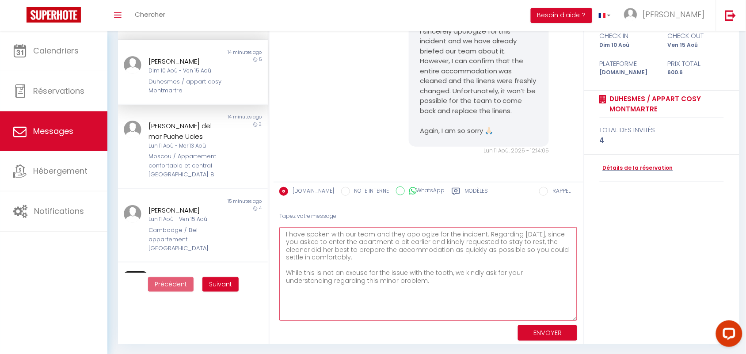
click at [288, 239] on textarea "I have spoken with our team and they apologize for the incident. Regarding yest…" at bounding box center [428, 274] width 298 height 94
click at [370, 272] on textarea "I have spoken with our team and they apologize for the incident. Regarding yest…" at bounding box center [428, 274] width 298 height 94
click at [380, 280] on textarea "I have spoken with our team and they apologize for the incident. Regarding yest…" at bounding box center [428, 274] width 298 height 94
type textarea "I have spoken with our team and they apologize for the incident. Regarding [DAT…"
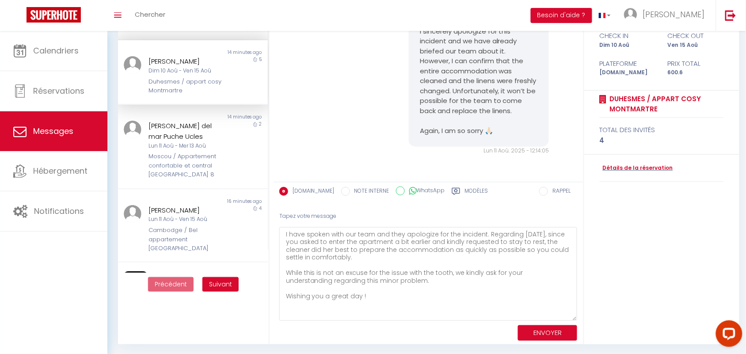
click at [536, 339] on div "ENVOYER" at bounding box center [428, 332] width 298 height 23
click at [534, 331] on button "ENVOYER" at bounding box center [547, 332] width 59 height 15
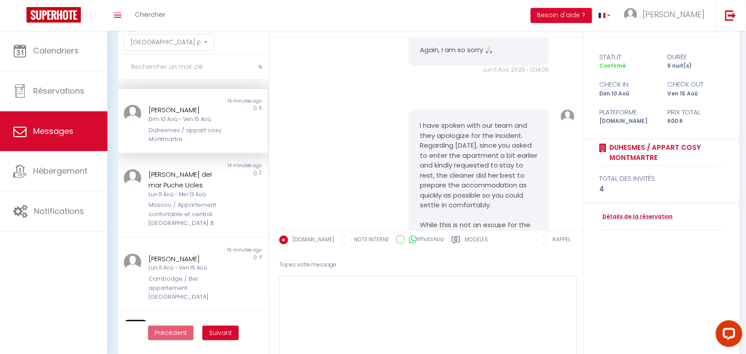
scroll to position [5354, 0]
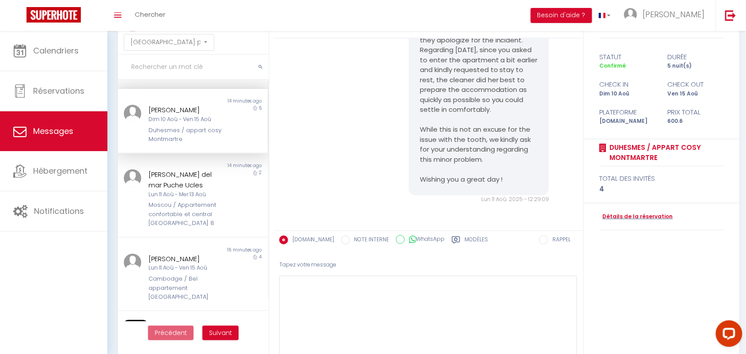
click at [326, 112] on div "I have spoken with our team and they apologize for the incident. Regarding yest…" at bounding box center [428, 108] width 303 height 225
click at [321, 303] on textarea at bounding box center [428, 323] width 298 height 94
paste textarea "I assure you that the accommodation has been properly cleaned and the linens ar…"
click at [284, 284] on textarea "I assure you that the accommodation has been properly cleaned and the linens ar…" at bounding box center [428, 323] width 298 height 94
click at [289, 283] on textarea "I assure you that the accommodation has been properly cleaned and the linens ar…" at bounding box center [428, 323] width 298 height 94
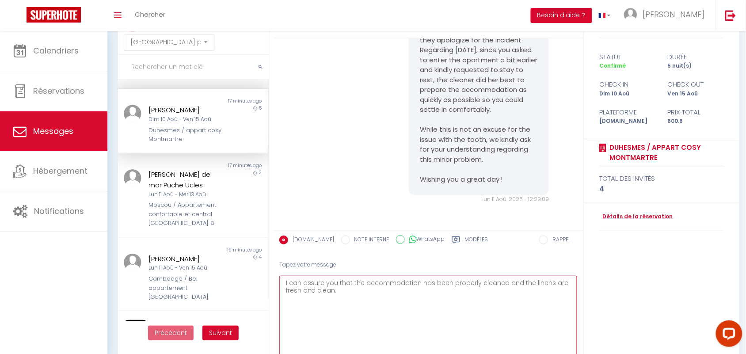
click at [343, 282] on textarea "I can assure you that the accommodation has been properly cleaned and the linen…" at bounding box center [428, 323] width 298 height 94
click at [464, 283] on textarea "I can assure you that the accommodation has been properly cleaned and the linen…" at bounding box center [428, 323] width 298 height 94
click at [354, 290] on textarea "I can assure you that the accommodation has been properly cleaned and the linen…" at bounding box center [428, 323] width 298 height 94
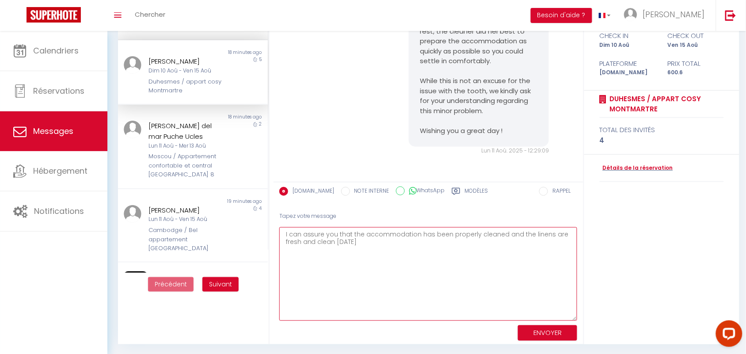
type textarea "I can assure you that the accommodation has been properly cleaned and the linen…"
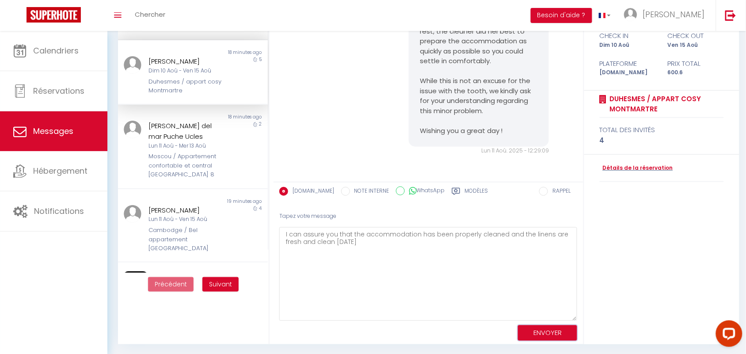
click at [542, 332] on button "ENVOYER" at bounding box center [547, 332] width 59 height 15
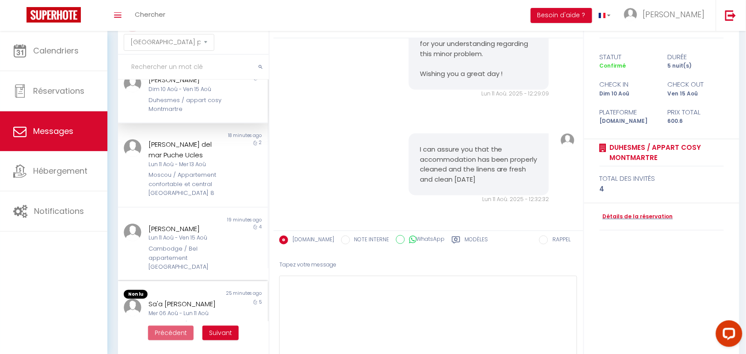
scroll to position [221, 0]
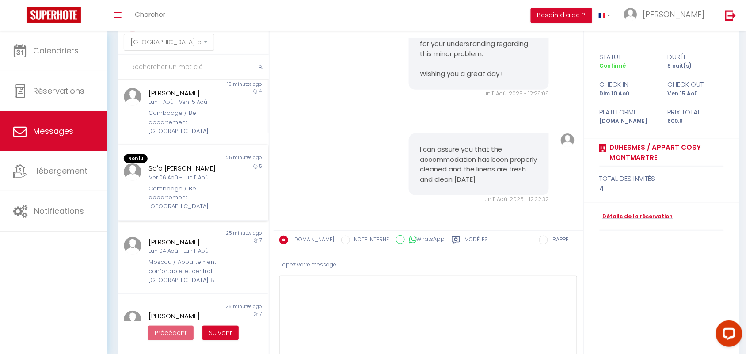
click at [155, 182] on div "Mer 06 Aoû - Lun 11 Aoû" at bounding box center [187, 178] width 76 height 8
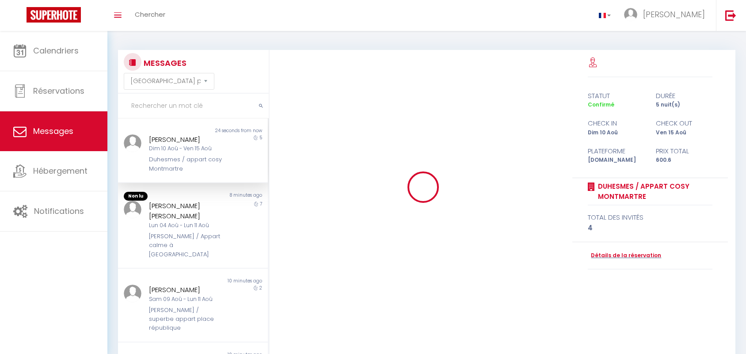
select select "message"
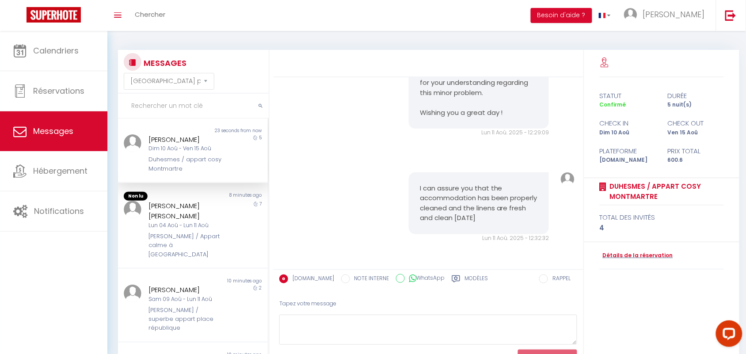
click at [134, 102] on input "text" at bounding box center [193, 106] width 151 height 25
click at [170, 221] on div "Lun 04 Aoû - Lun 11 Aoû" at bounding box center [187, 225] width 76 height 8
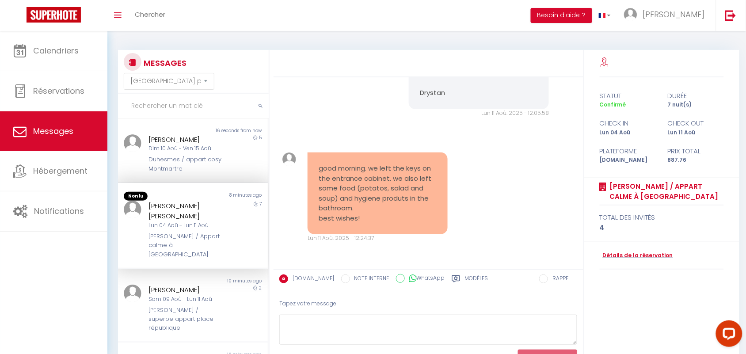
scroll to position [4717, 0]
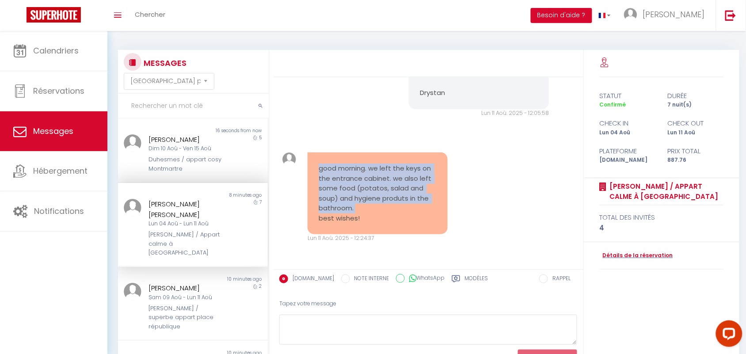
drag, startPoint x: 316, startPoint y: 171, endPoint x: 356, endPoint y: 205, distance: 52.3
click at [356, 205] on div "good morning. we left the keys on the entrance cabinet. we also left some food …" at bounding box center [377, 193] width 140 height 82
click at [358, 194] on pre "good morning. we left the keys on the entrance cabinet. we also left some food …" at bounding box center [377, 193] width 118 height 60
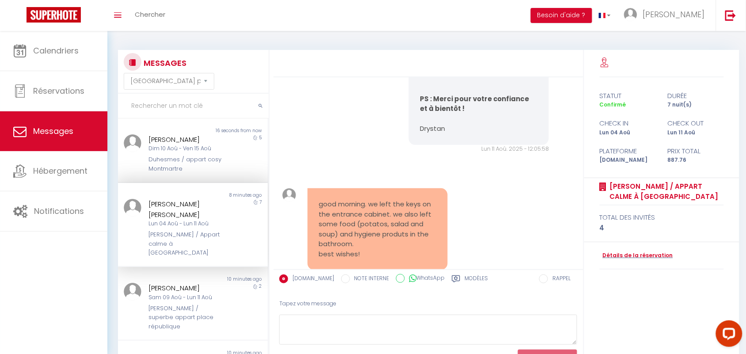
scroll to position [4717, 0]
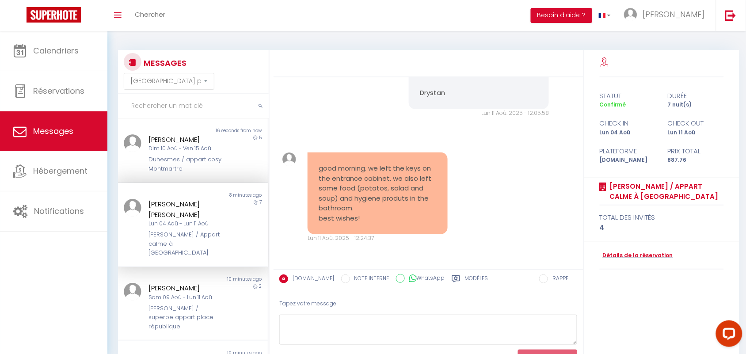
drag, startPoint x: 311, startPoint y: 169, endPoint x: 366, endPoint y: 217, distance: 73.3
click at [366, 217] on div "good morning. we left the keys on the entrance cabinet. we also left some food …" at bounding box center [377, 193] width 140 height 82
copy pre "good morning. we left the keys on the entrance cabinet. we also left some food …"
click at [133, 99] on input "text" at bounding box center [193, 106] width 151 height 25
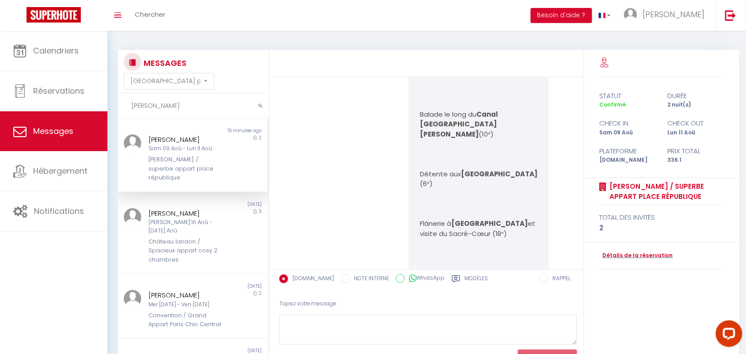
scroll to position [5705, 0]
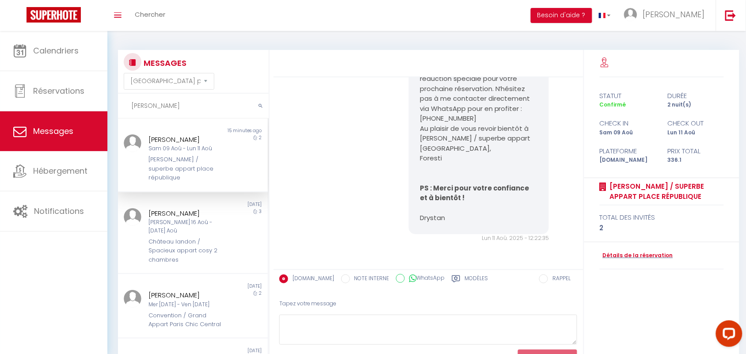
type input "[PERSON_NAME]"
click at [199, 151] on div "Sam 09 Aoû - Lun 11 Aoû" at bounding box center [187, 148] width 76 height 8
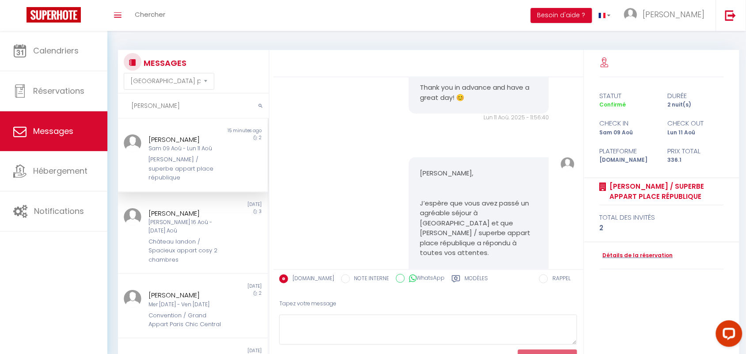
scroll to position [5319, 0]
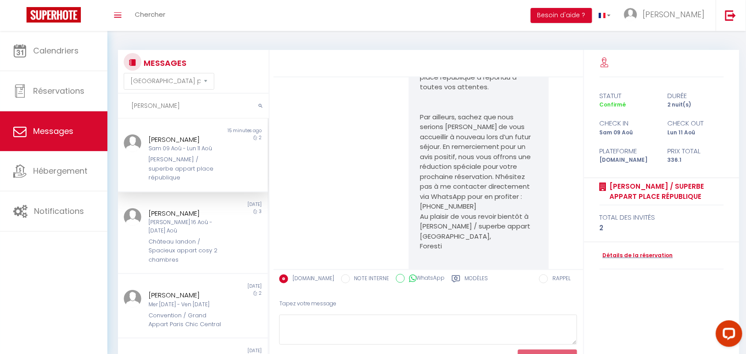
drag, startPoint x: 416, startPoint y: 146, endPoint x: 466, endPoint y: 241, distance: 107.1
copy pre "Hi [PERSON_NAME], I hope you had a pleasant stay! Have you already left the apa…"
drag, startPoint x: 157, startPoint y: 108, endPoint x: 118, endPoint y: 105, distance: 38.6
click at [118, 105] on input "[PERSON_NAME]" at bounding box center [193, 106] width 151 height 25
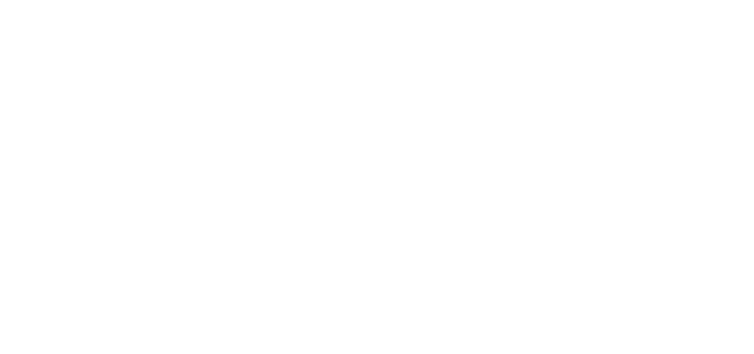
select select "message"
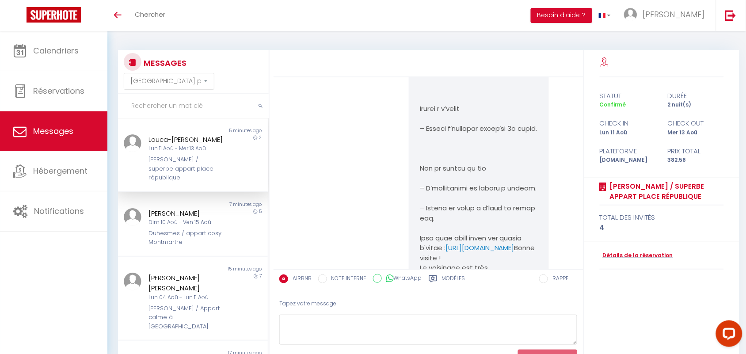
scroll to position [2490, 0]
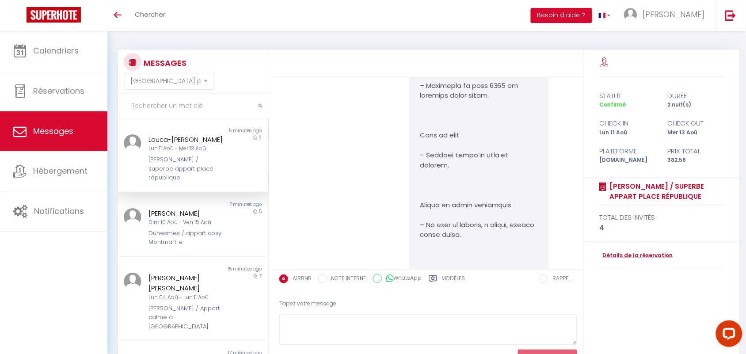
click at [150, 113] on input "text" at bounding box center [193, 106] width 151 height 25
type input "dut"
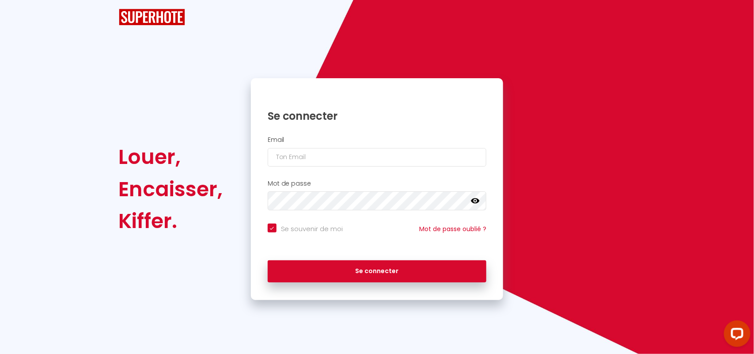
checkbox input "true"
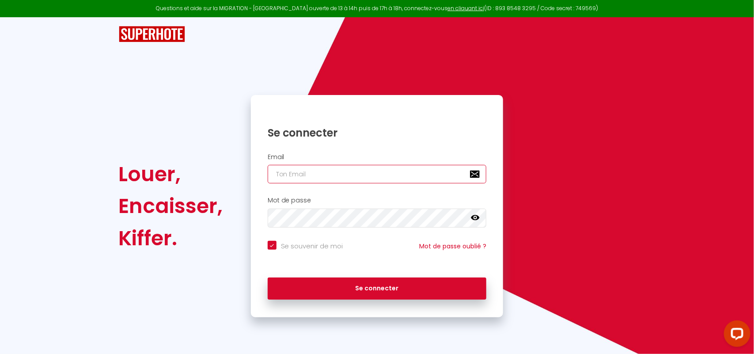
type input "[PERSON_NAME][EMAIL_ADDRESS][DOMAIN_NAME]"
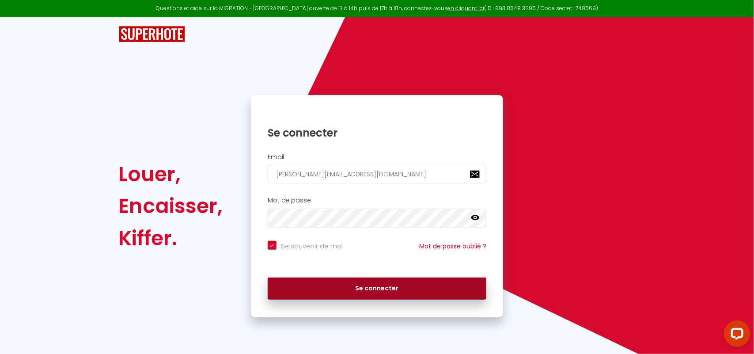
click at [329, 292] on button "Se connecter" at bounding box center [377, 288] width 219 height 22
checkbox input "true"
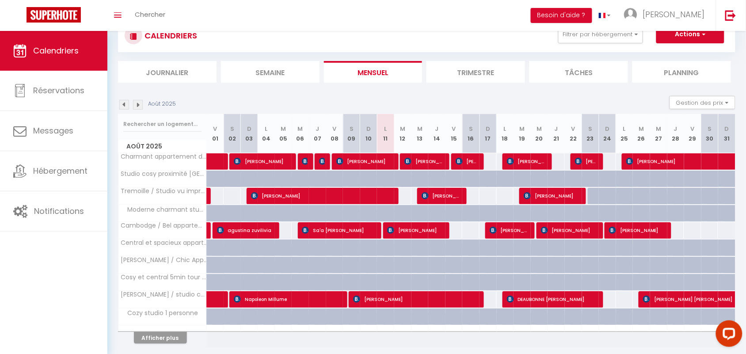
scroll to position [62, 0]
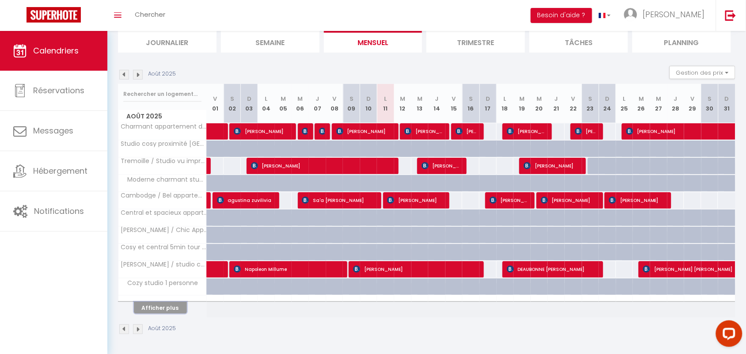
click at [167, 310] on button "Afficher plus" at bounding box center [160, 308] width 53 height 12
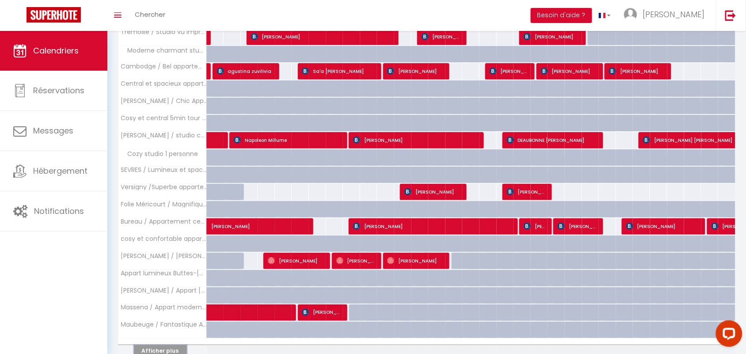
scroll to position [235, 0]
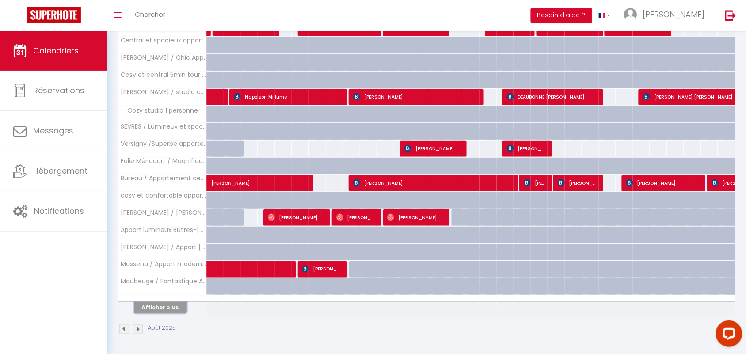
click at [177, 306] on button "Afficher plus" at bounding box center [160, 308] width 53 height 12
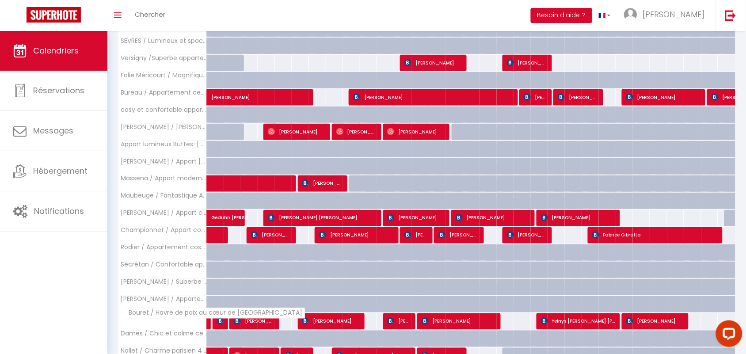
scroll to position [409, 0]
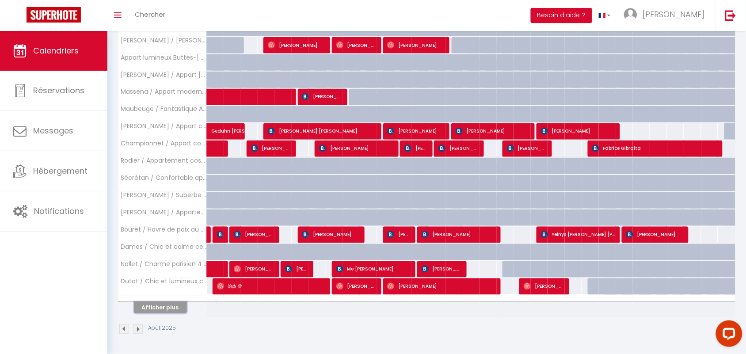
click at [153, 304] on button "Afficher plus" at bounding box center [160, 308] width 53 height 12
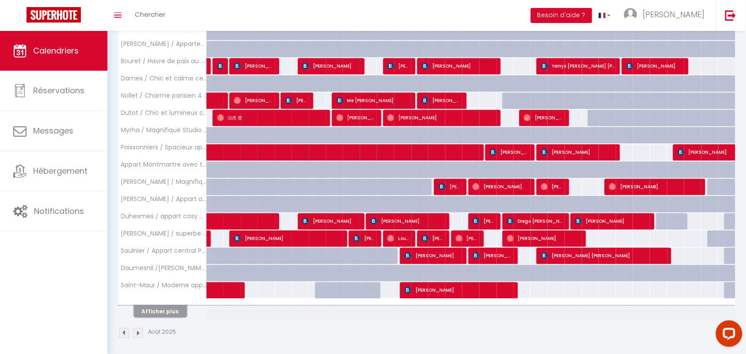
scroll to position [582, 0]
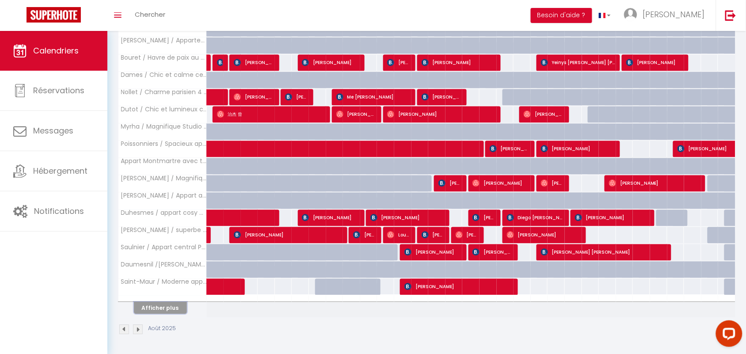
click at [168, 304] on button "Afficher plus" at bounding box center [160, 308] width 53 height 12
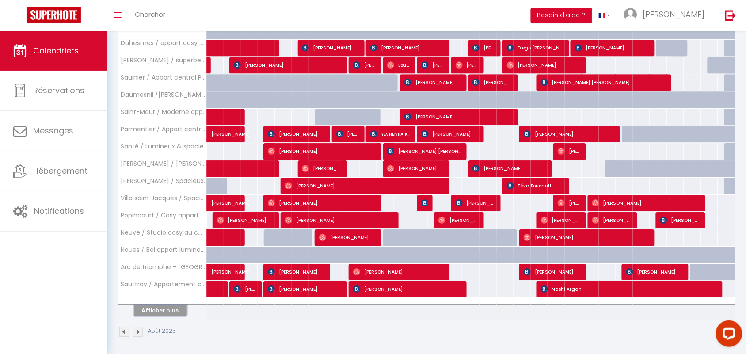
scroll to position [755, 0]
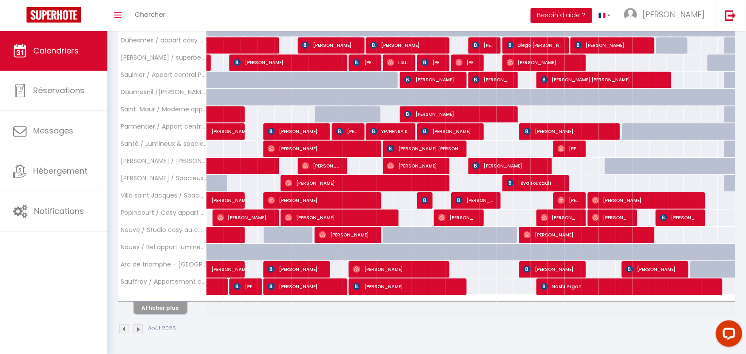
click at [155, 308] on button "Afficher plus" at bounding box center [160, 308] width 53 height 12
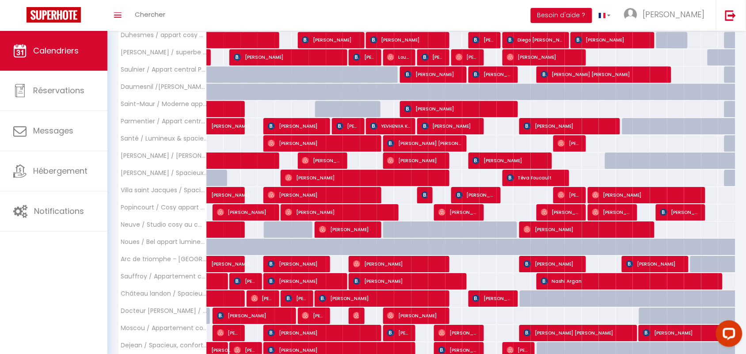
scroll to position [928, 0]
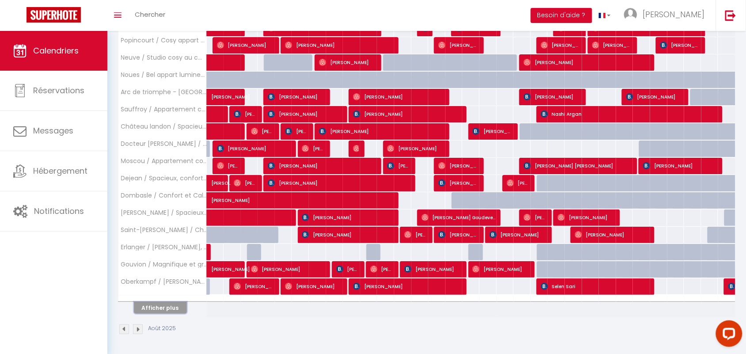
click at [159, 310] on button "Afficher plus" at bounding box center [160, 308] width 53 height 12
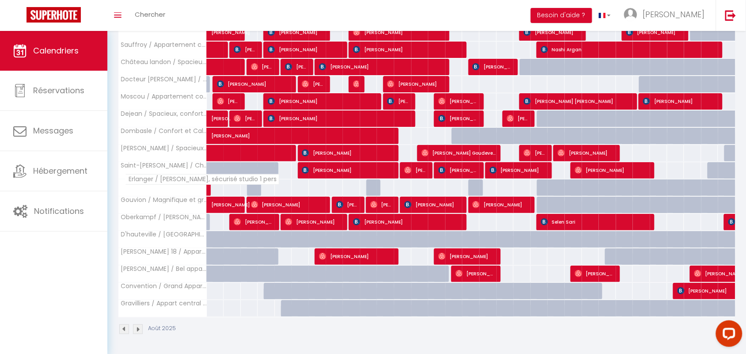
scroll to position [513, 0]
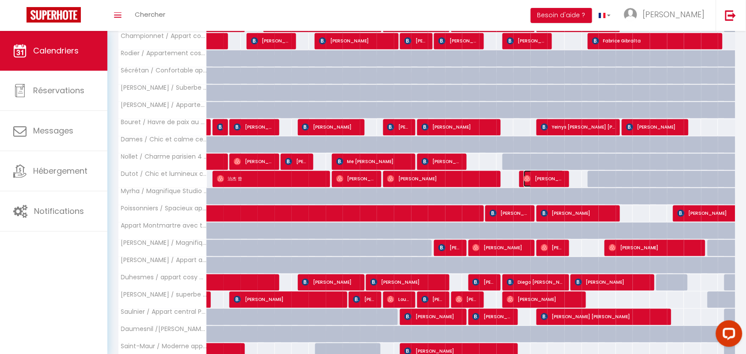
click at [530, 182] on img at bounding box center [526, 178] width 7 height 7
select select "OK"
select select "0"
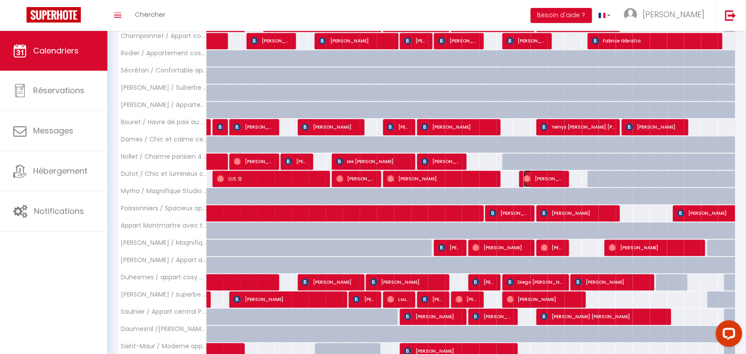
select select "1"
select select
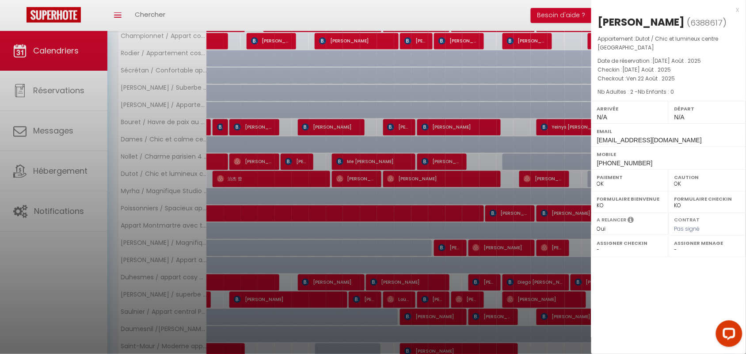
click at [191, 166] on div at bounding box center [373, 177] width 746 height 354
click at [36, 131] on div at bounding box center [373, 177] width 746 height 354
click at [57, 131] on div at bounding box center [373, 177] width 746 height 354
click at [737, 7] on div at bounding box center [373, 177] width 746 height 354
click at [21, 135] on div at bounding box center [373, 177] width 746 height 354
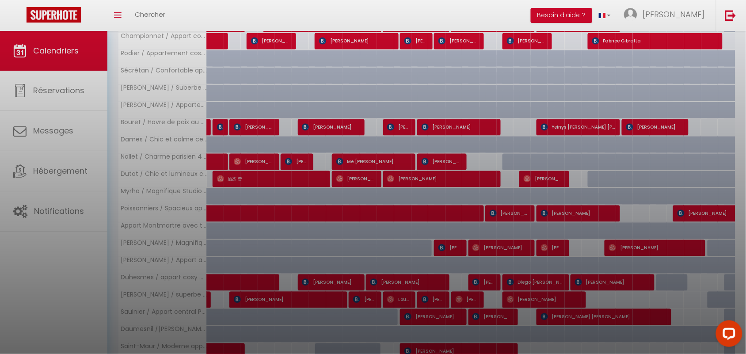
click at [738, 11] on div at bounding box center [373, 177] width 746 height 354
click at [738, 8] on div at bounding box center [373, 177] width 746 height 354
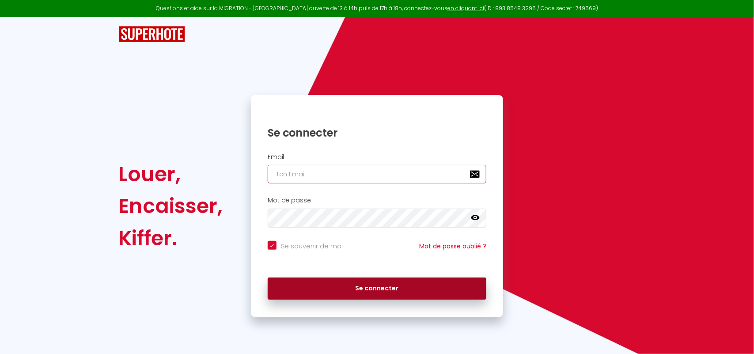
type input "[PERSON_NAME][EMAIL_ADDRESS][DOMAIN_NAME]"
click at [322, 279] on button "Se connecter" at bounding box center [377, 288] width 219 height 22
checkbox input "true"
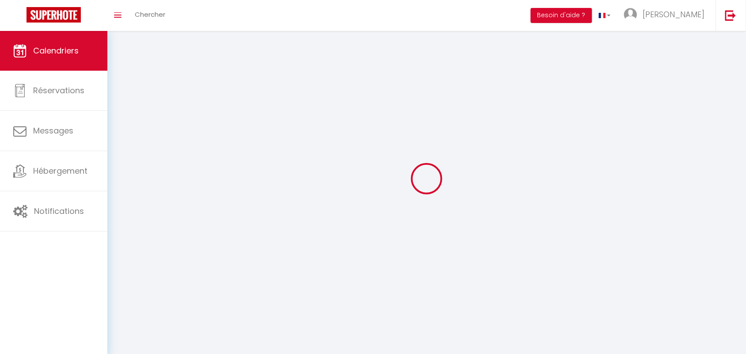
select select
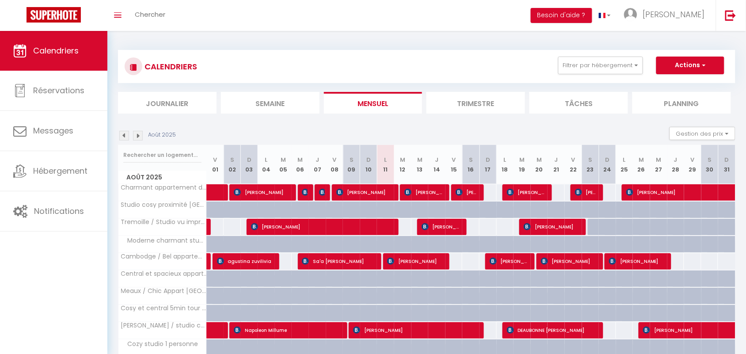
select select
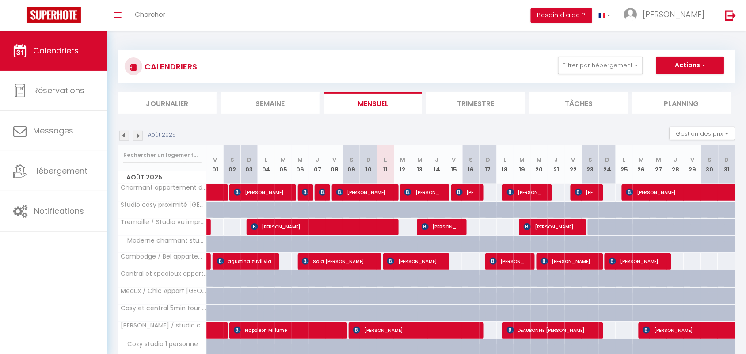
select select
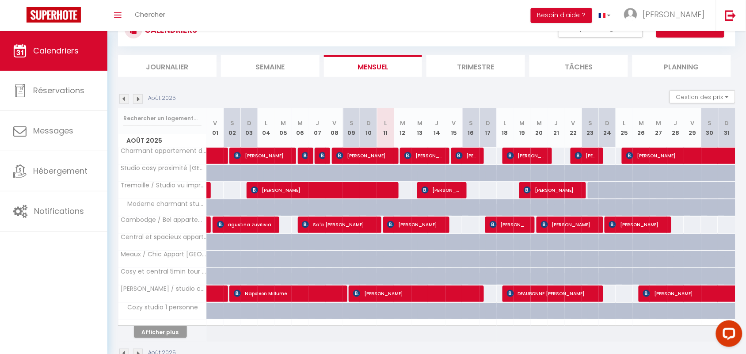
scroll to position [62, 0]
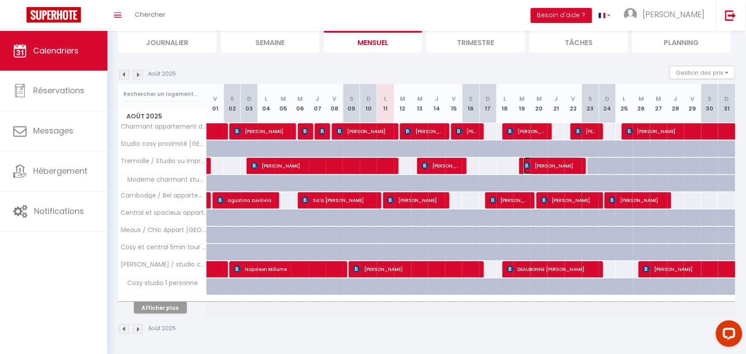
click at [577, 164] on span "[PERSON_NAME]" at bounding box center [551, 165] width 57 height 17
select select "OK"
select select "KO"
select select "0"
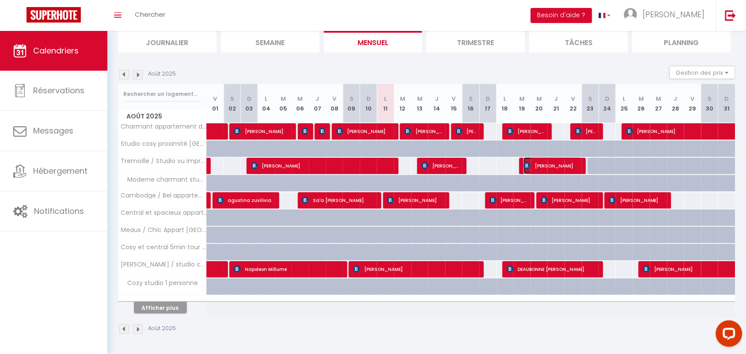
select select "1"
select select
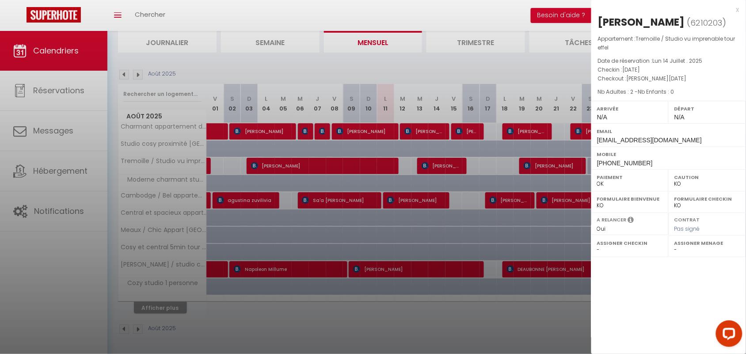
click at [738, 12] on div "x" at bounding box center [665, 9] width 148 height 11
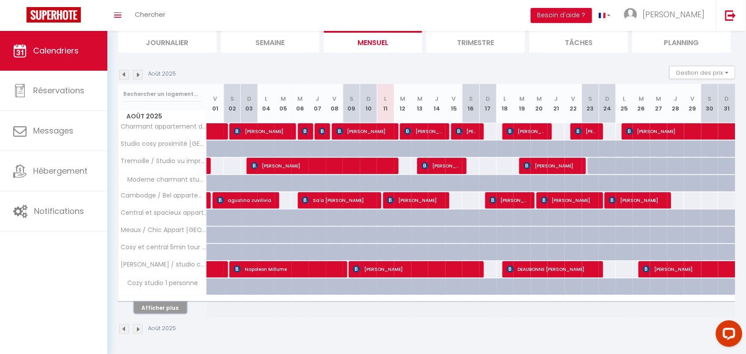
click at [155, 308] on button "Afficher plus" at bounding box center [160, 308] width 53 height 12
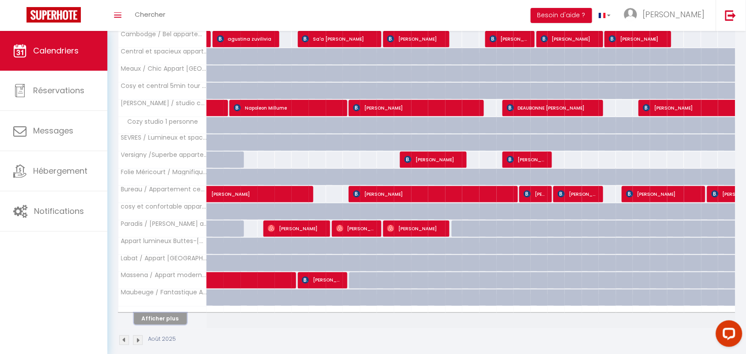
scroll to position [227, 0]
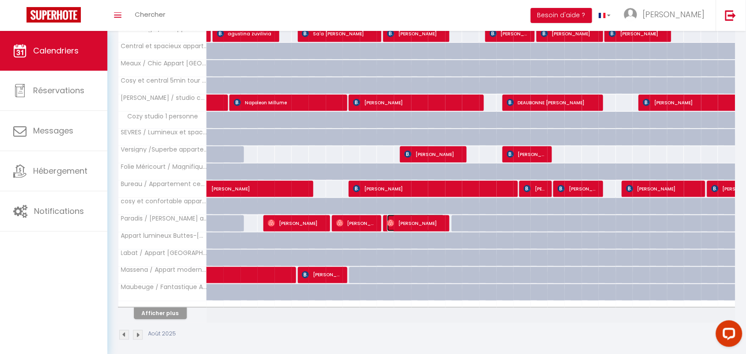
click at [405, 226] on span "[PERSON_NAME]" at bounding box center [415, 223] width 57 height 17
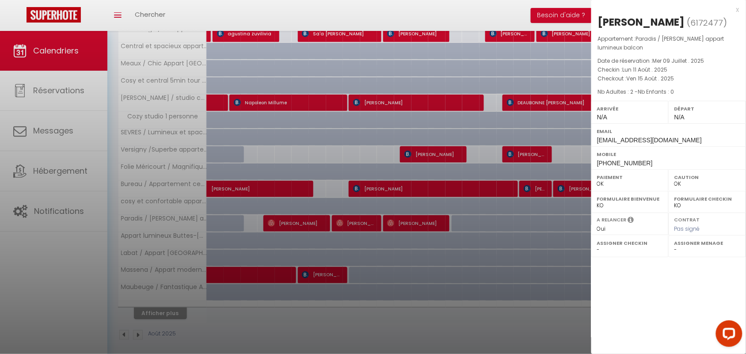
click at [421, 160] on div at bounding box center [373, 177] width 746 height 354
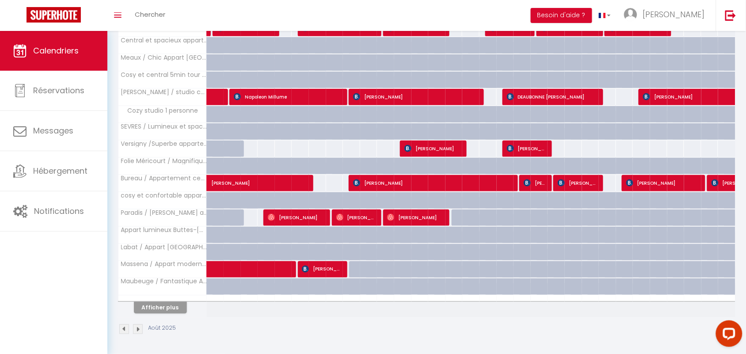
scroll to position [235, 0]
click at [165, 308] on button "Afficher plus" at bounding box center [160, 308] width 53 height 12
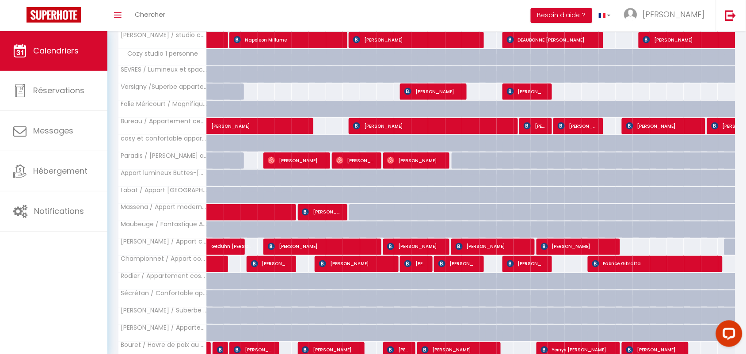
scroll to position [345, 0]
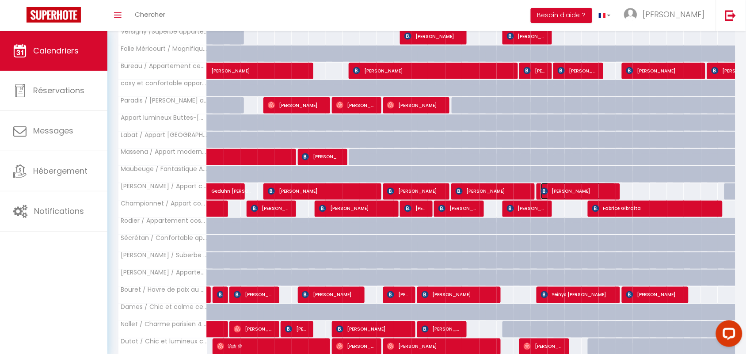
click at [597, 193] on span "Camille REQUENA" at bounding box center [578, 191] width 75 height 17
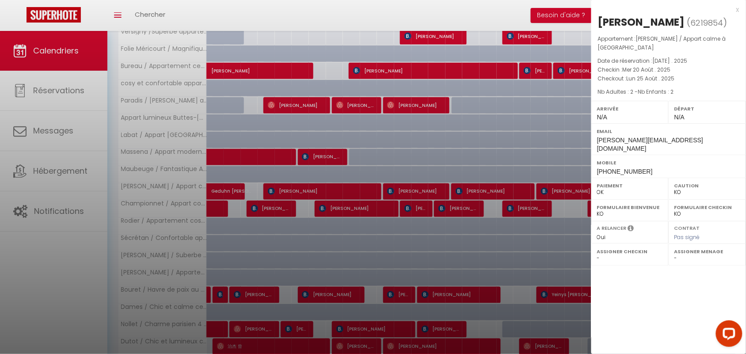
click at [735, 9] on div "x" at bounding box center [665, 9] width 148 height 11
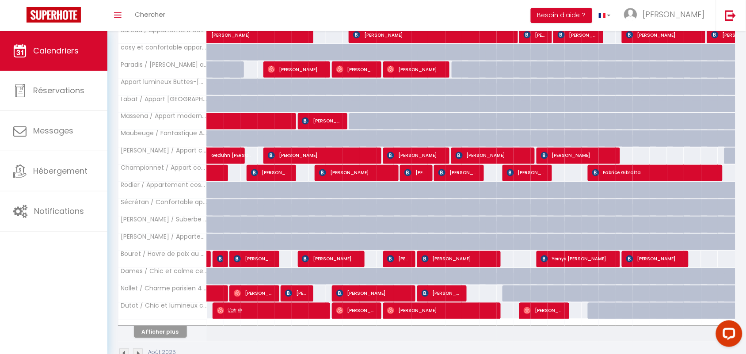
scroll to position [401, 0]
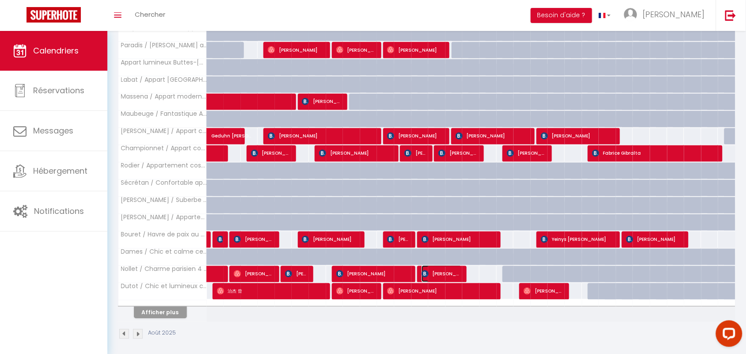
click at [448, 274] on span "Johanna van Gameren" at bounding box center [441, 273] width 40 height 17
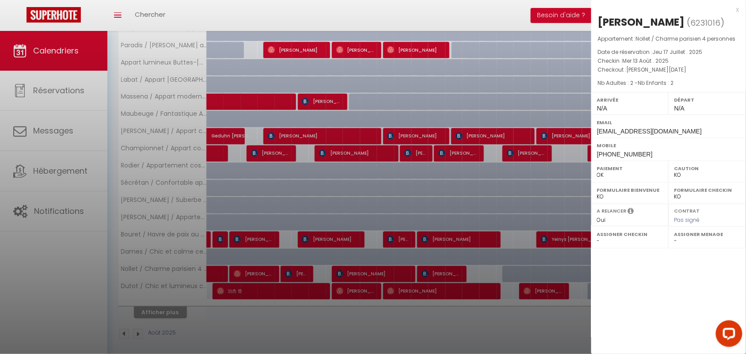
click at [737, 10] on div "x" at bounding box center [665, 9] width 148 height 11
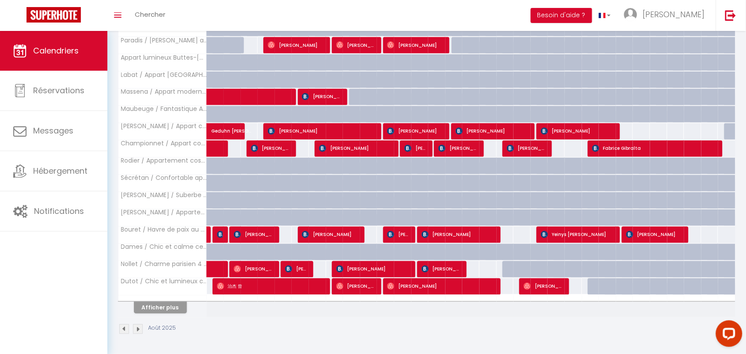
scroll to position [409, 0]
click at [541, 286] on span "Hayley Heffernan" at bounding box center [543, 286] width 40 height 17
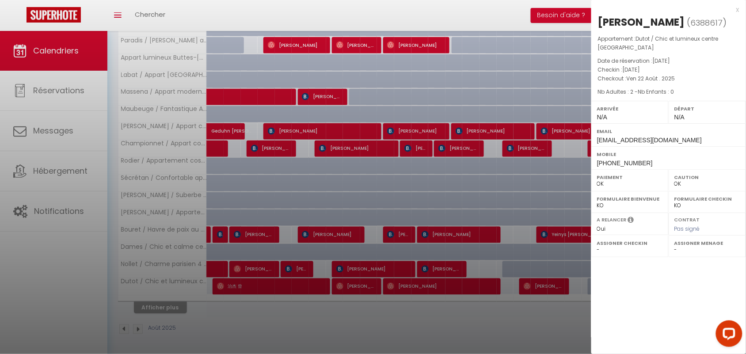
click at [736, 7] on div "x" at bounding box center [665, 9] width 148 height 11
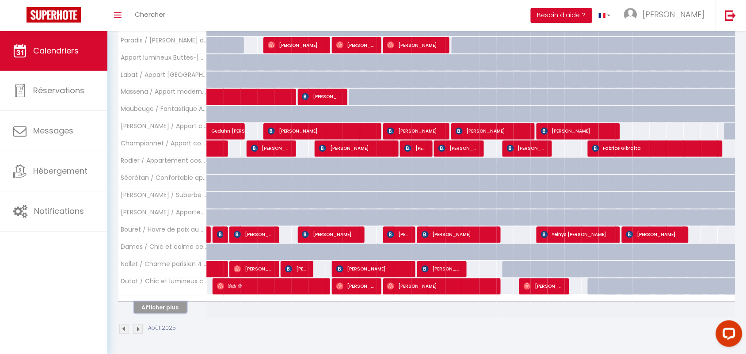
click at [171, 308] on button "Afficher plus" at bounding box center [160, 308] width 53 height 12
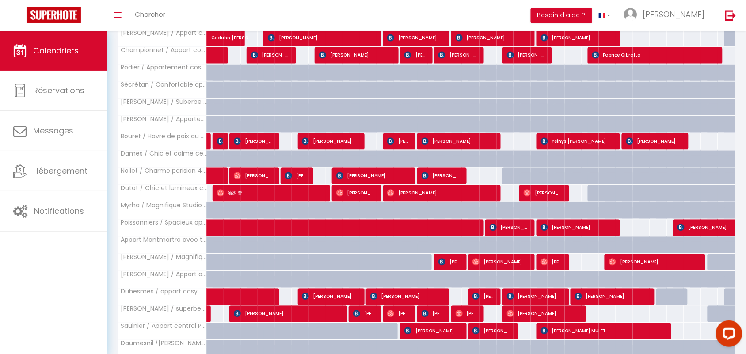
scroll to position [519, 0]
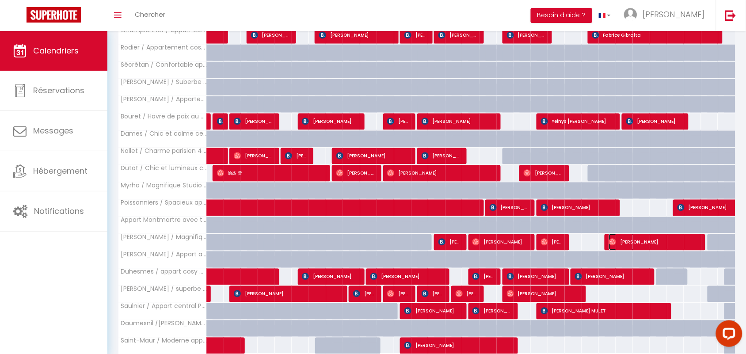
click at [672, 243] on span "Sumati Bajaj" at bounding box center [655, 241] width 92 height 17
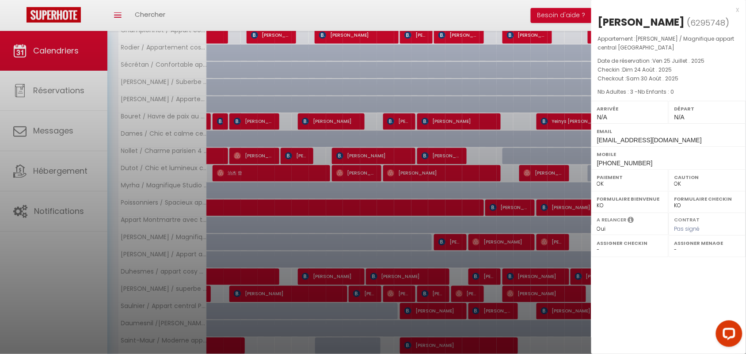
click at [239, 230] on div at bounding box center [373, 177] width 746 height 354
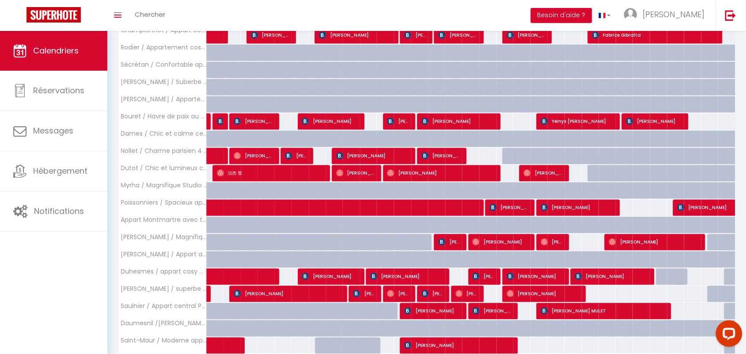
scroll to position [574, 0]
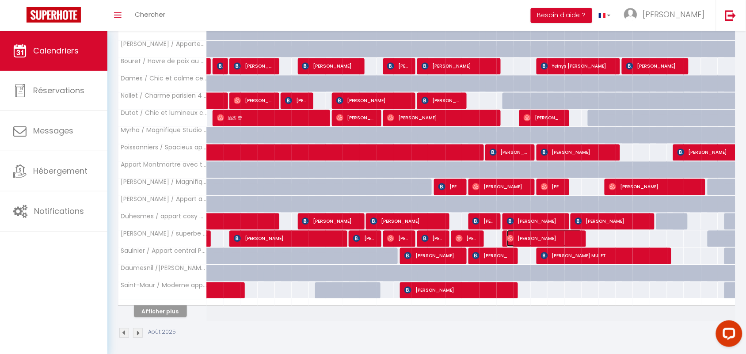
click at [546, 243] on span "Loredana Aguanno" at bounding box center [544, 238] width 75 height 17
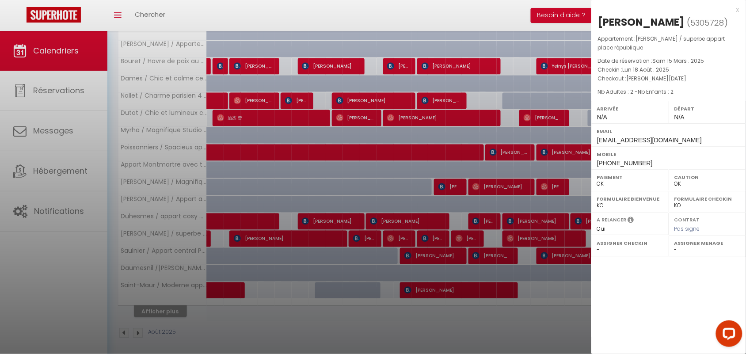
click at [736, 7] on div "x" at bounding box center [665, 9] width 148 height 11
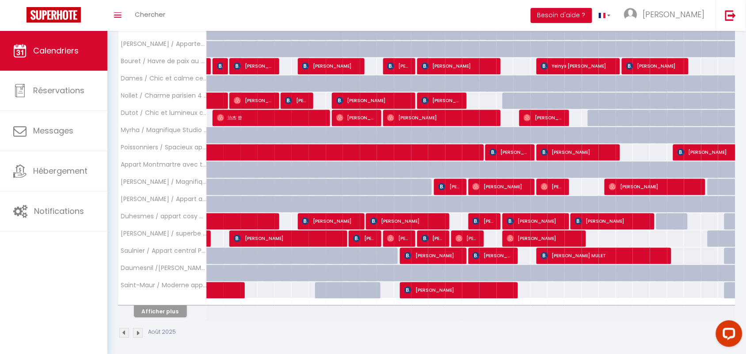
scroll to position [582, 0]
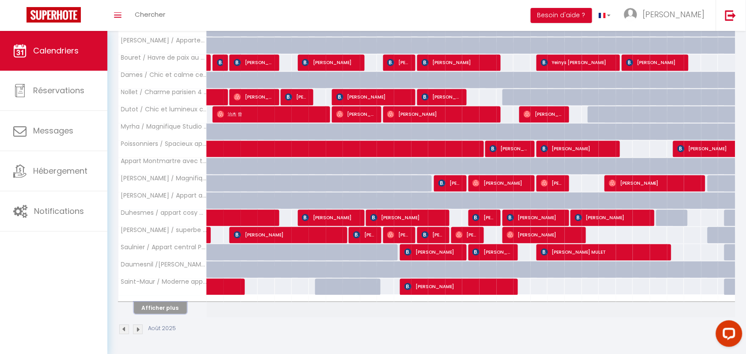
click at [157, 307] on button "Afficher plus" at bounding box center [160, 308] width 53 height 12
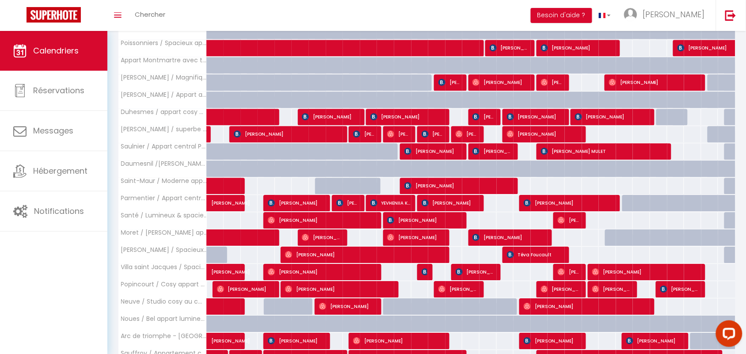
scroll to position [692, 0]
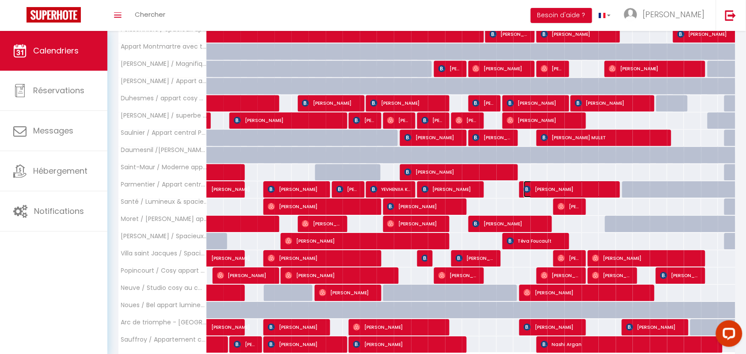
click at [552, 194] on span "Silvano Signoretti" at bounding box center [569, 189] width 92 height 17
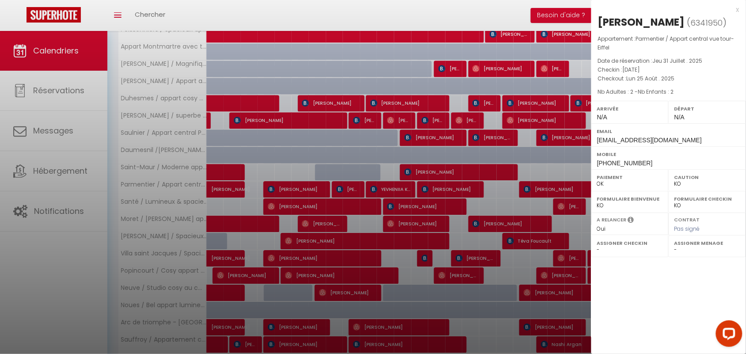
click at [735, 9] on div "x" at bounding box center [665, 9] width 148 height 11
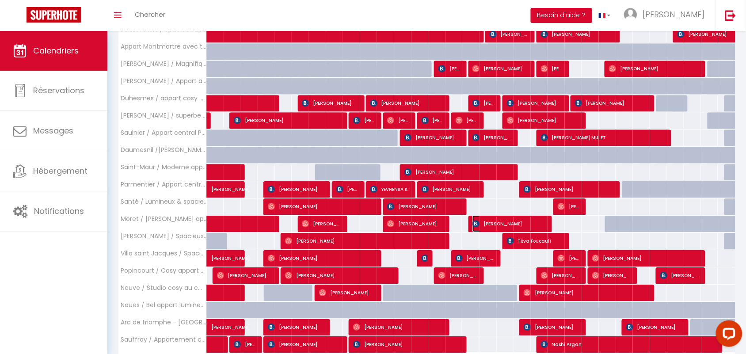
click at [530, 228] on span "Peggy Rodier" at bounding box center [509, 223] width 75 height 17
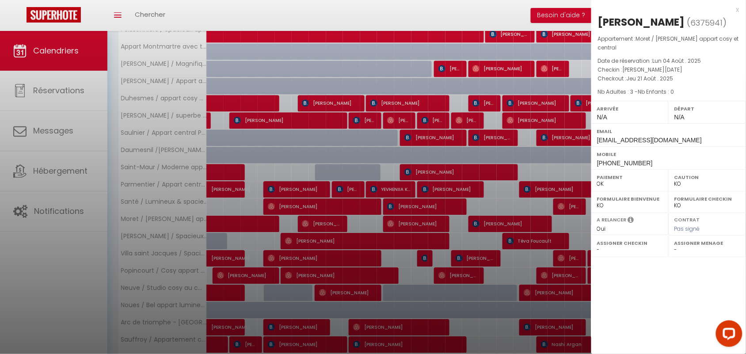
click at [736, 9] on div "x" at bounding box center [665, 9] width 148 height 11
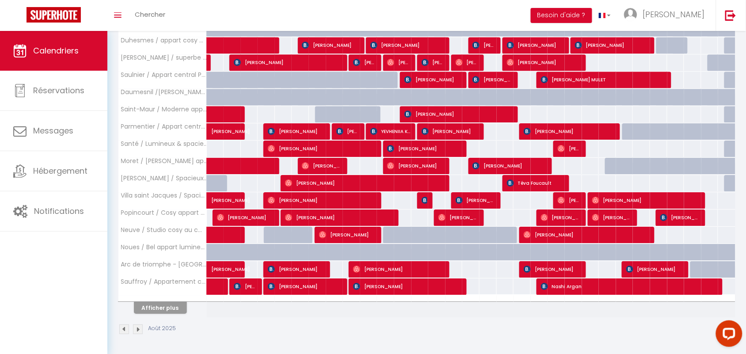
scroll to position [755, 0]
click at [670, 268] on span "hugo Lavallard" at bounding box center [654, 269] width 57 height 17
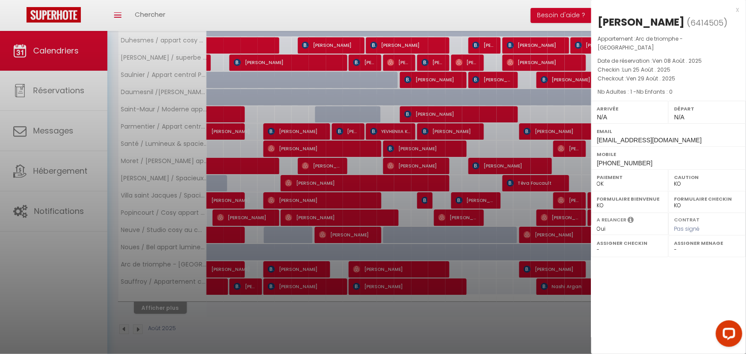
click at [737, 9] on div "x" at bounding box center [665, 9] width 148 height 11
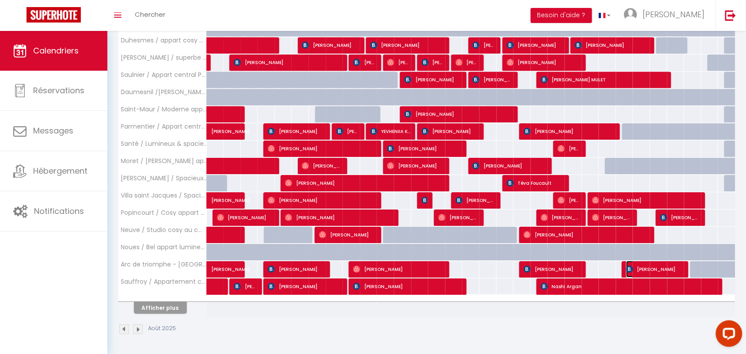
click at [635, 269] on span "hugo Lavallard" at bounding box center [654, 269] width 57 height 17
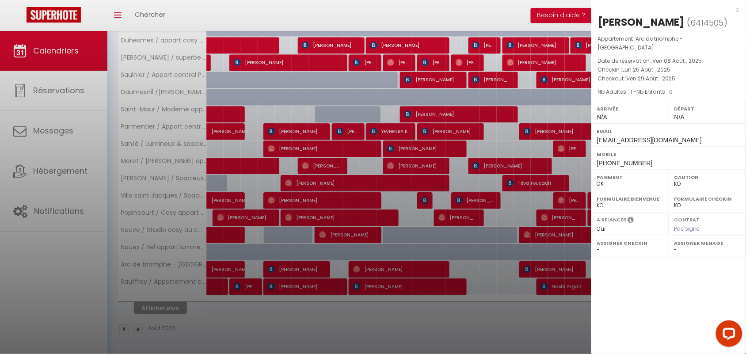
click at [738, 8] on div "x" at bounding box center [665, 9] width 148 height 11
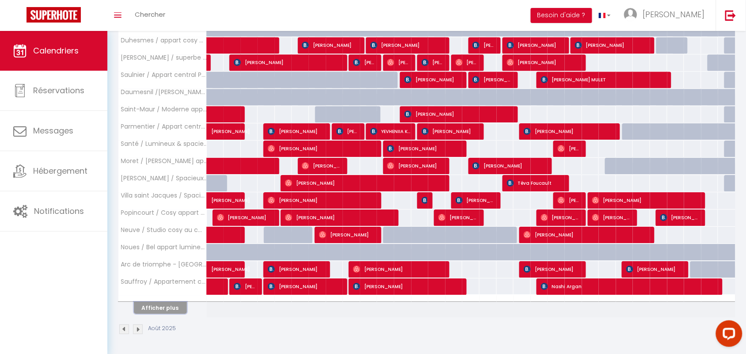
click at [163, 308] on button "Afficher plus" at bounding box center [160, 308] width 53 height 12
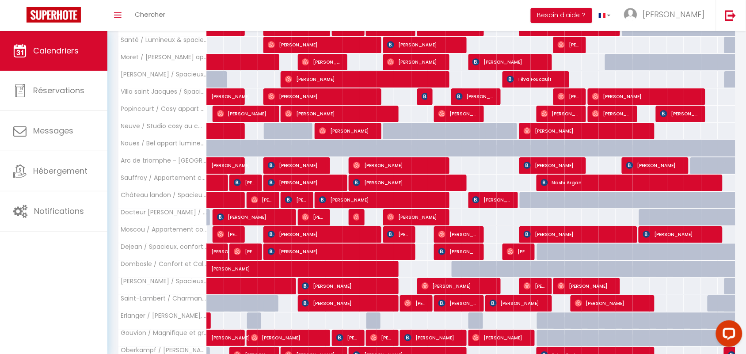
scroll to position [866, 0]
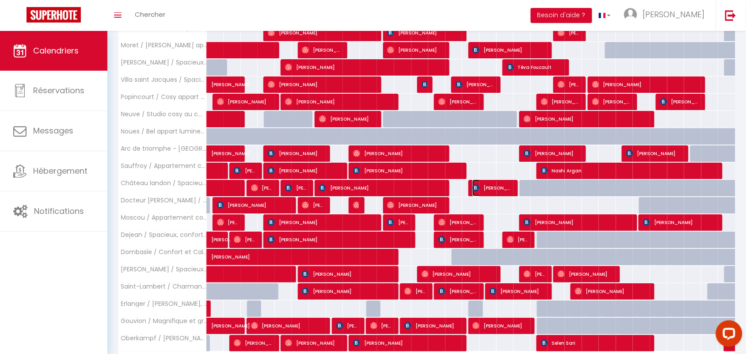
click at [484, 191] on span "David Pernot" at bounding box center [492, 187] width 40 height 17
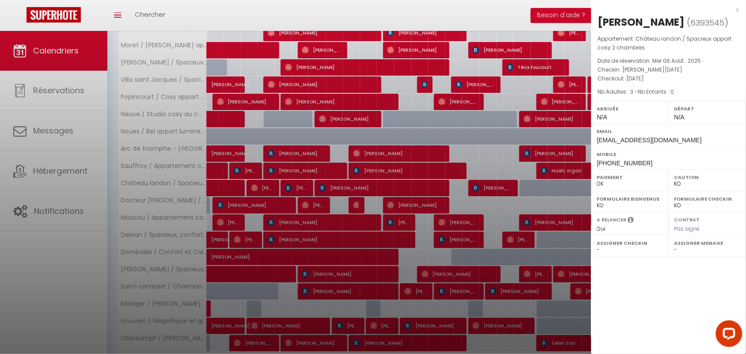
click at [736, 9] on div "x" at bounding box center [665, 9] width 148 height 11
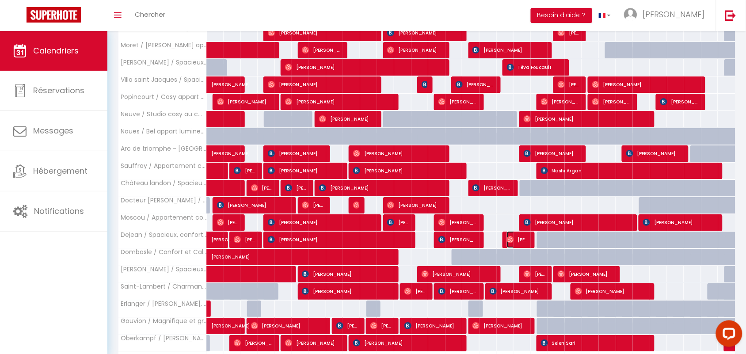
click at [528, 247] on span "Colin O'Dowd" at bounding box center [518, 239] width 23 height 17
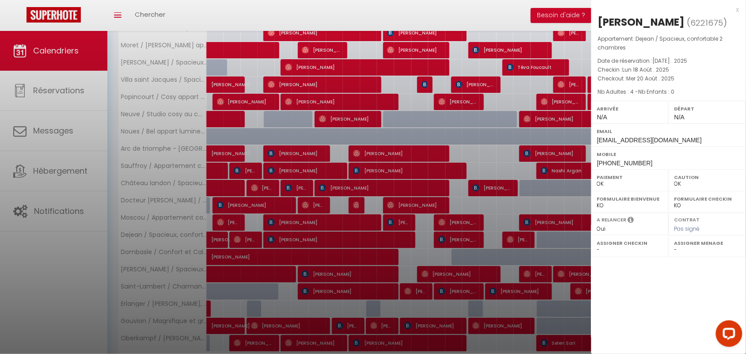
click at [737, 10] on div "x" at bounding box center [665, 9] width 148 height 11
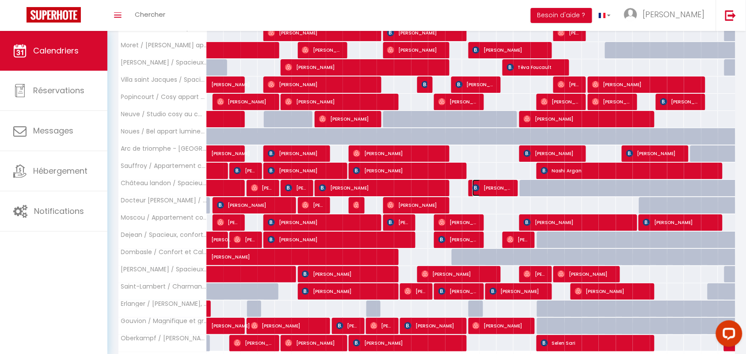
click at [494, 191] on span "David Pernot" at bounding box center [492, 187] width 40 height 17
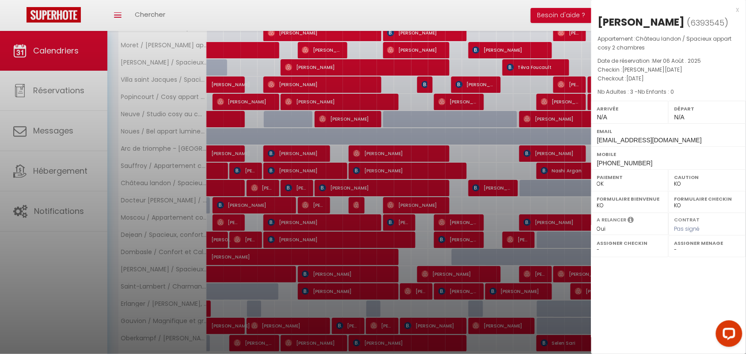
click at [736, 10] on div "x" at bounding box center [665, 9] width 148 height 11
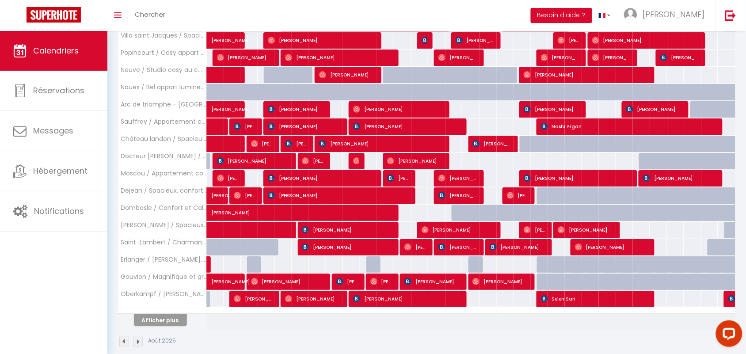
scroll to position [921, 0]
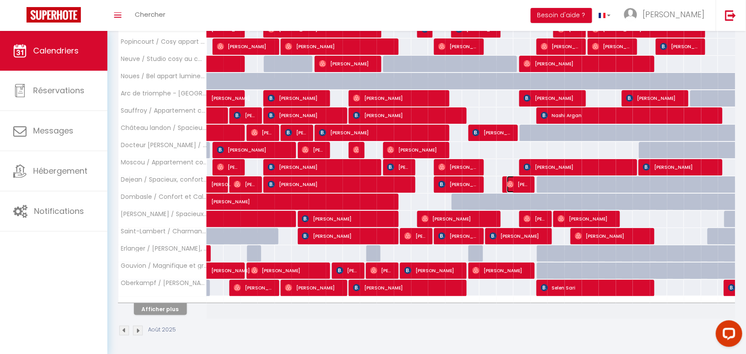
click at [511, 188] on img at bounding box center [510, 184] width 7 height 7
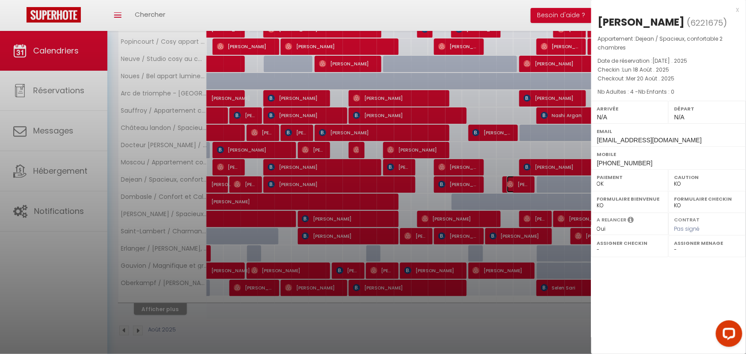
select select "OK"
click at [736, 7] on div "x" at bounding box center [665, 9] width 148 height 11
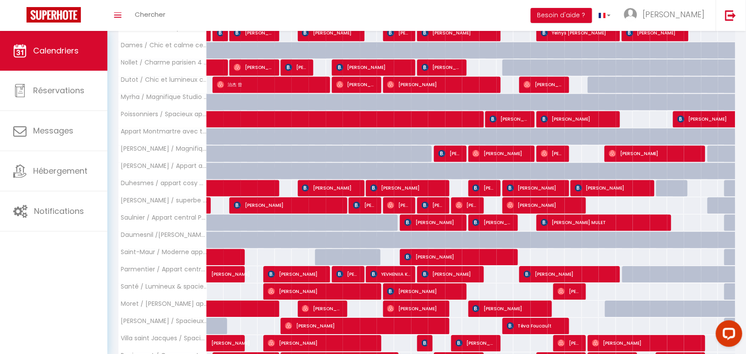
scroll to position [928, 0]
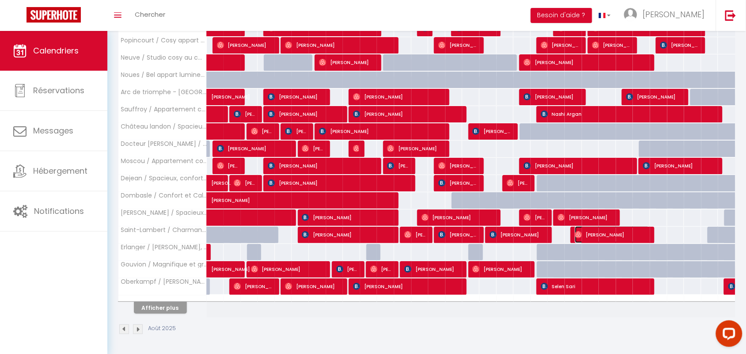
click at [637, 239] on span "Cristina Ribeiro" at bounding box center [612, 234] width 75 height 17
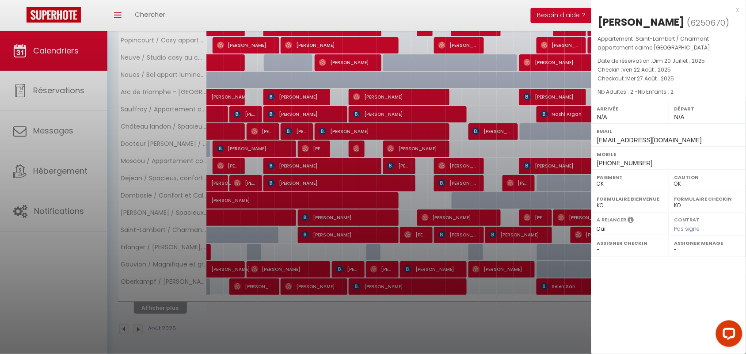
click at [739, 7] on div "x" at bounding box center [665, 9] width 148 height 11
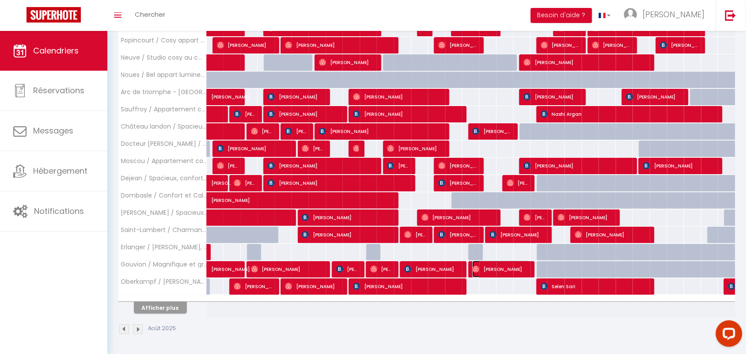
click at [509, 266] on span "François Le" at bounding box center [500, 269] width 57 height 17
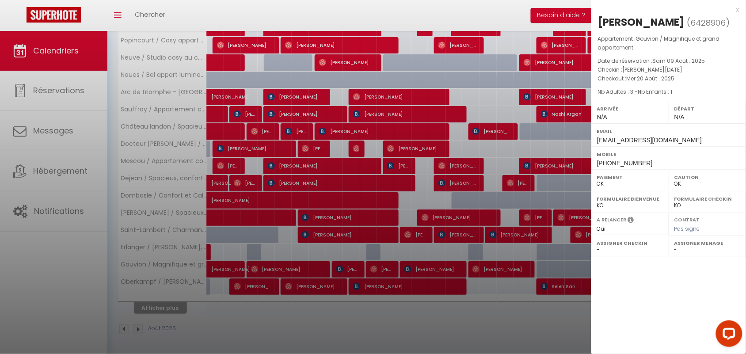
click at [736, 8] on div "x" at bounding box center [665, 9] width 148 height 11
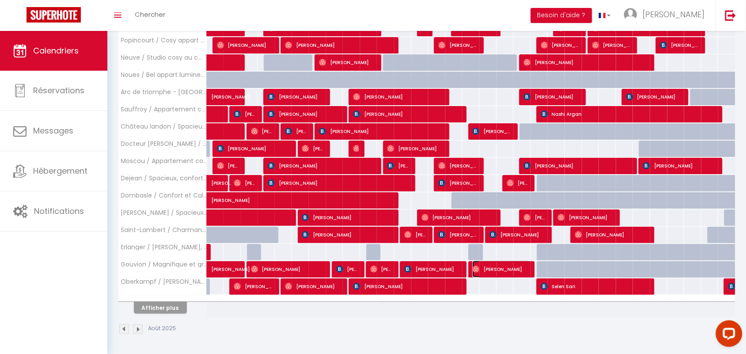
click at [513, 267] on span "François Le" at bounding box center [500, 269] width 57 height 17
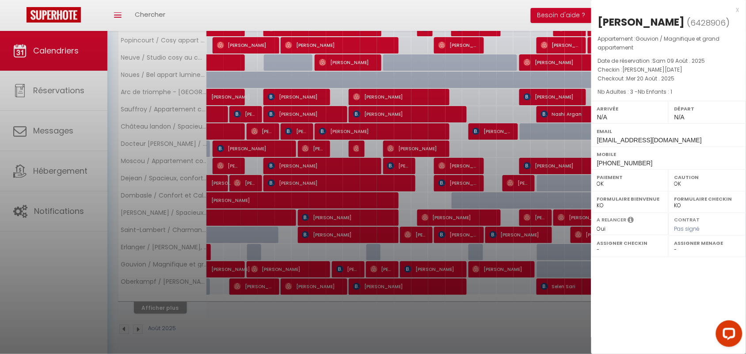
click at [739, 10] on div "x" at bounding box center [665, 9] width 148 height 11
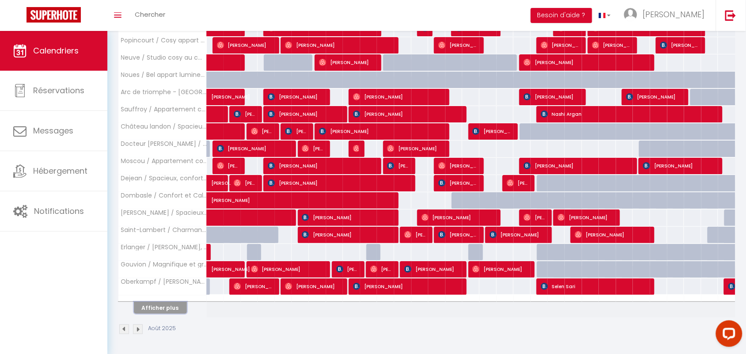
click at [155, 308] on button "Afficher plus" at bounding box center [160, 308] width 53 height 12
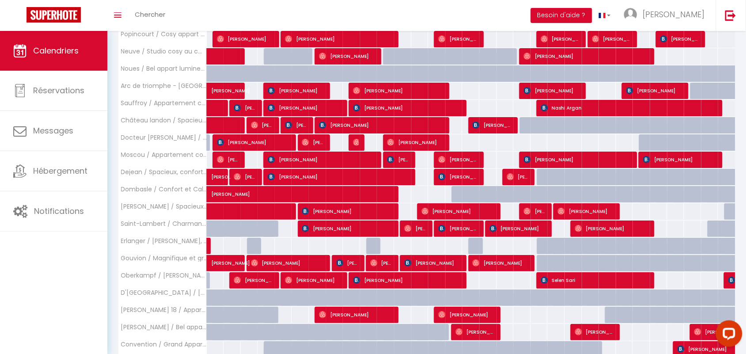
scroll to position [984, 0]
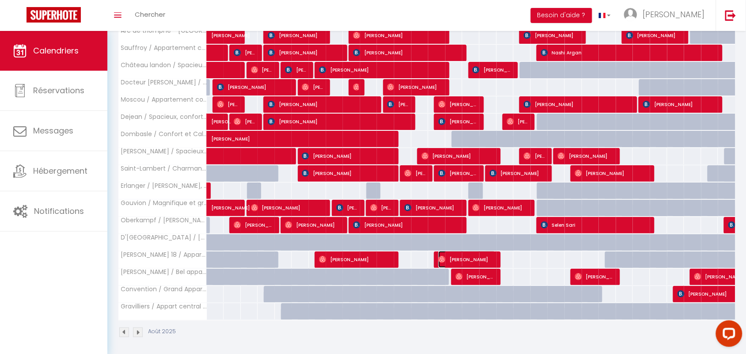
click at [480, 268] on span "Cecile Bos" at bounding box center [466, 259] width 57 height 17
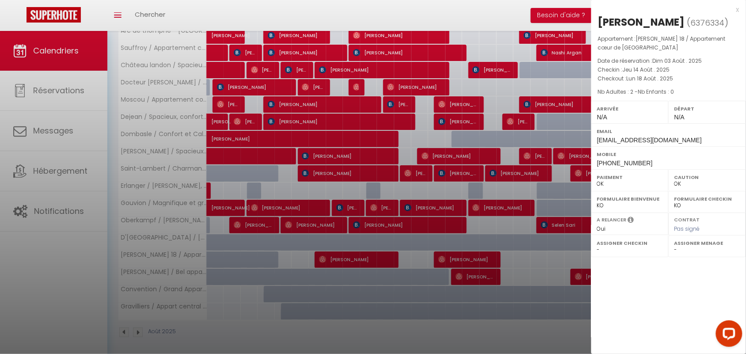
click at [734, 7] on div "x" at bounding box center [665, 9] width 148 height 11
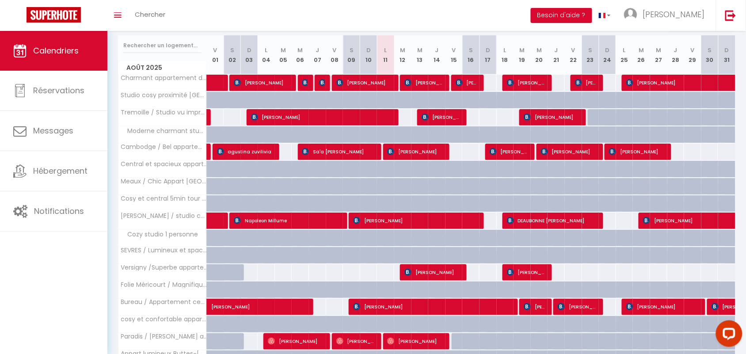
scroll to position [0, 0]
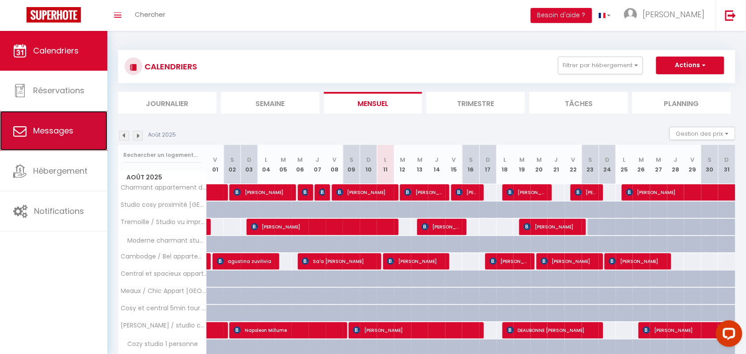
click at [47, 126] on span "Messages" at bounding box center [53, 130] width 40 height 11
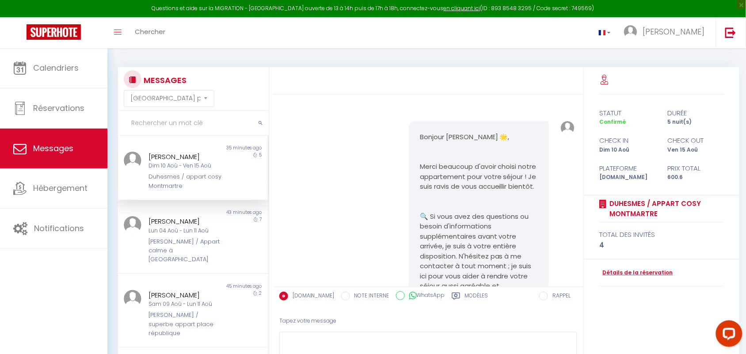
scroll to position [5999, 0]
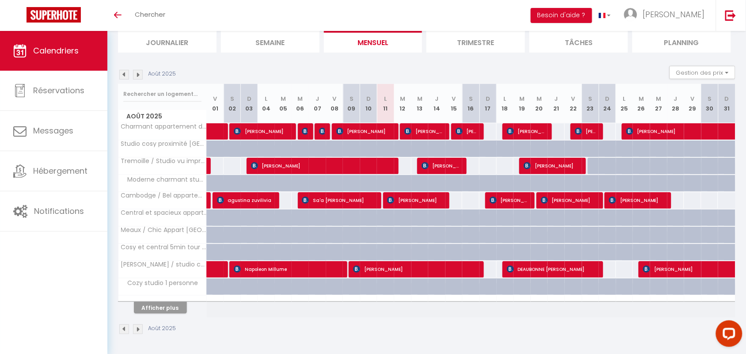
click at [154, 314] on th "Afficher plus" at bounding box center [162, 306] width 88 height 22
click at [154, 310] on button "Afficher plus" at bounding box center [160, 308] width 53 height 12
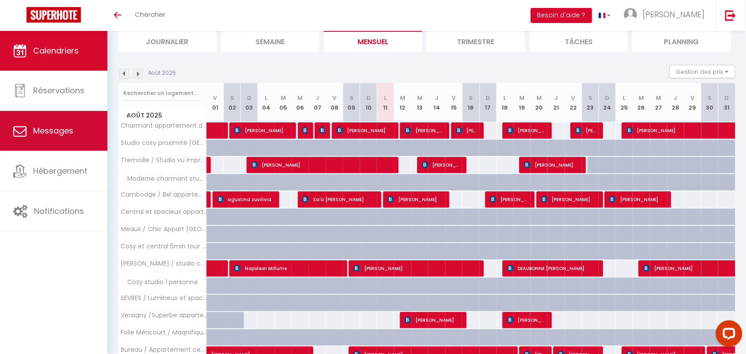
click at [47, 137] on link "Messages" at bounding box center [53, 131] width 107 height 40
select select "message"
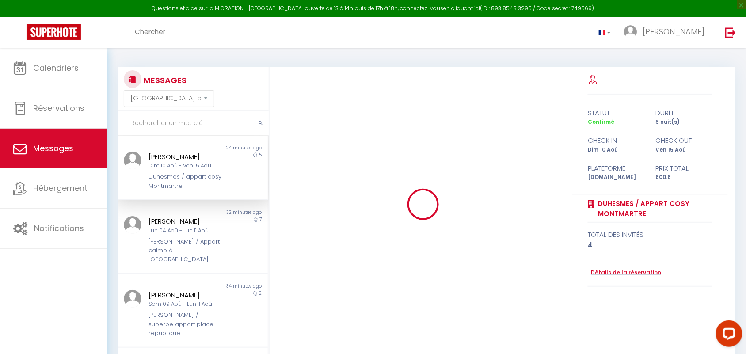
scroll to position [5999, 0]
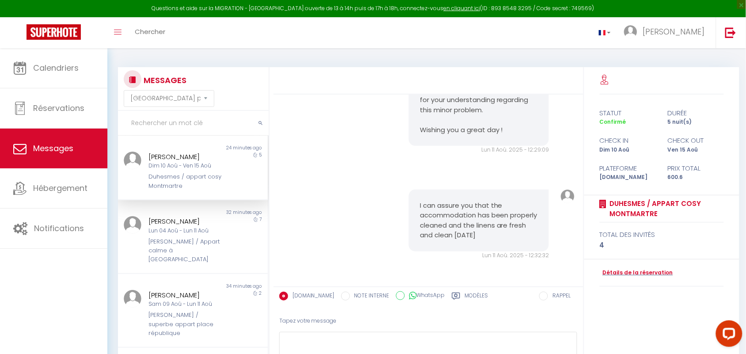
click at [180, 124] on input "text" at bounding box center [193, 123] width 151 height 25
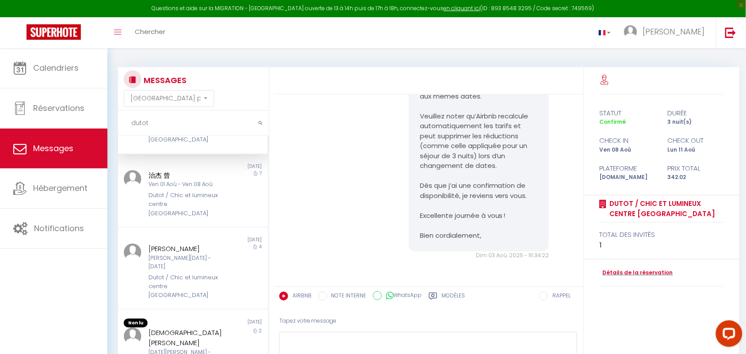
scroll to position [3734, 0]
type input "dutot"
click at [370, 195] on div "Bonjour [PERSON_NAME], Merci pour votre message ! Je vérifie dès maintenant si …" at bounding box center [428, 120] width 303 height 314
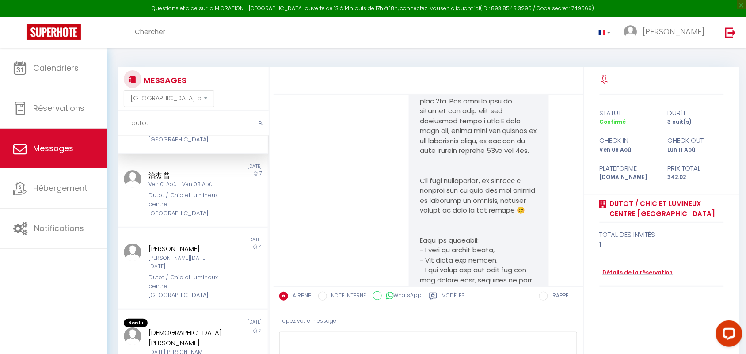
scroll to position [2022, 0]
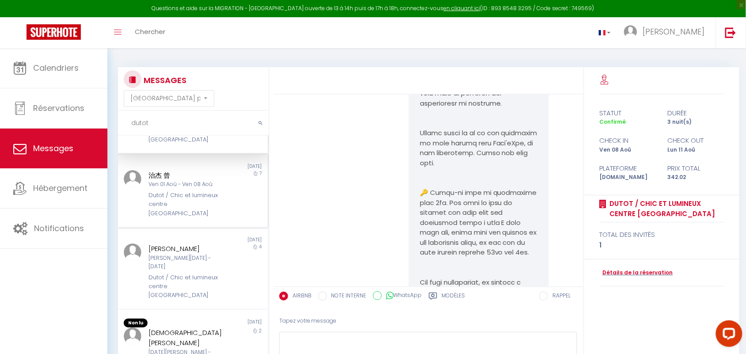
click at [182, 191] on div "Dutot / Chic et lumineux centre [GEOGRAPHIC_DATA]" at bounding box center [187, 204] width 76 height 27
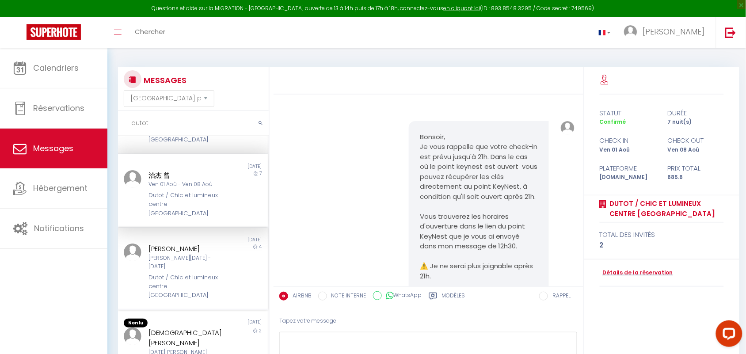
click at [165, 243] on div "[PERSON_NAME]" at bounding box center [187, 248] width 76 height 11
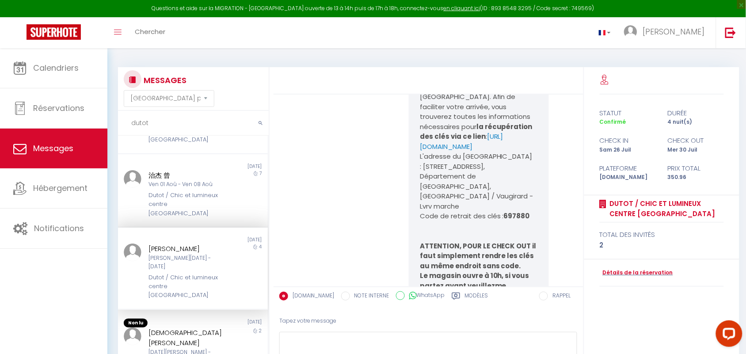
scroll to position [1776, 0]
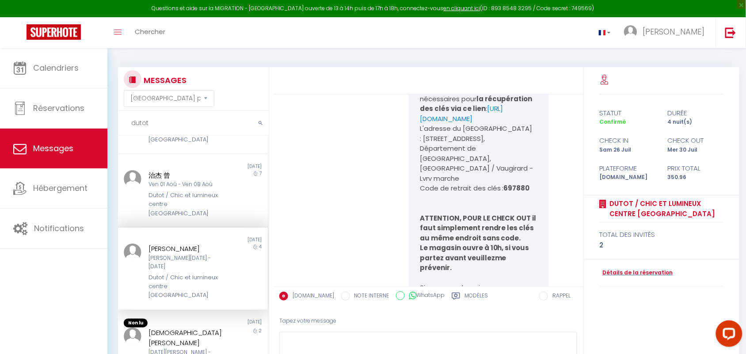
drag, startPoint x: 413, startPoint y: 157, endPoint x: 444, endPoint y: 174, distance: 35.0
copy p "L'adresse du [GEOGRAPHIC_DATA] : [STREET_ADDRESS],"
drag, startPoint x: 503, startPoint y: 210, endPoint x: 533, endPoint y: 209, distance: 30.5
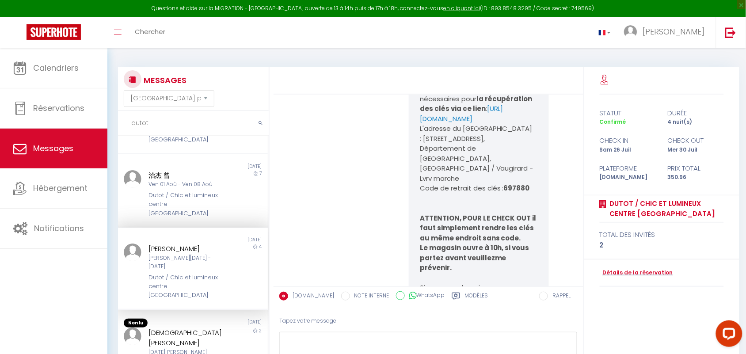
copy b "697880"
click at [421, 173] on p "L'adresse du [GEOGRAPHIC_DATA] : [STREET_ADDRESS], [GEOGRAPHIC_DATA], [GEOGRAPH…" at bounding box center [479, 154] width 118 height 60
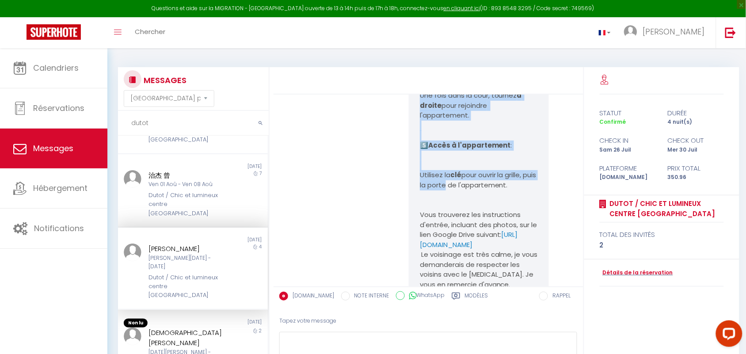
scroll to position [2328, 0]
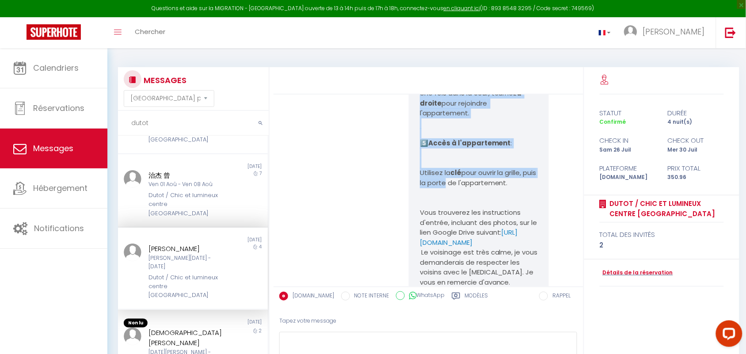
drag, startPoint x: 418, startPoint y: 159, endPoint x: 527, endPoint y: 212, distance: 120.9
click at [527, 212] on pre "Bonjour et bienvenue à votre appartement au [STREET_ADDRESS] ! Merci de bien li…" at bounding box center [479, 9] width 118 height 1212
copy pre "1️⃣ Entrée de l'immeuble : Utilisez le code A903 pour ouvrir la porte principal…"
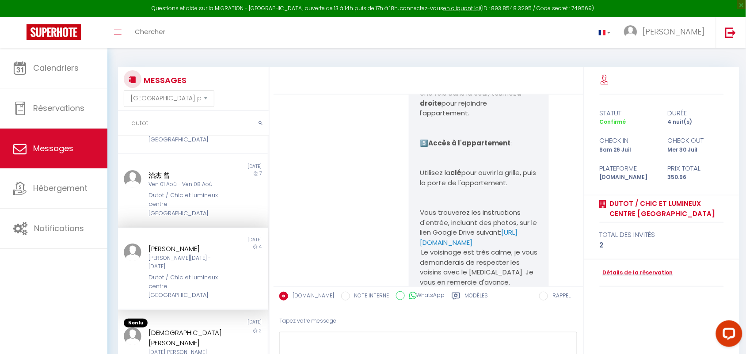
drag, startPoint x: 163, startPoint y: 119, endPoint x: 125, endPoint y: 120, distance: 38.4
click at [125, 120] on input "dutot" at bounding box center [193, 123] width 151 height 25
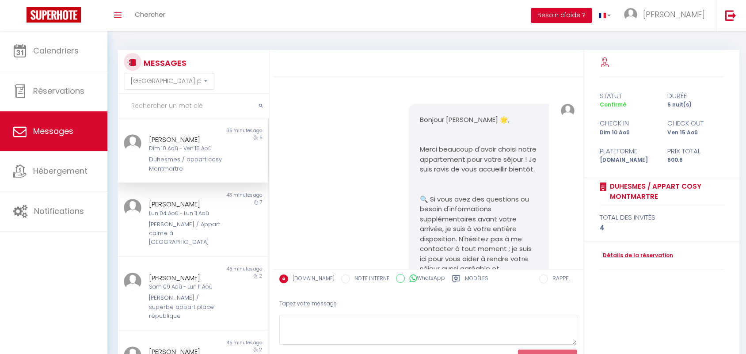
select select "message"
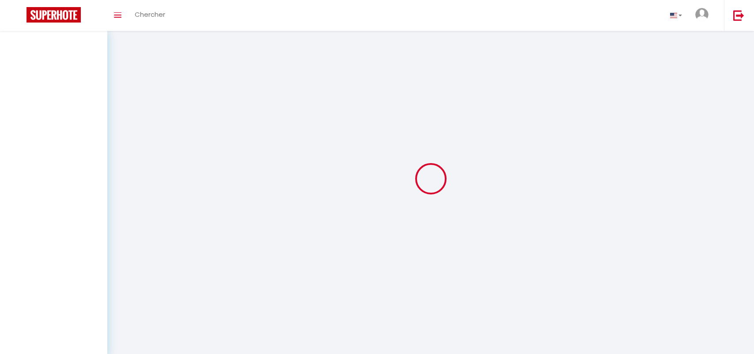
select select "message"
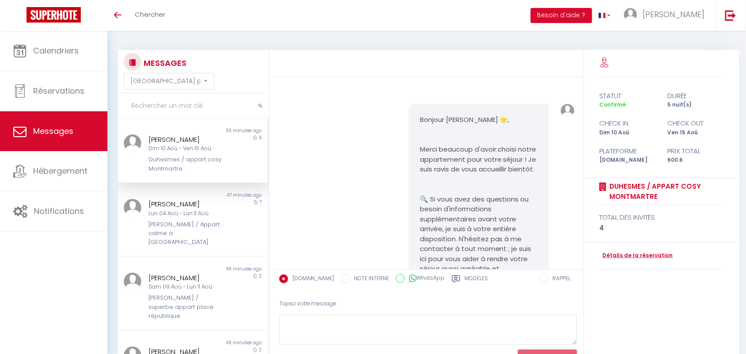
scroll to position [5999, 0]
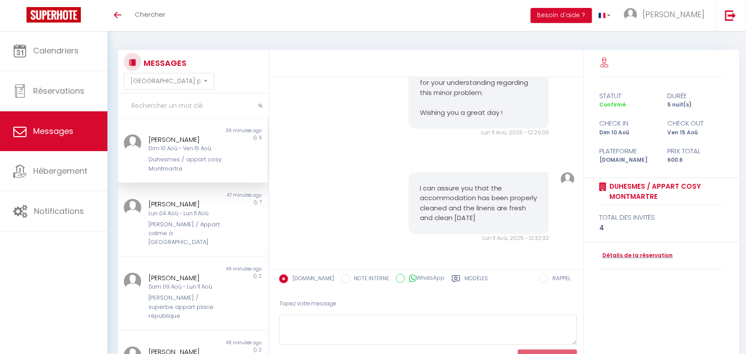
click at [330, 175] on div "I can assure you that the accommodation has been properly cleaned and the linen…" at bounding box center [428, 208] width 303 height 106
